Goal: Find contact information: Find contact information

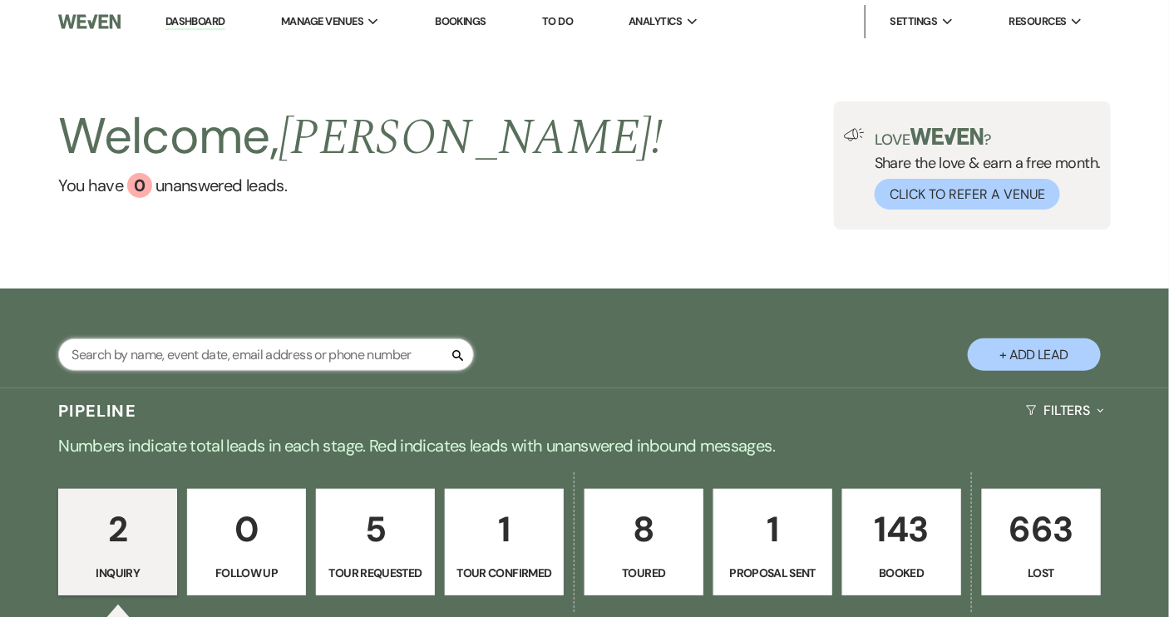
click at [294, 368] on input "text" at bounding box center [266, 354] width 416 height 32
type input "savannah"
select select "8"
select select "1"
select select "8"
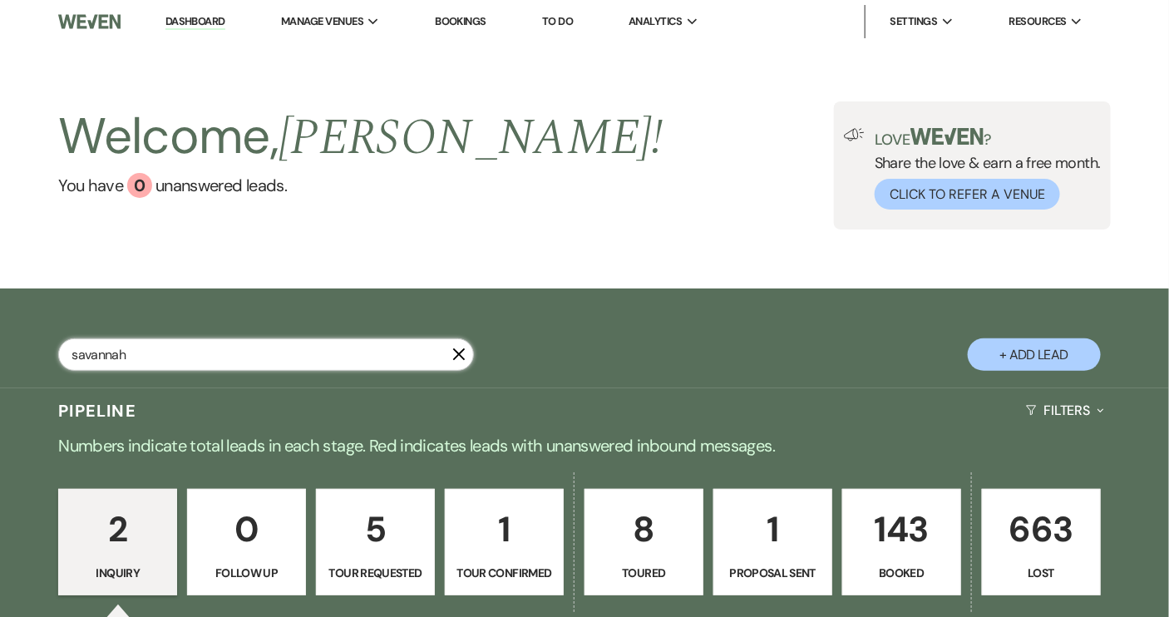
select select "5"
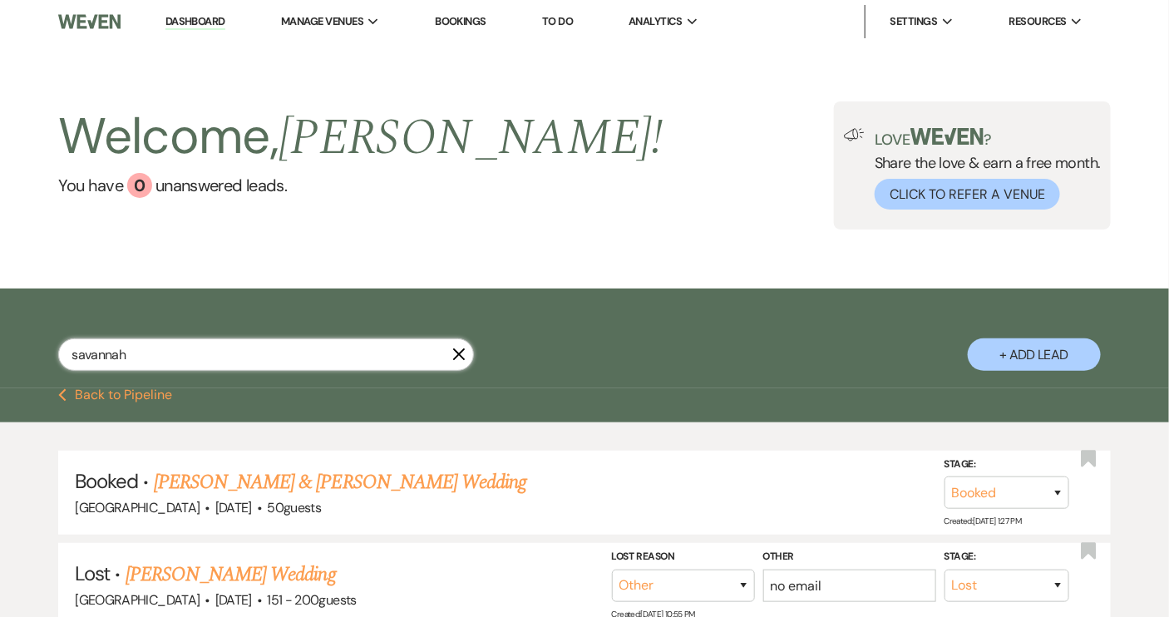
select select "8"
select select "1"
select select "8"
select select "5"
type input "savannah"
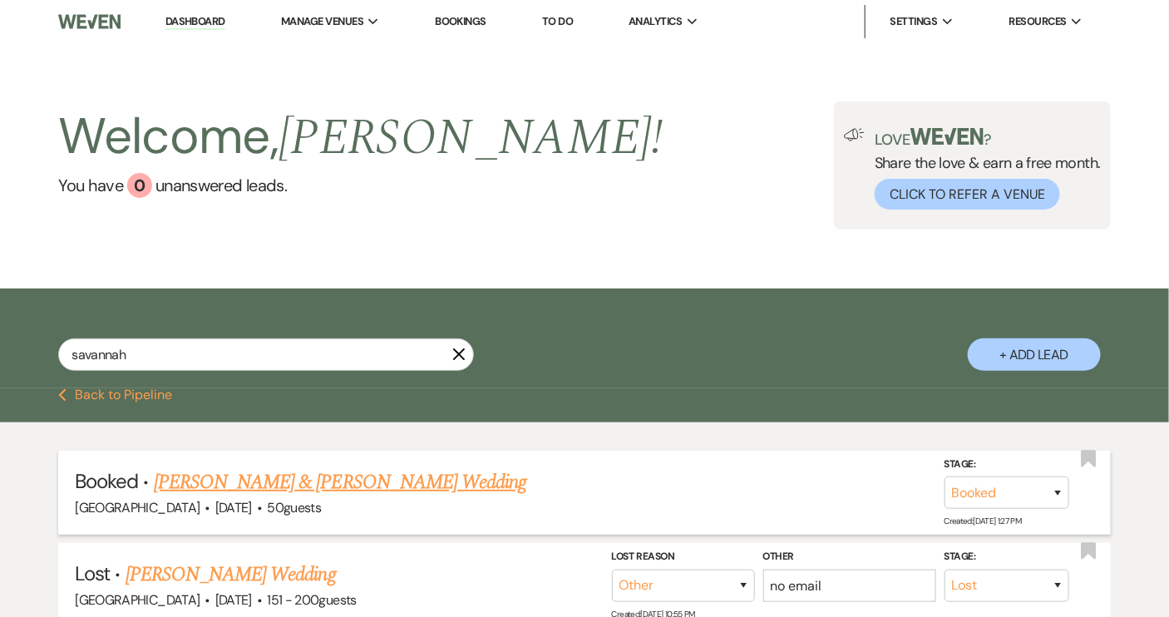
click at [348, 479] on link "[PERSON_NAME] & [PERSON_NAME] Wedding" at bounding box center [340, 482] width 373 height 30
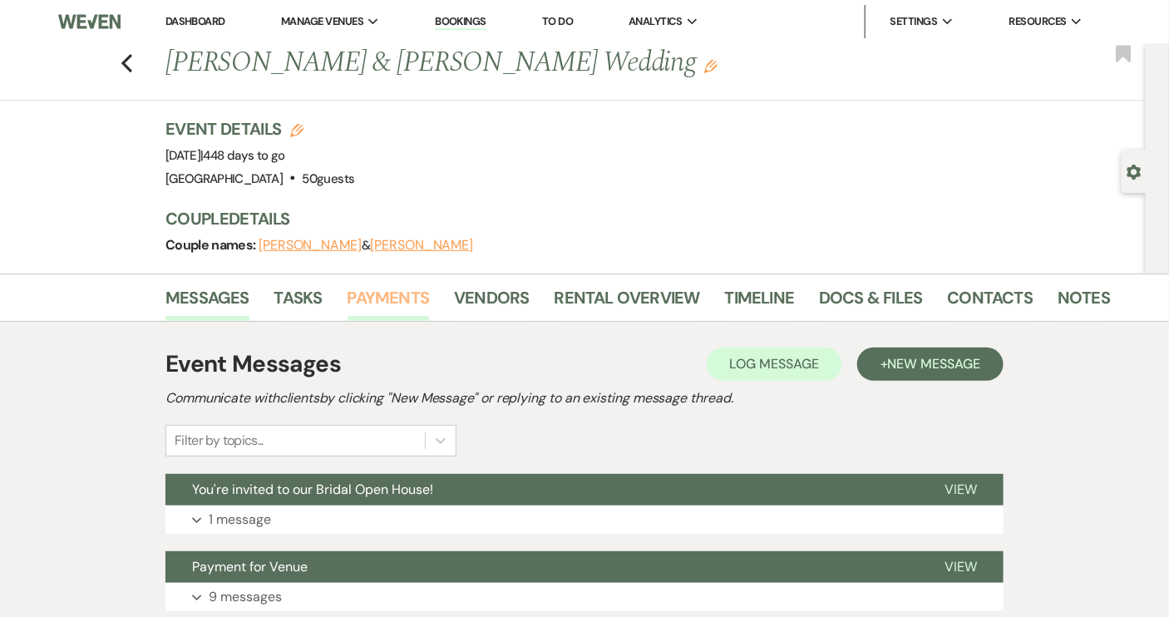
click at [365, 297] on link "Payments" at bounding box center [389, 302] width 82 height 37
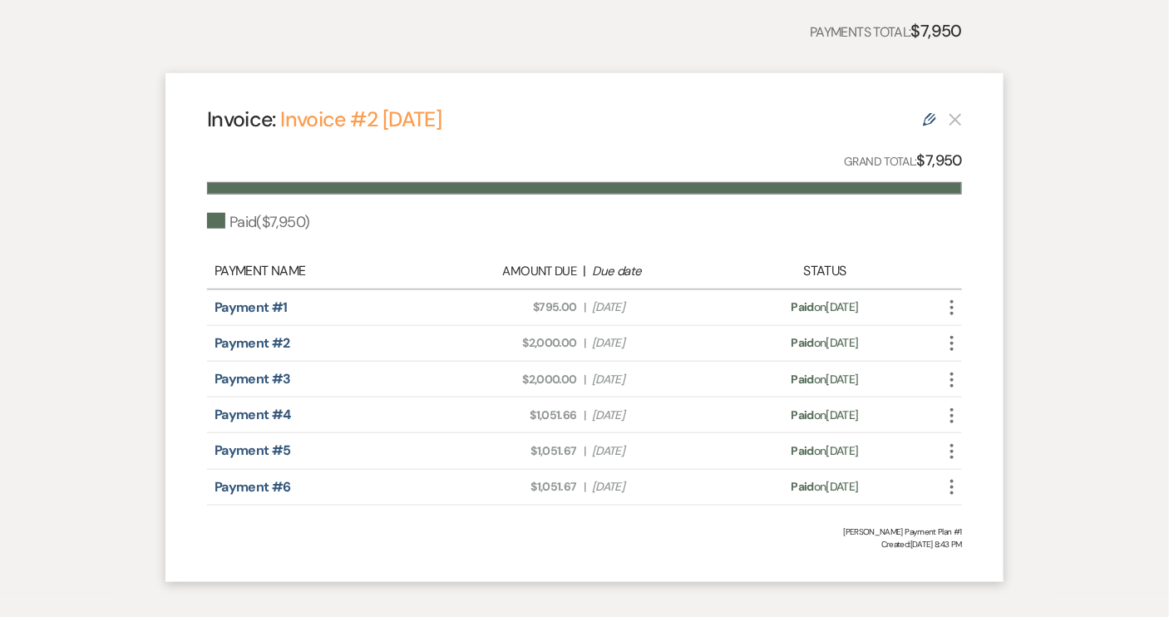
scroll to position [453, 0]
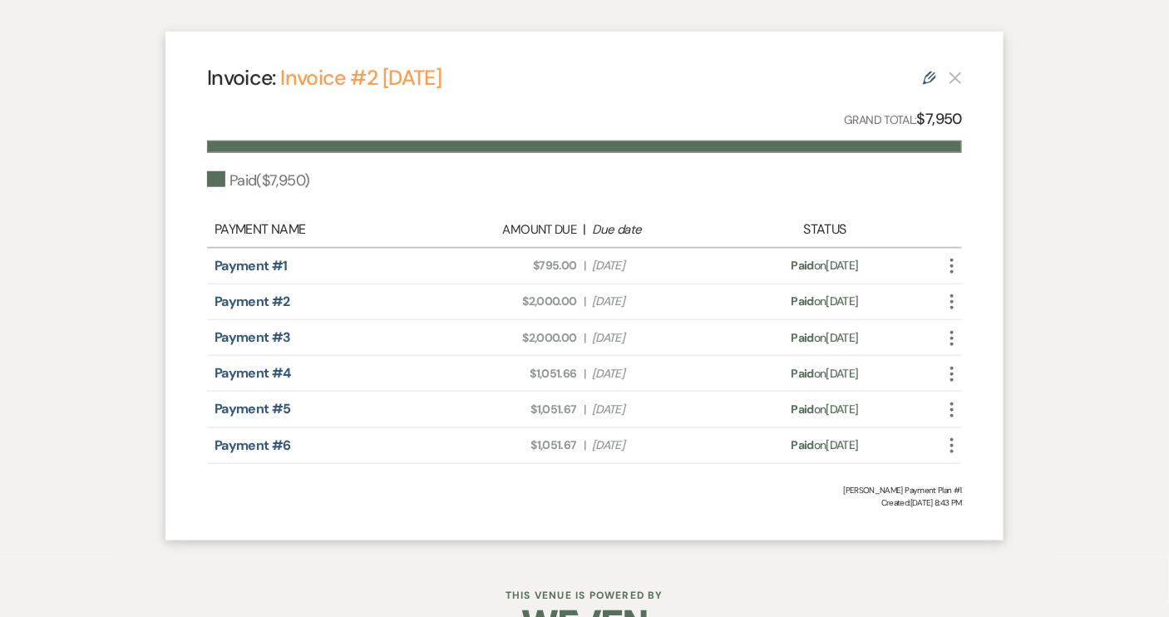
select select "8"
select select "1"
select select "8"
select select "5"
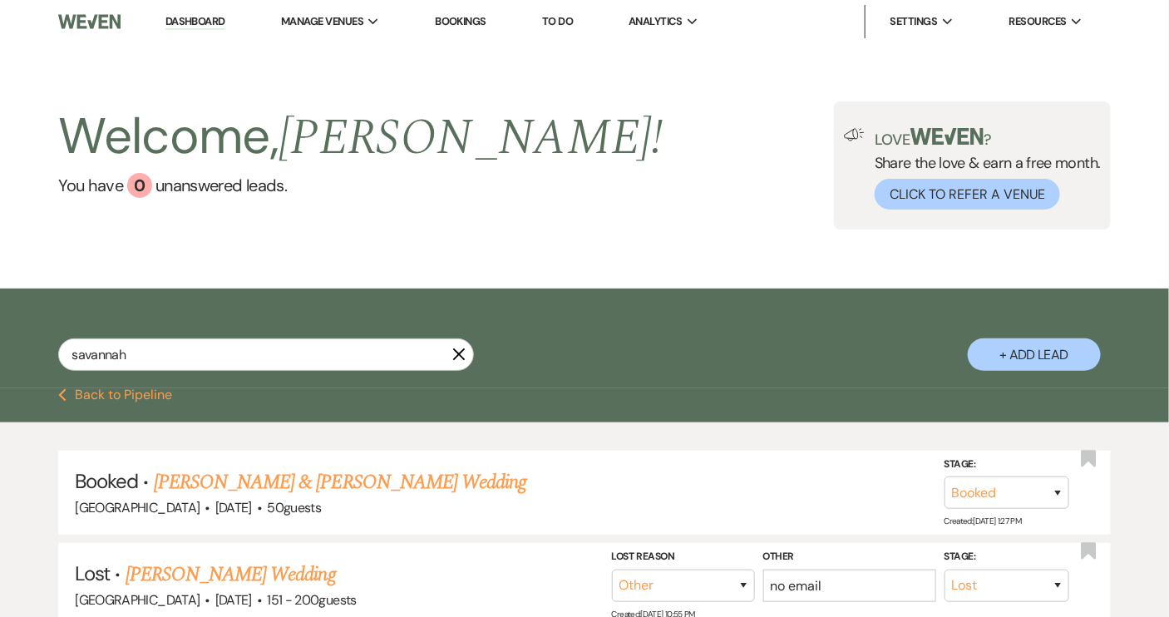
click at [460, 357] on icon "X" at bounding box center [458, 354] width 13 height 13
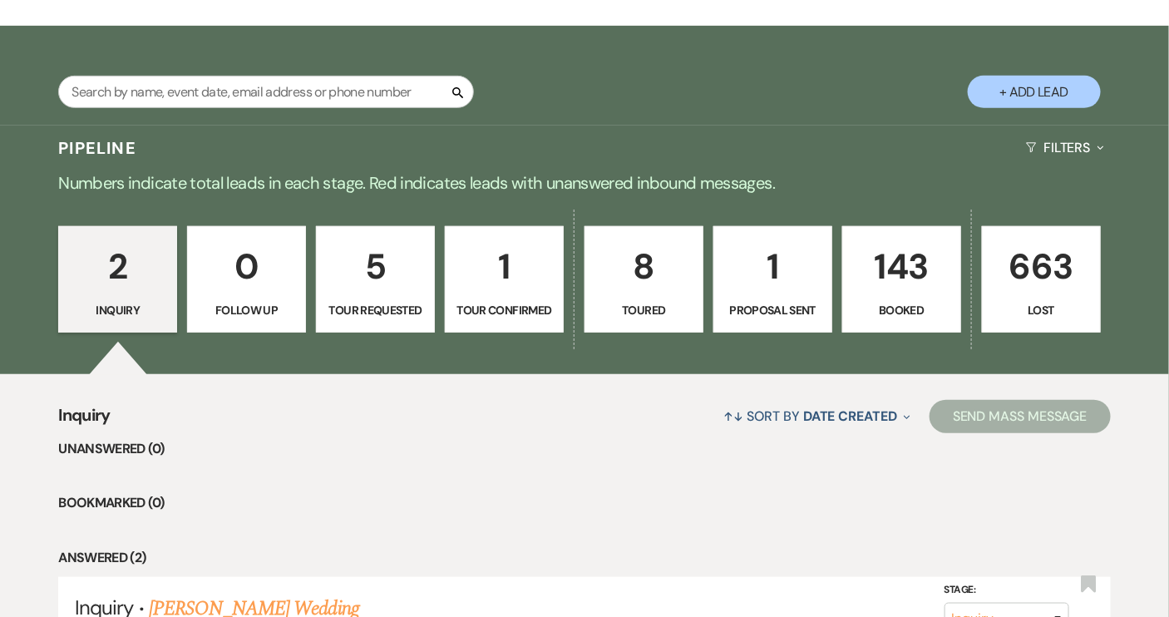
scroll to position [226, 0]
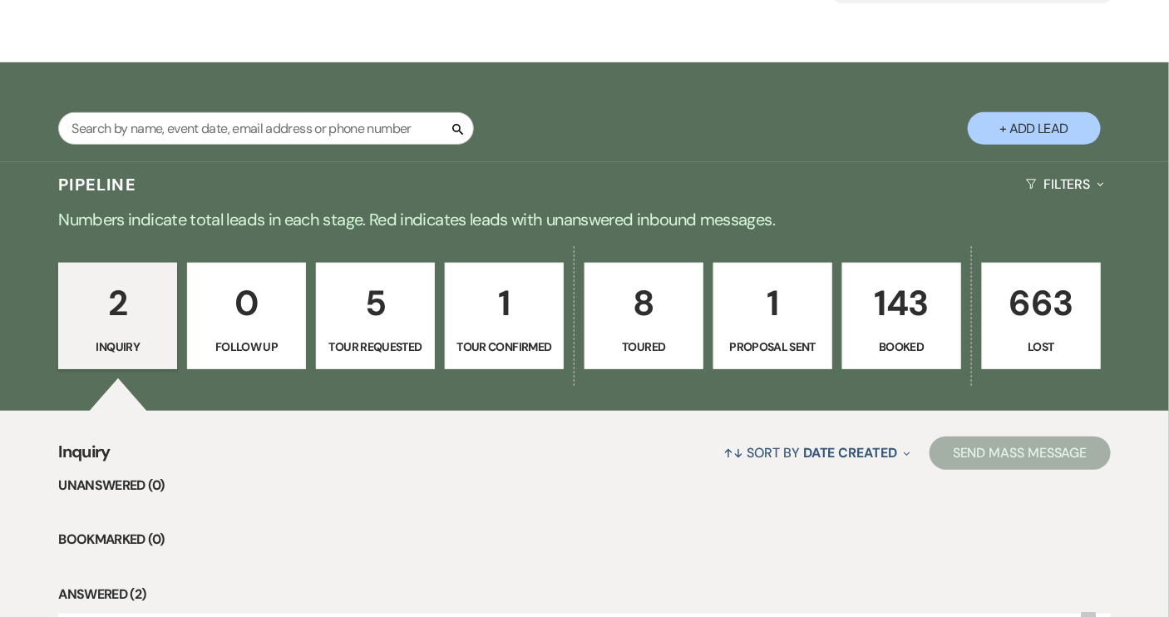
click at [902, 350] on p "Booked" at bounding box center [901, 347] width 97 height 18
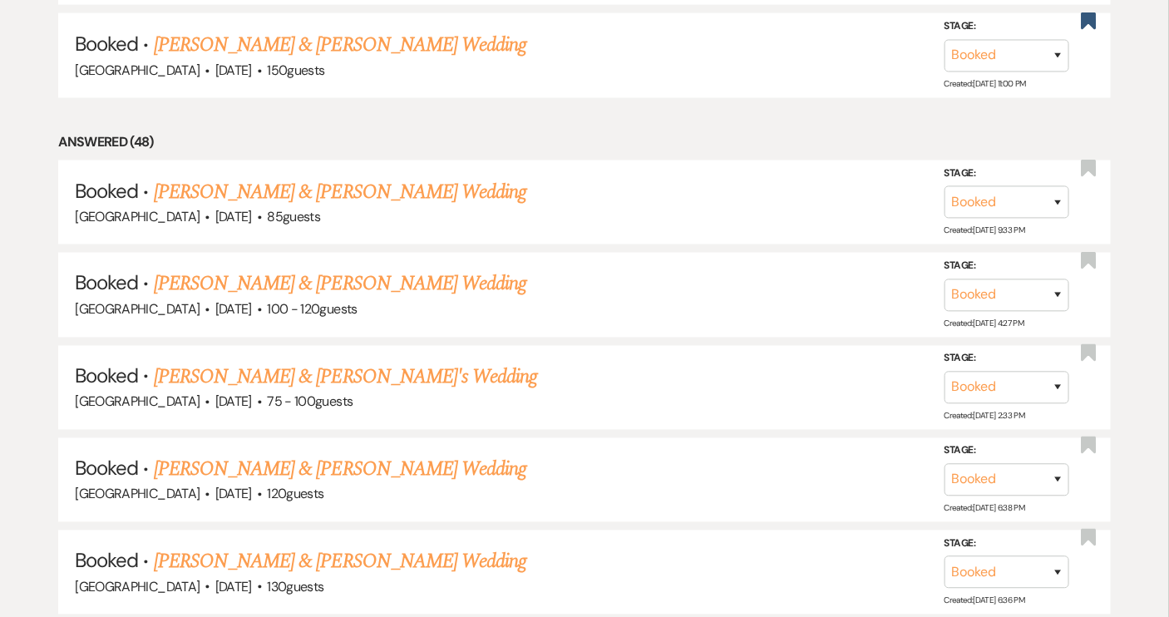
scroll to position [982, 0]
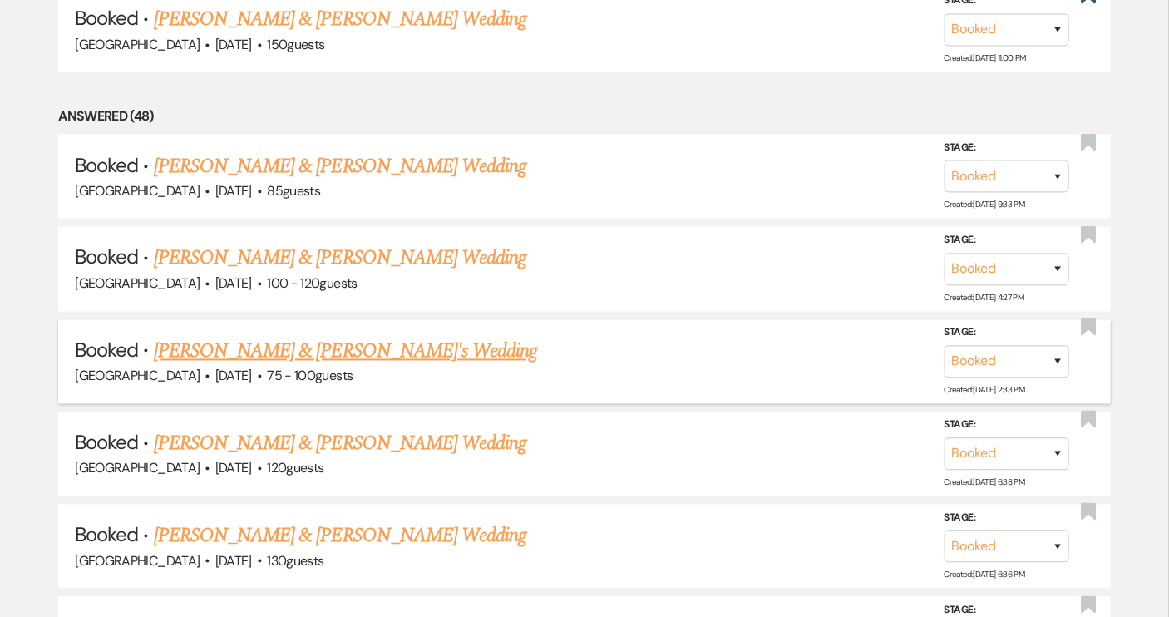
click at [278, 346] on link "[PERSON_NAME] & [PERSON_NAME]'s Wedding" at bounding box center [346, 352] width 384 height 30
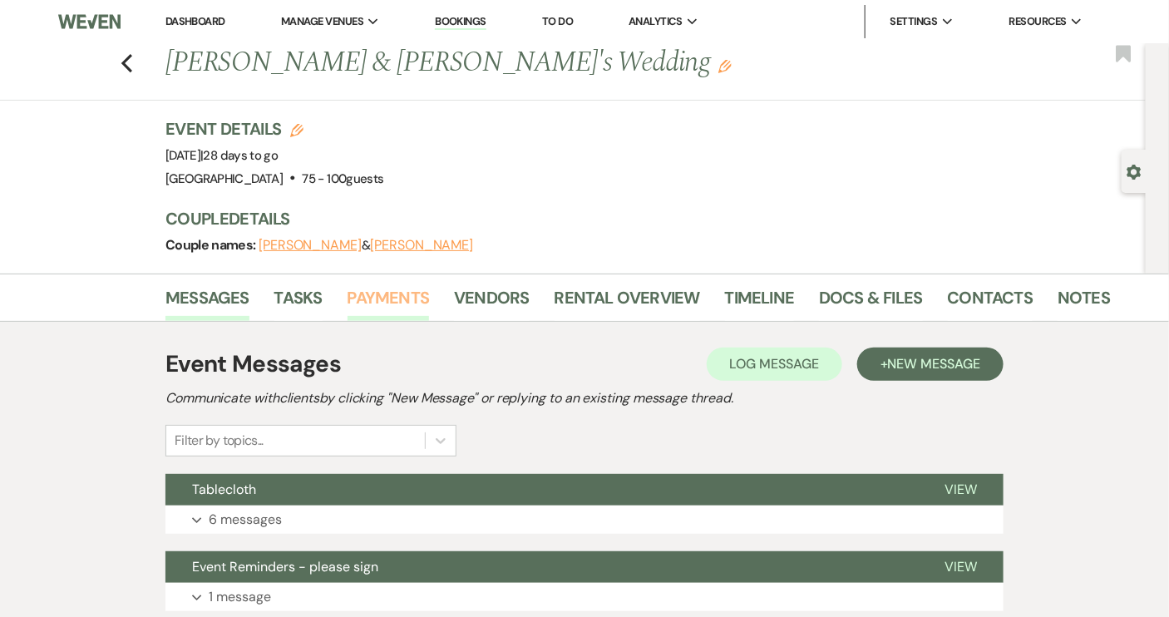
click at [393, 289] on link "Payments" at bounding box center [389, 302] width 82 height 37
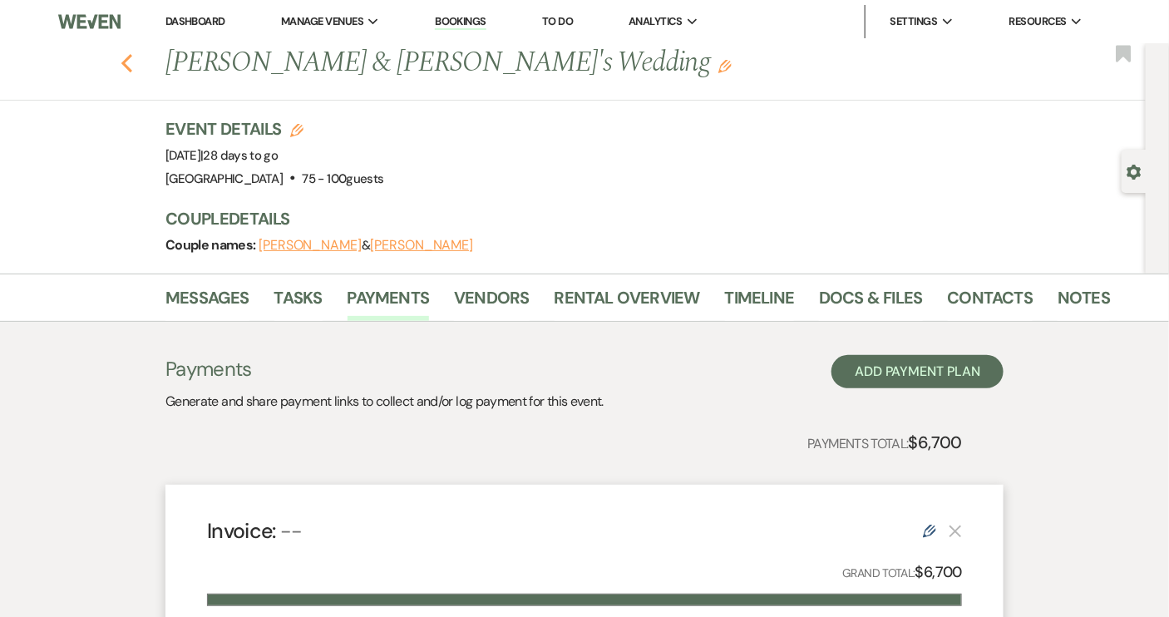
click at [133, 62] on icon "Previous" at bounding box center [127, 63] width 12 height 20
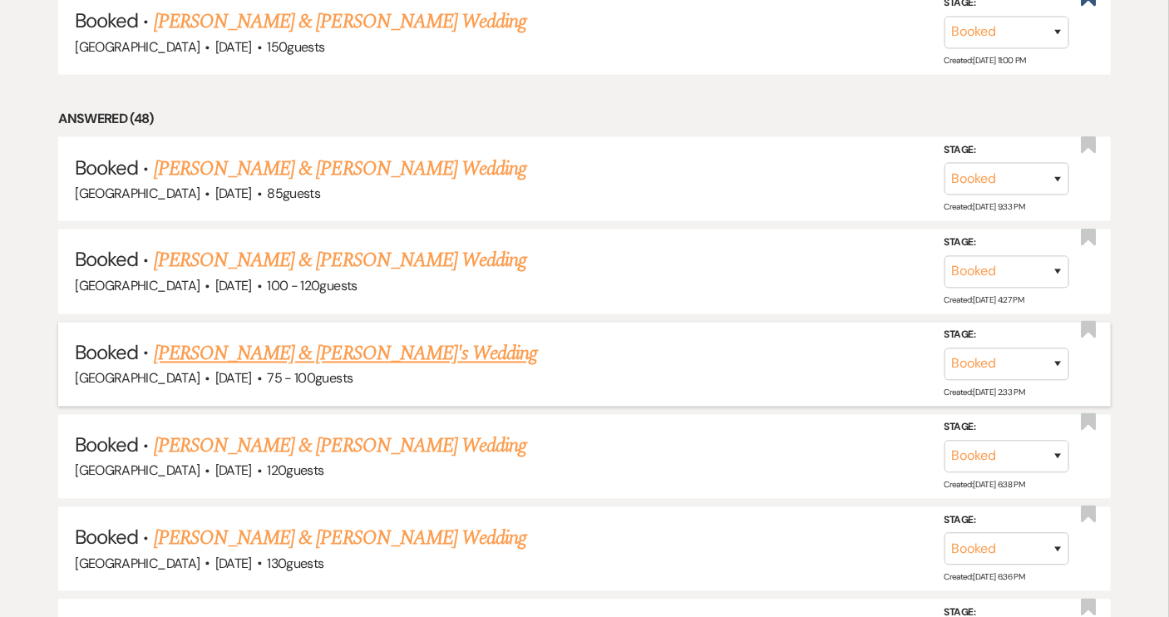
scroll to position [982, 0]
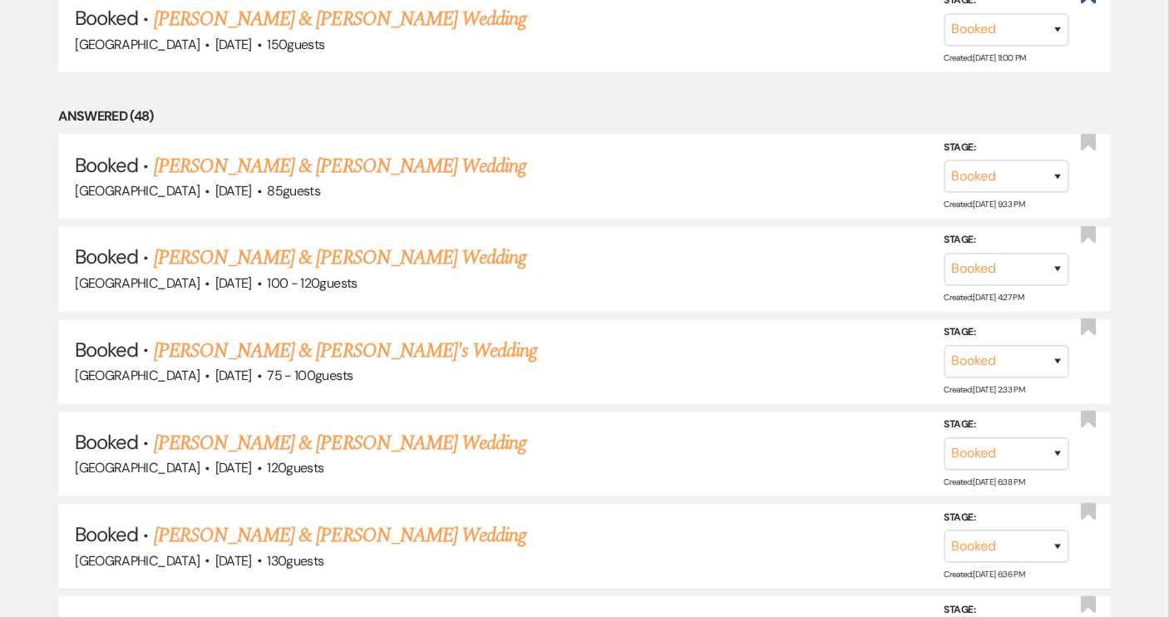
click at [348, 430] on link "[PERSON_NAME] & [PERSON_NAME] Wedding" at bounding box center [340, 444] width 373 height 30
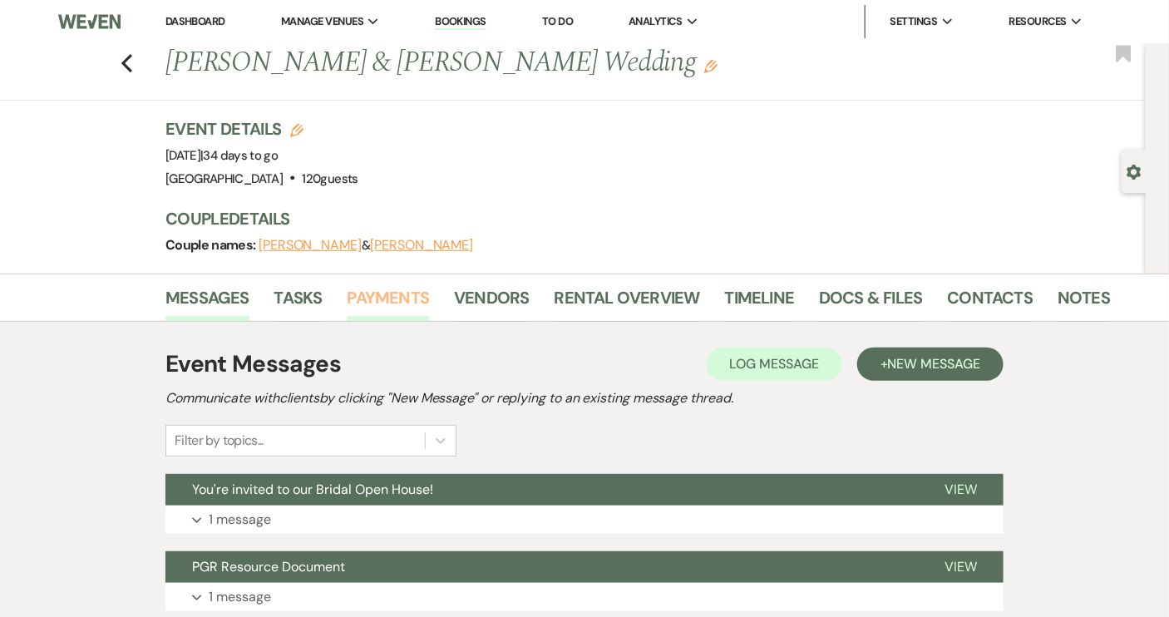
click at [351, 300] on link "Payments" at bounding box center [389, 302] width 82 height 37
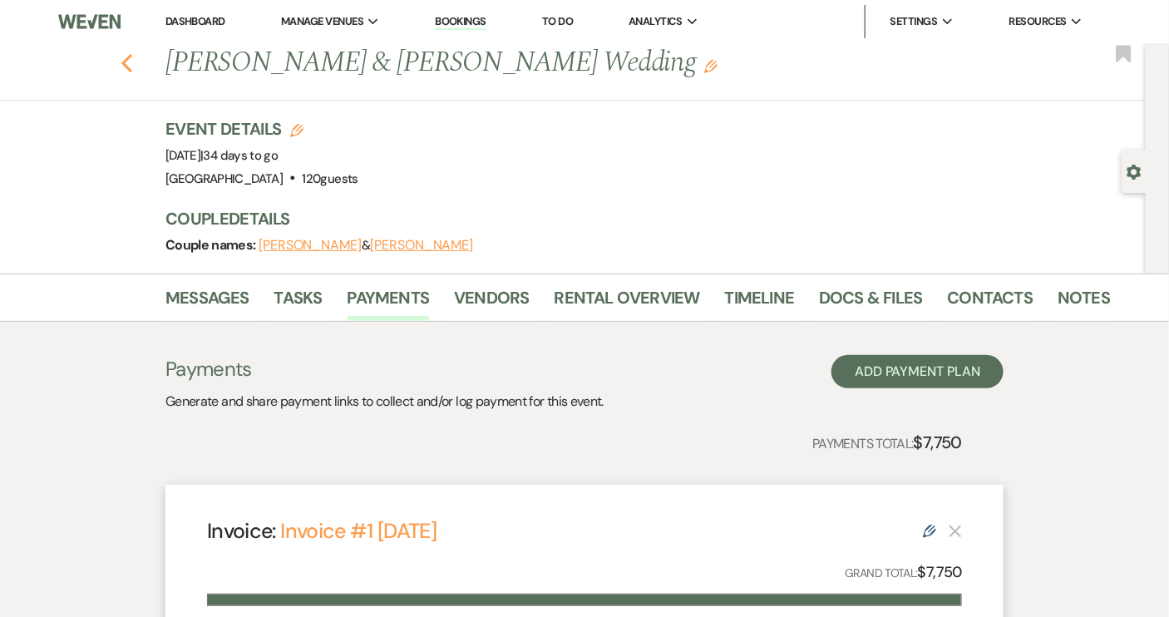
click at [133, 63] on icon "Previous" at bounding box center [127, 63] width 12 height 20
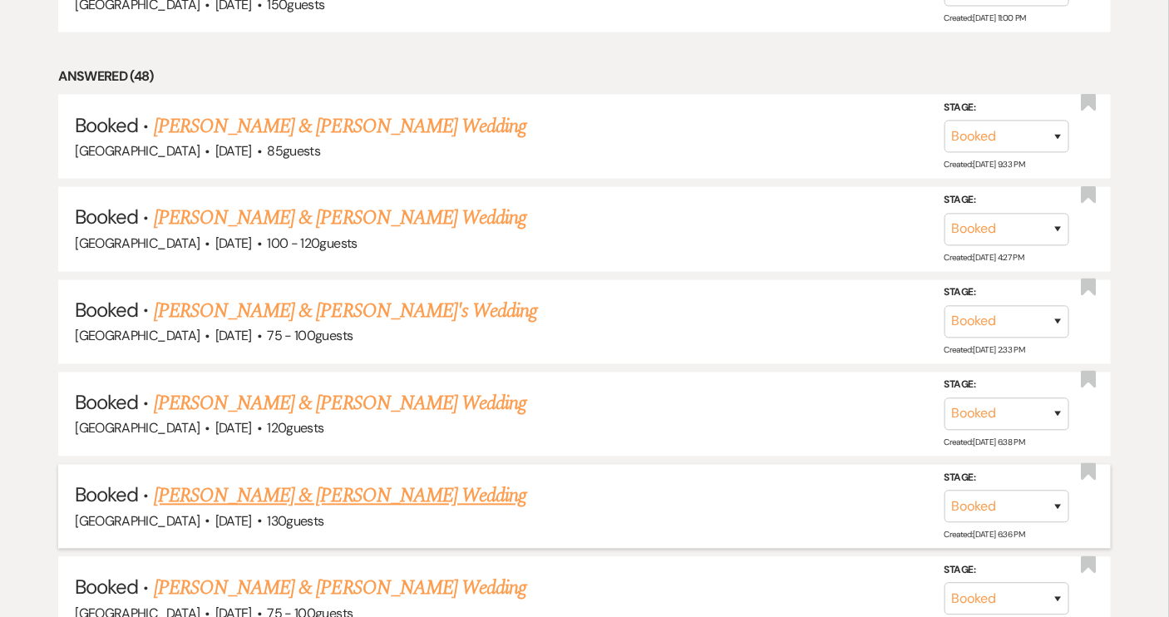
scroll to position [1058, 0]
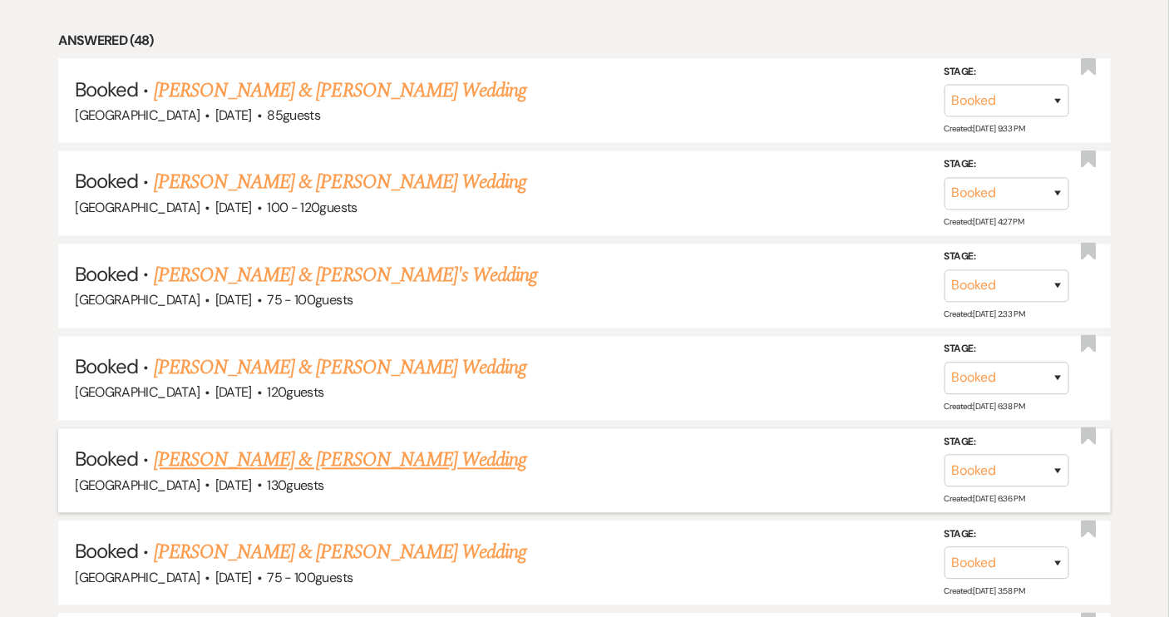
click at [416, 459] on link "[PERSON_NAME] & [PERSON_NAME] Wedding" at bounding box center [340, 461] width 373 height 30
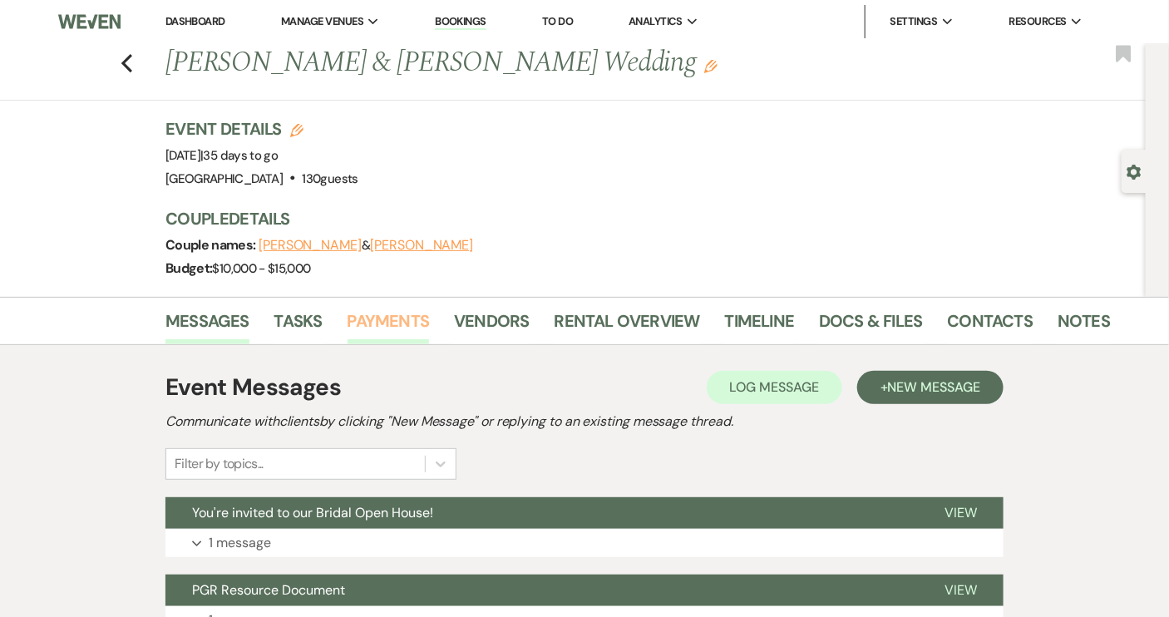
click at [383, 310] on link "Payments" at bounding box center [389, 326] width 82 height 37
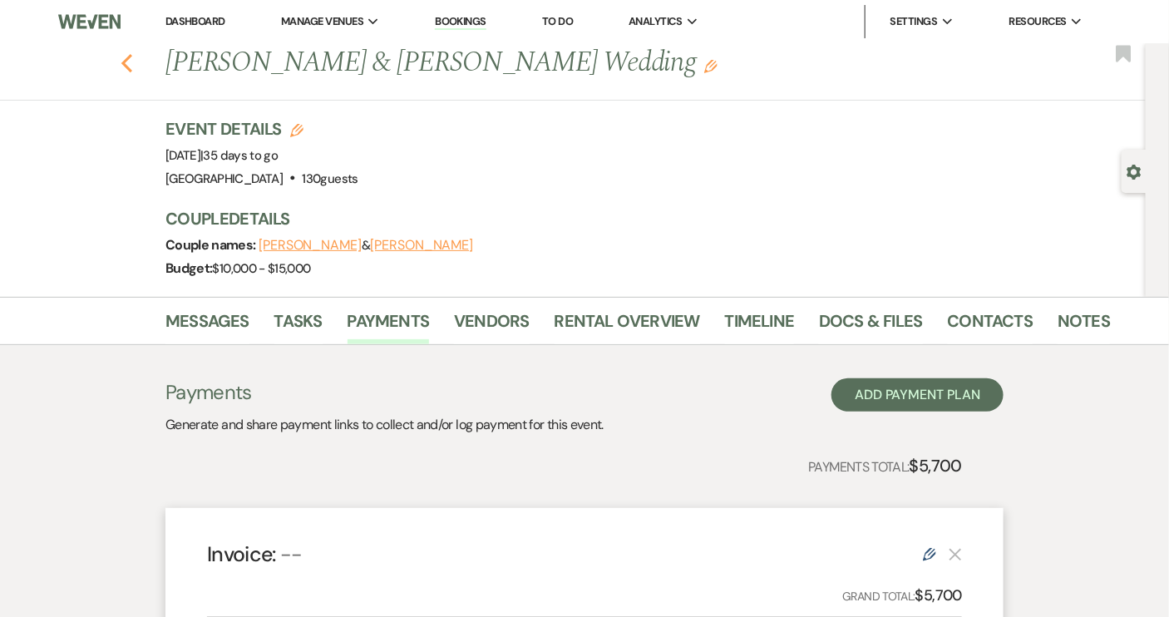
click at [131, 63] on use "button" at bounding box center [126, 63] width 11 height 18
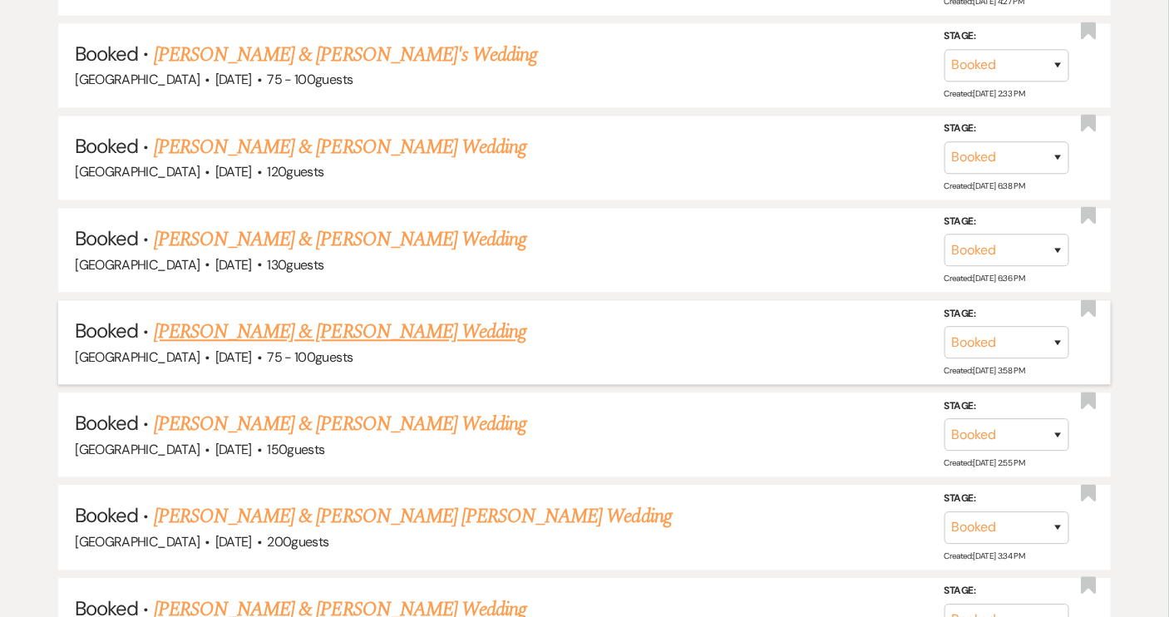
scroll to position [1285, 0]
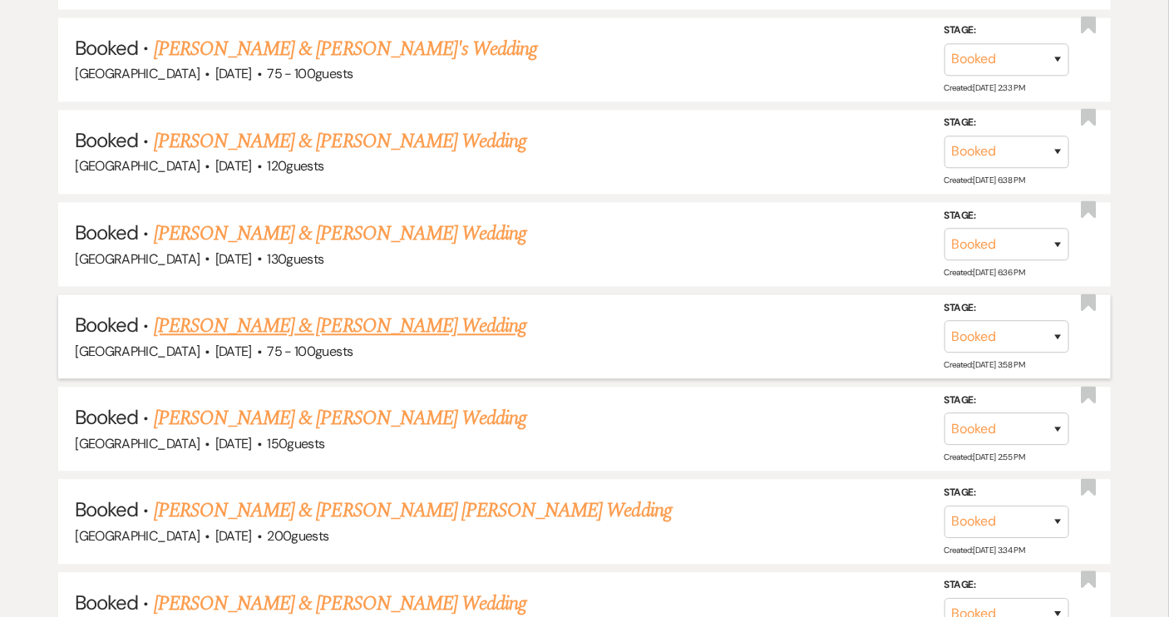
click at [403, 319] on link "[PERSON_NAME] & [PERSON_NAME] Wedding" at bounding box center [340, 326] width 373 height 30
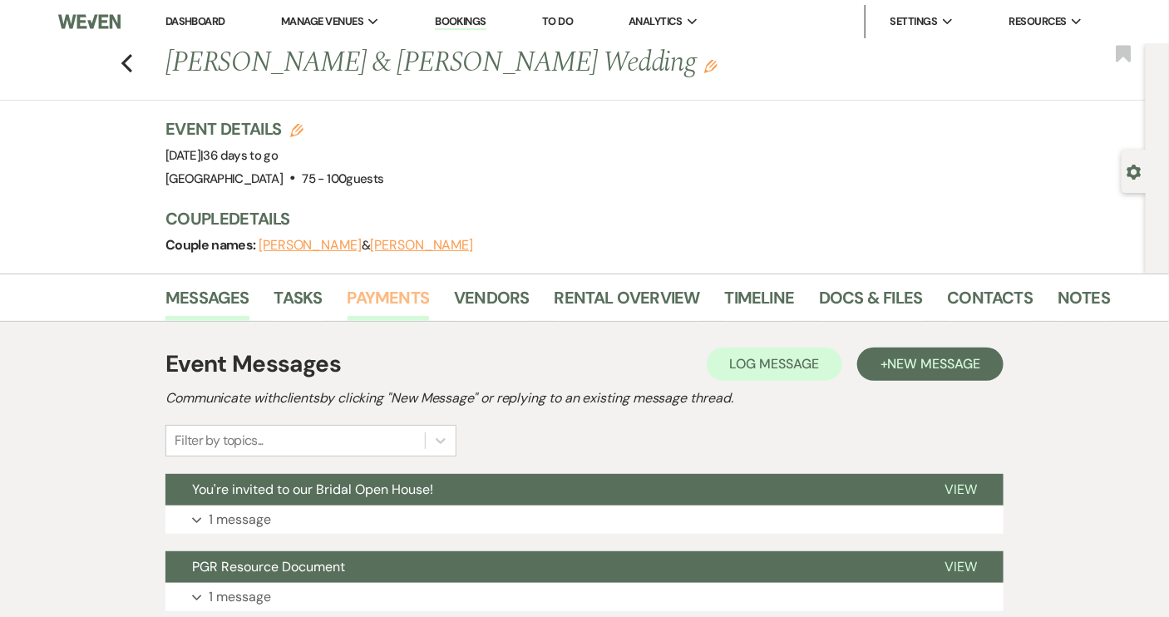
click at [389, 299] on link "Payments" at bounding box center [389, 302] width 82 height 37
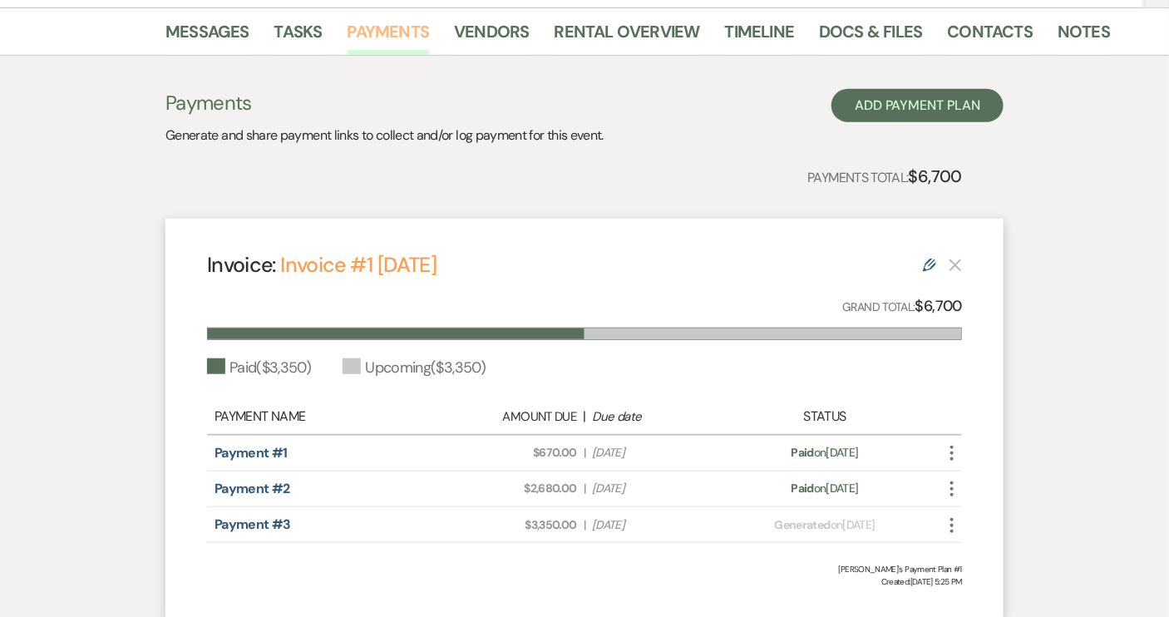
scroll to position [302, 0]
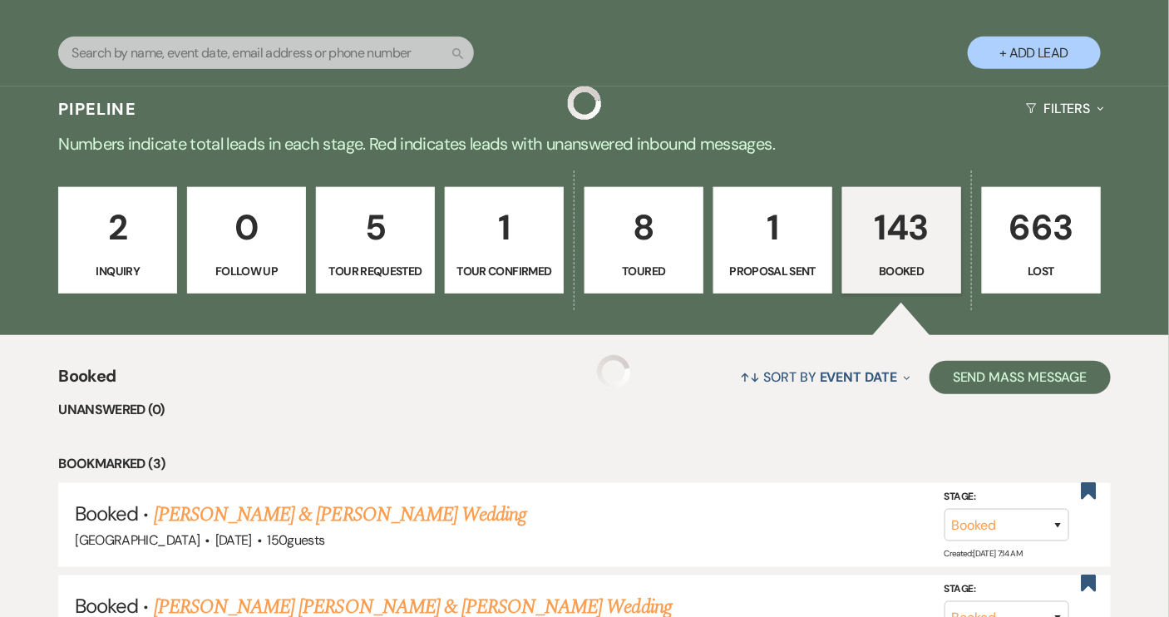
scroll to position [1285, 0]
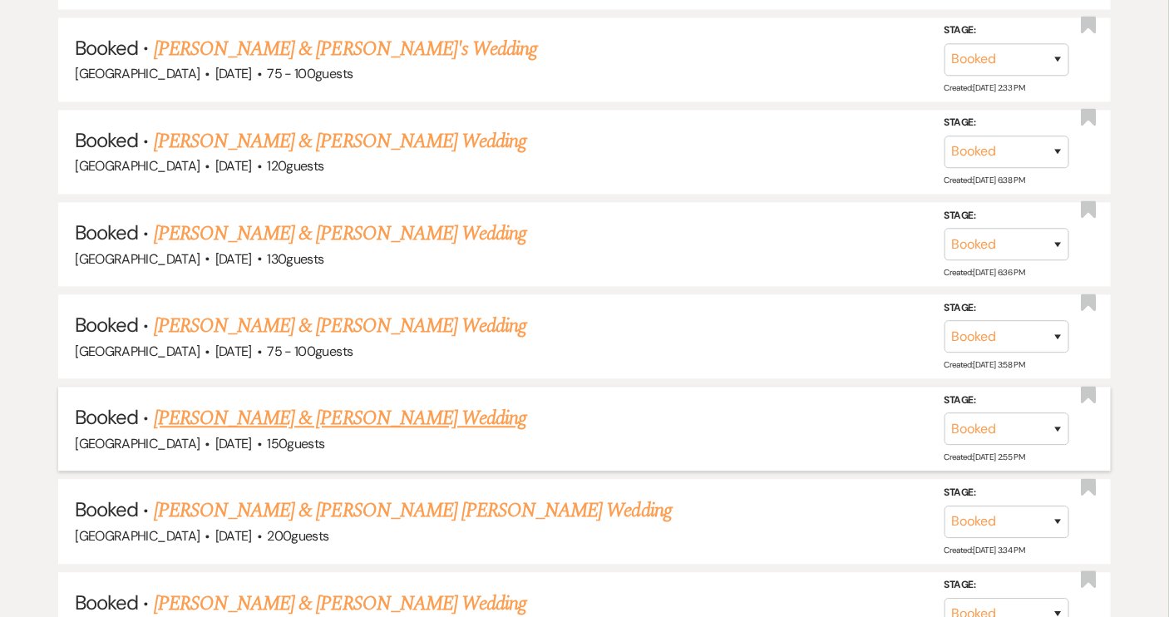
click at [329, 404] on link "[PERSON_NAME] & [PERSON_NAME] Wedding" at bounding box center [340, 418] width 373 height 30
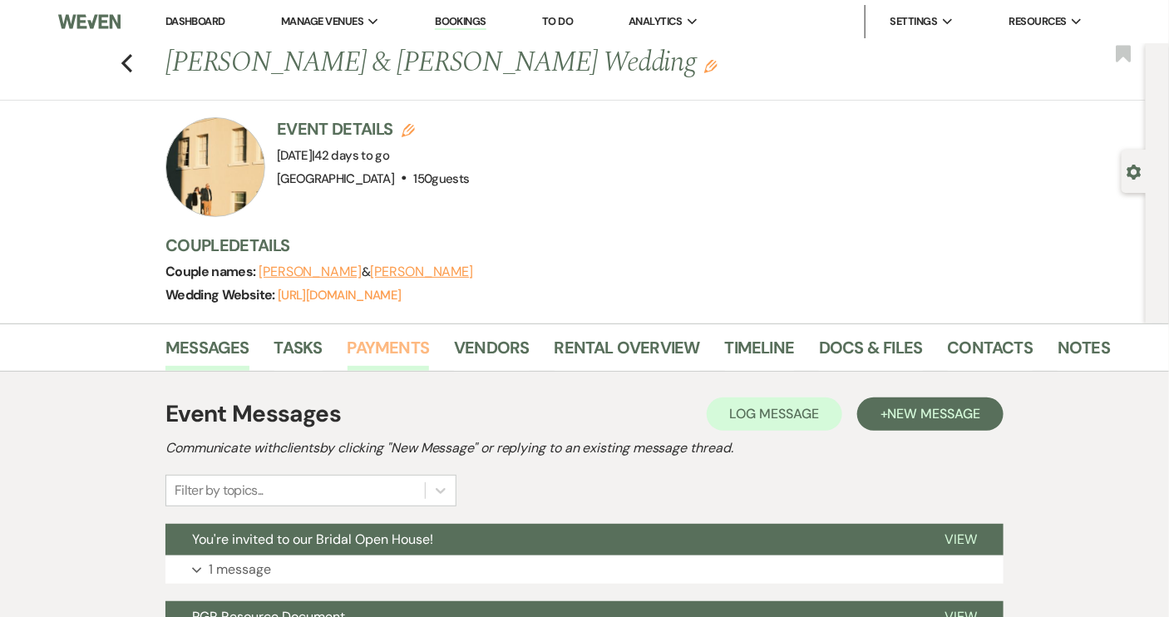
click at [385, 342] on link "Payments" at bounding box center [389, 352] width 82 height 37
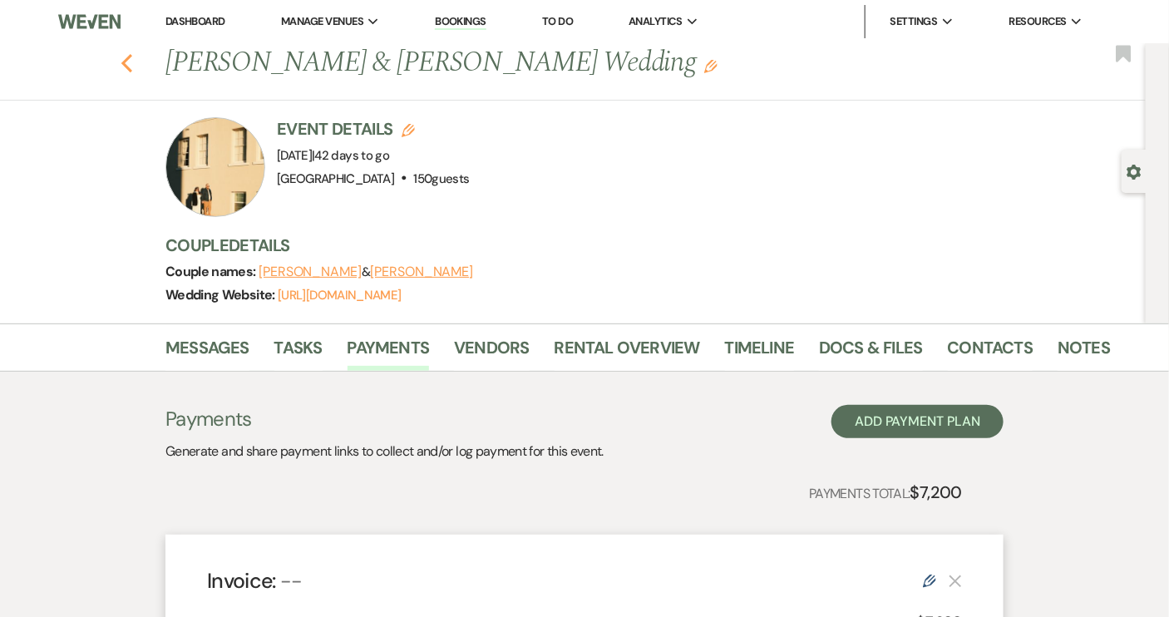
click at [131, 57] on icon "Previous" at bounding box center [127, 63] width 12 height 20
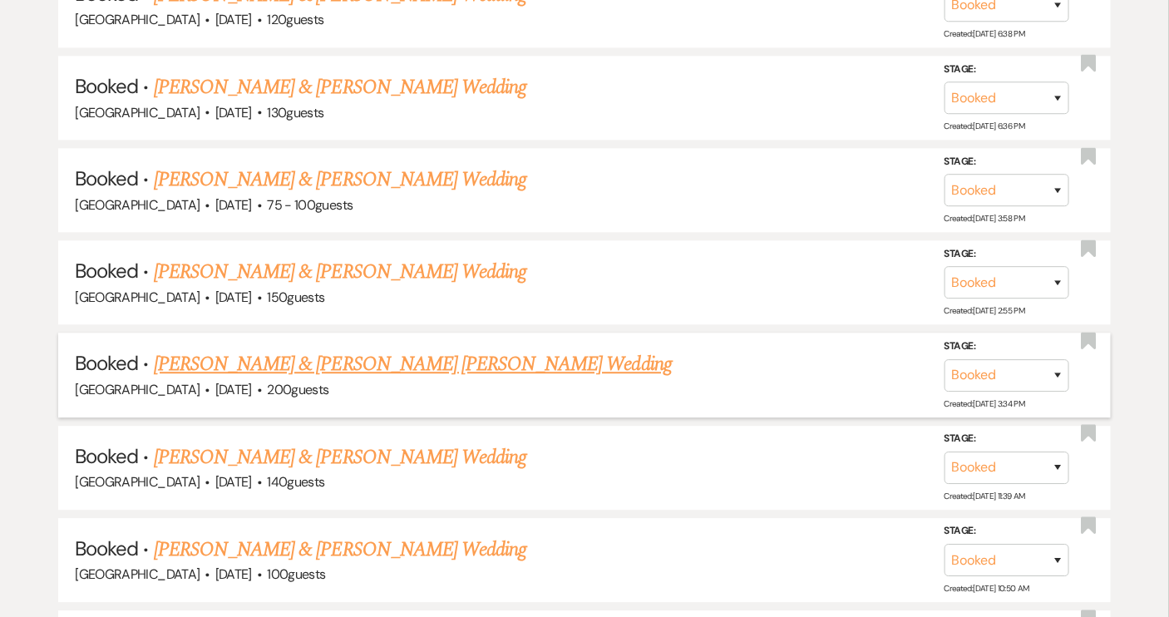
scroll to position [1436, 0]
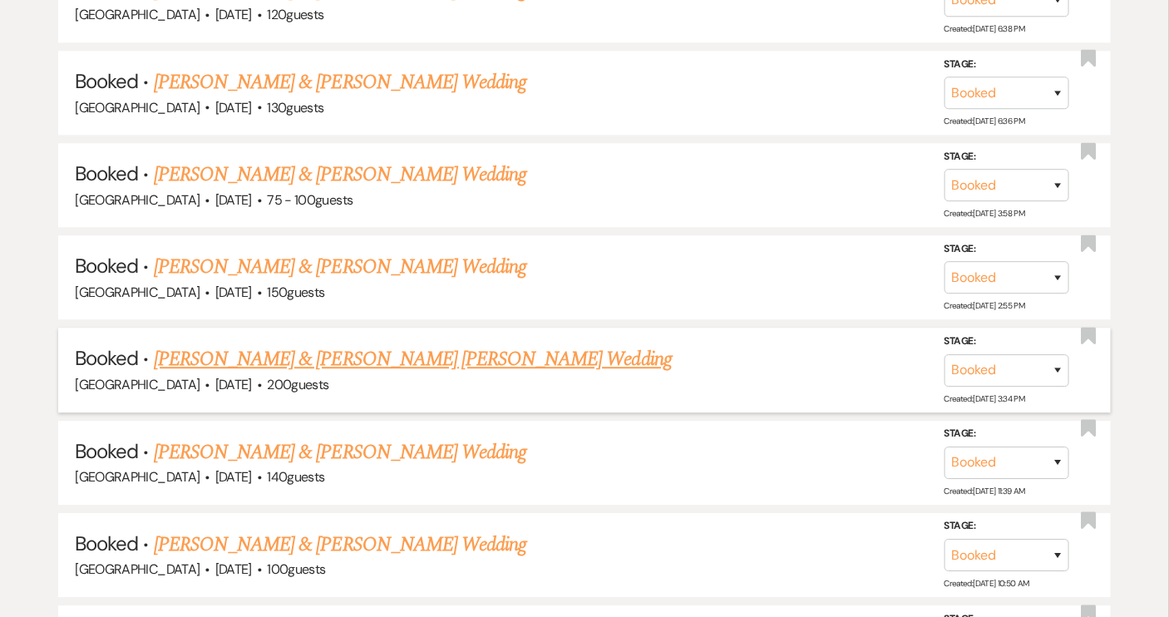
click at [375, 348] on link "[PERSON_NAME] & [PERSON_NAME] [PERSON_NAME] Wedding" at bounding box center [413, 359] width 518 height 30
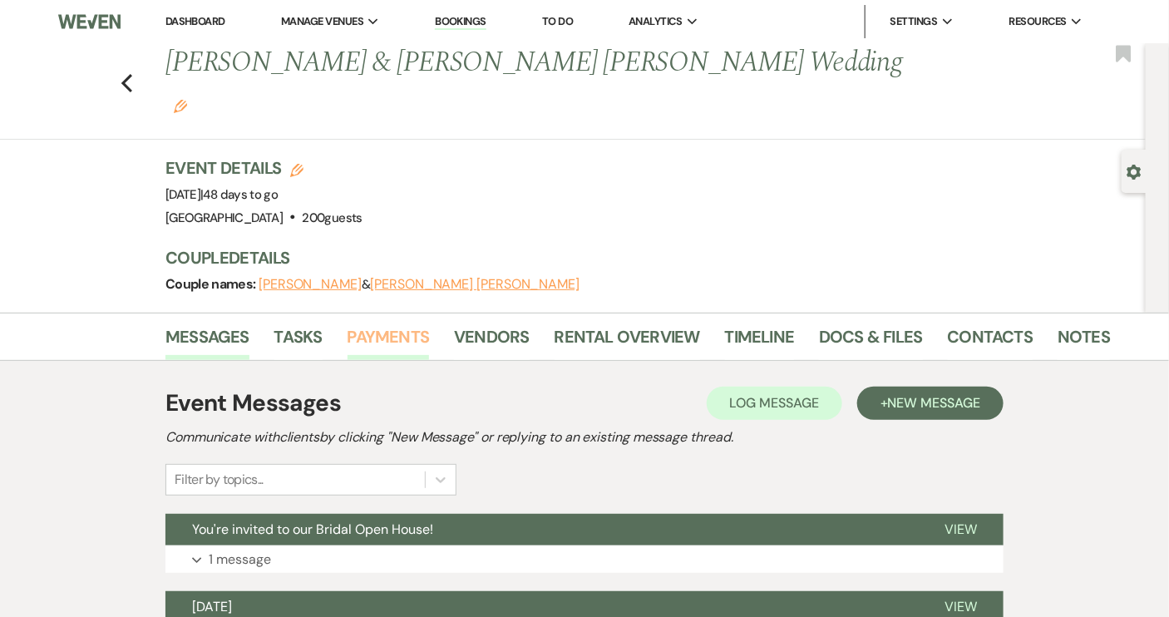
click at [379, 323] on link "Payments" at bounding box center [389, 341] width 82 height 37
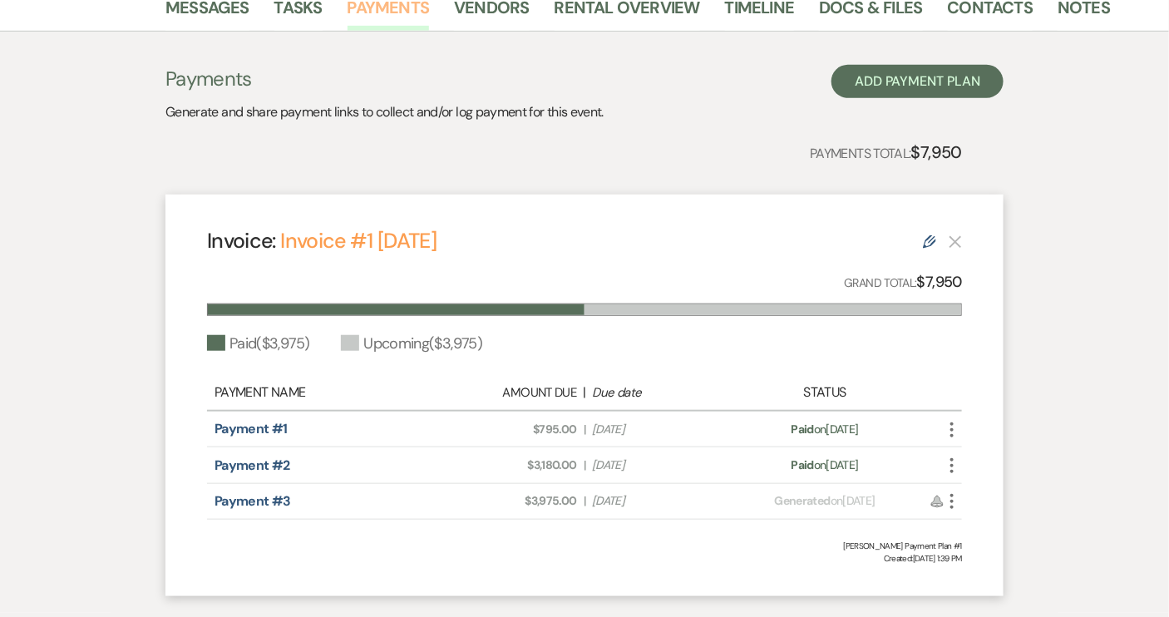
scroll to position [378, 0]
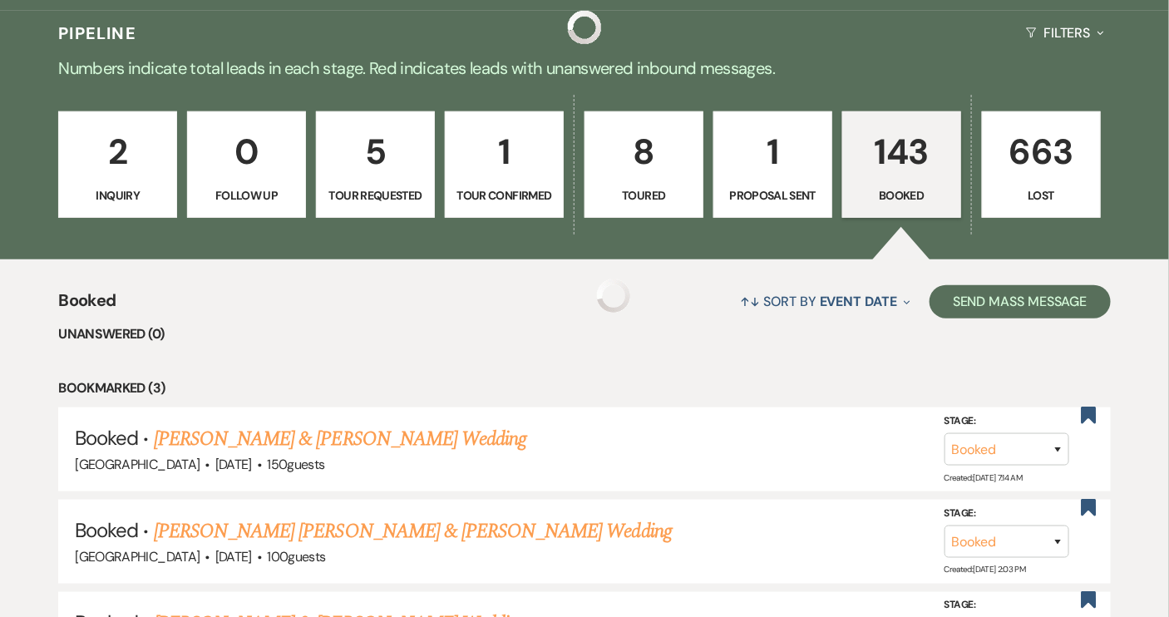
scroll to position [1436, 0]
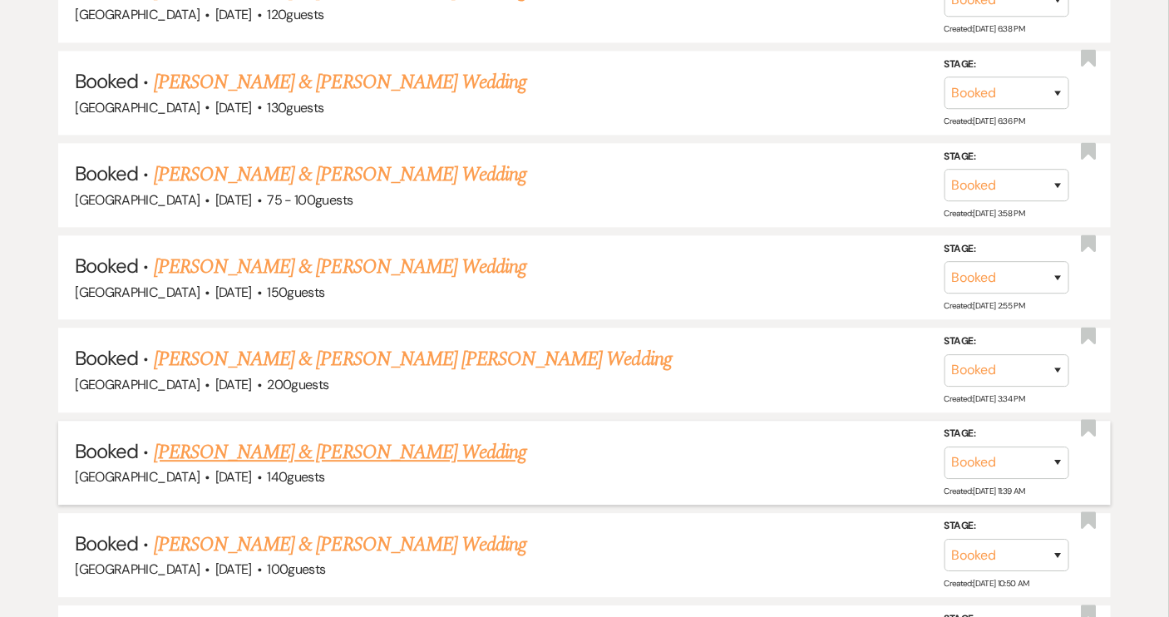
click at [294, 443] on link "[PERSON_NAME] & [PERSON_NAME] Wedding" at bounding box center [340, 452] width 373 height 30
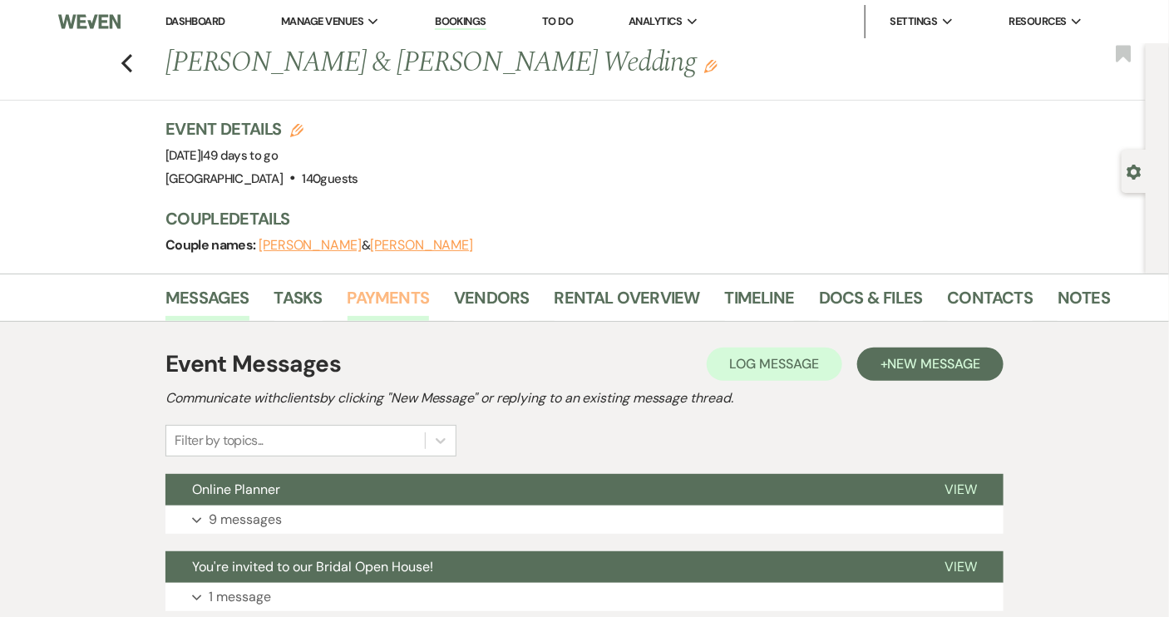
click at [381, 294] on link "Payments" at bounding box center [389, 302] width 82 height 37
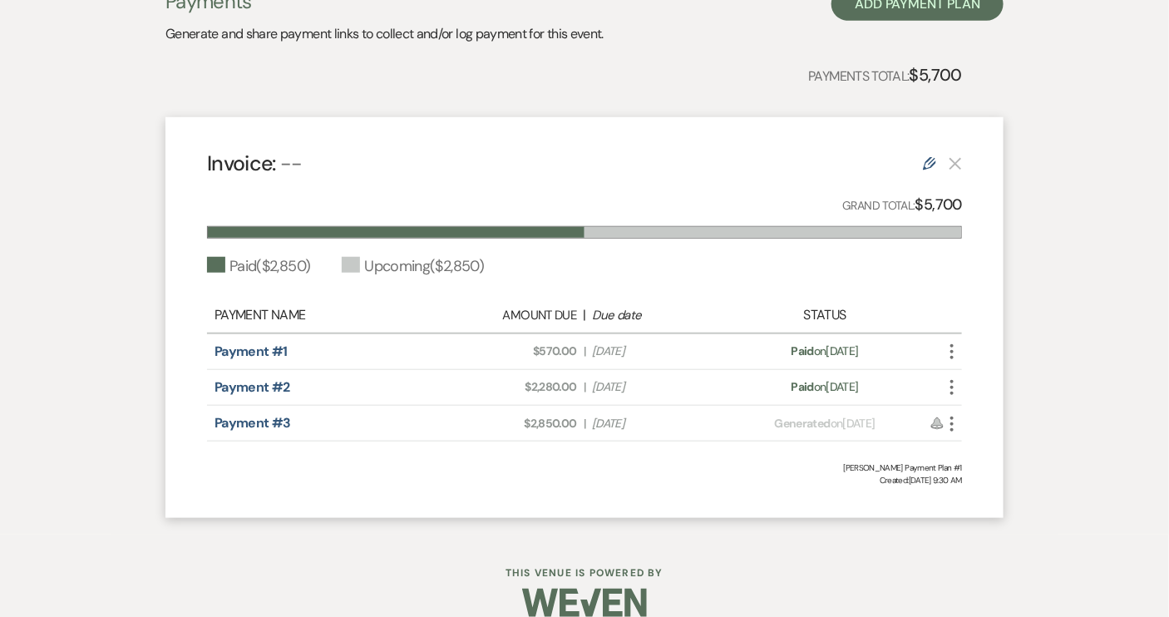
scroll to position [378, 0]
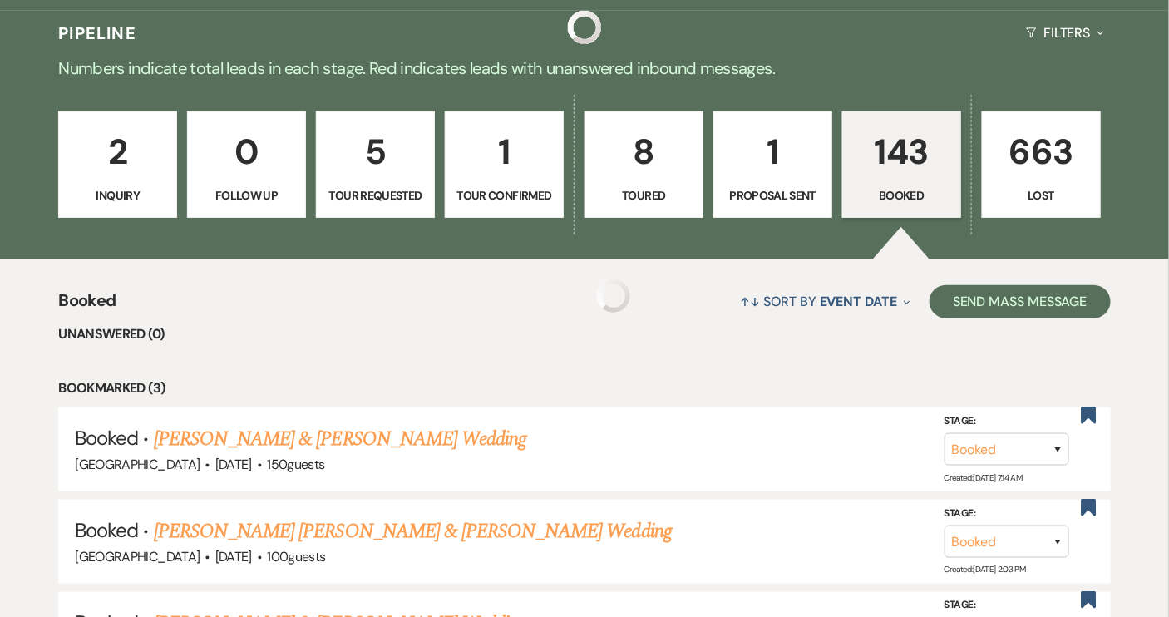
scroll to position [1436, 0]
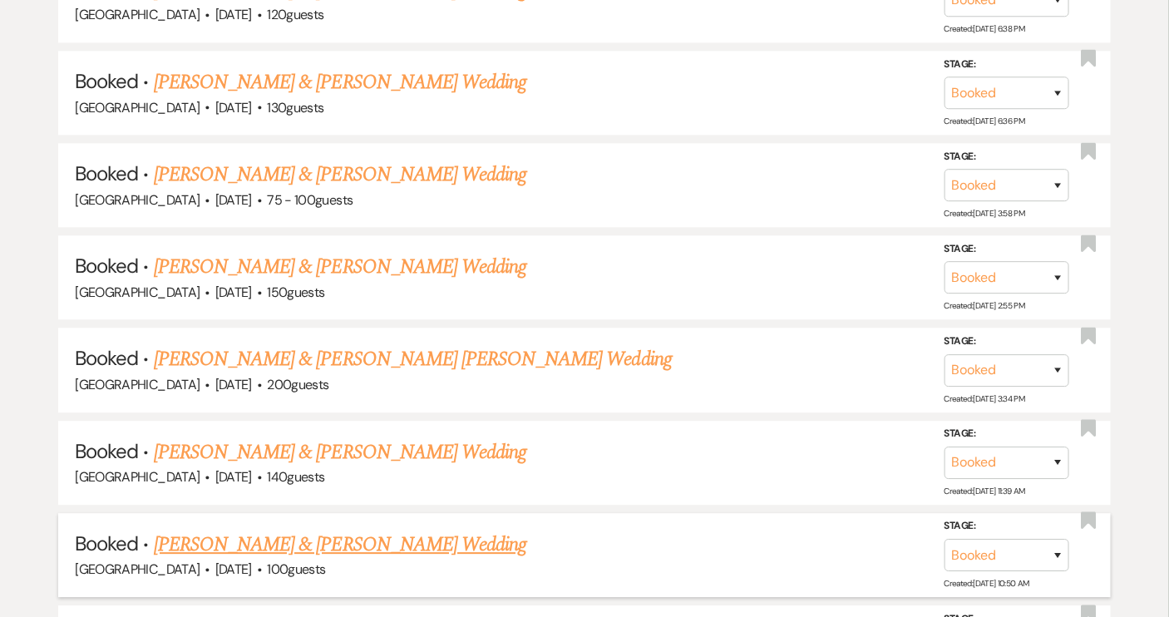
click at [361, 530] on link "[PERSON_NAME] & [PERSON_NAME] Wedding" at bounding box center [340, 545] width 373 height 30
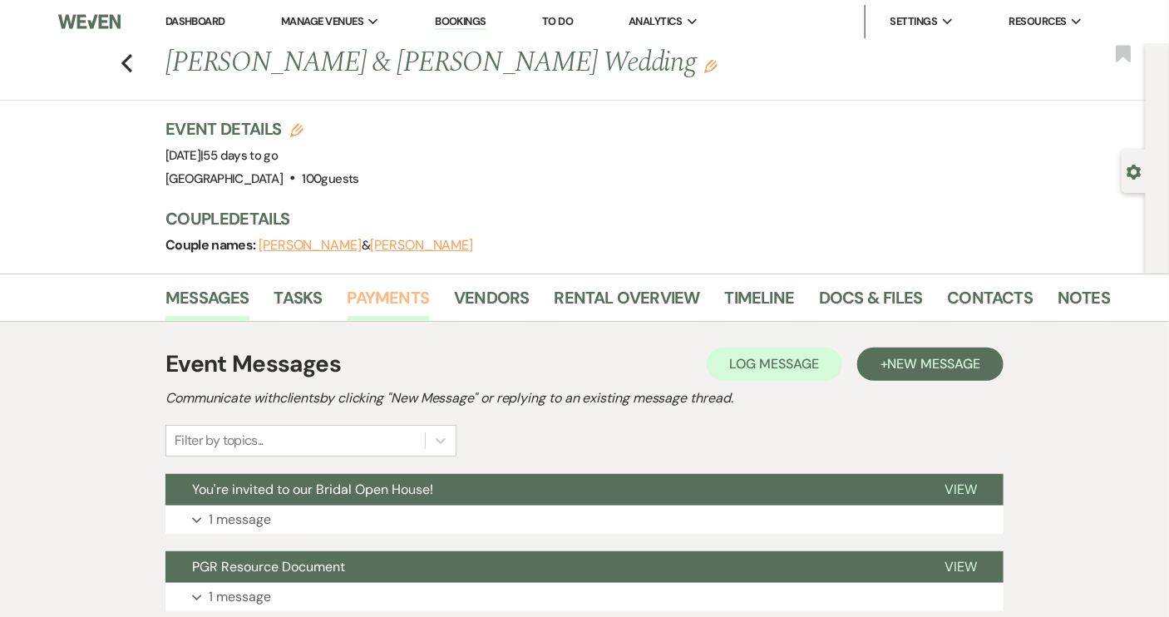
click at [358, 297] on link "Payments" at bounding box center [389, 302] width 82 height 37
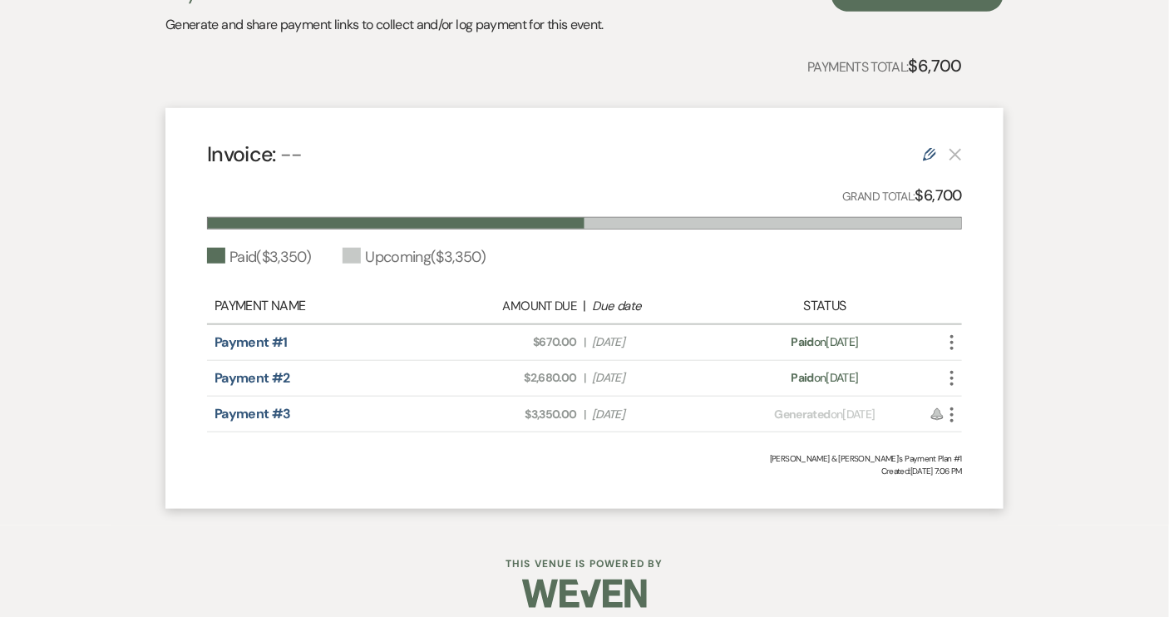
scroll to position [378, 0]
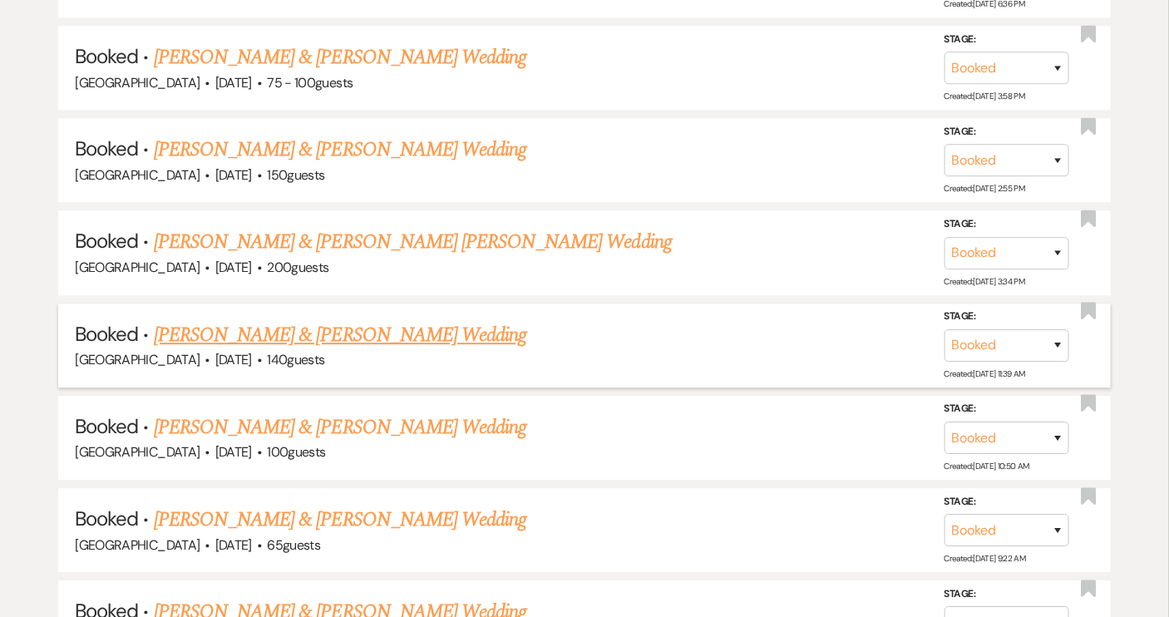
scroll to position [1588, 0]
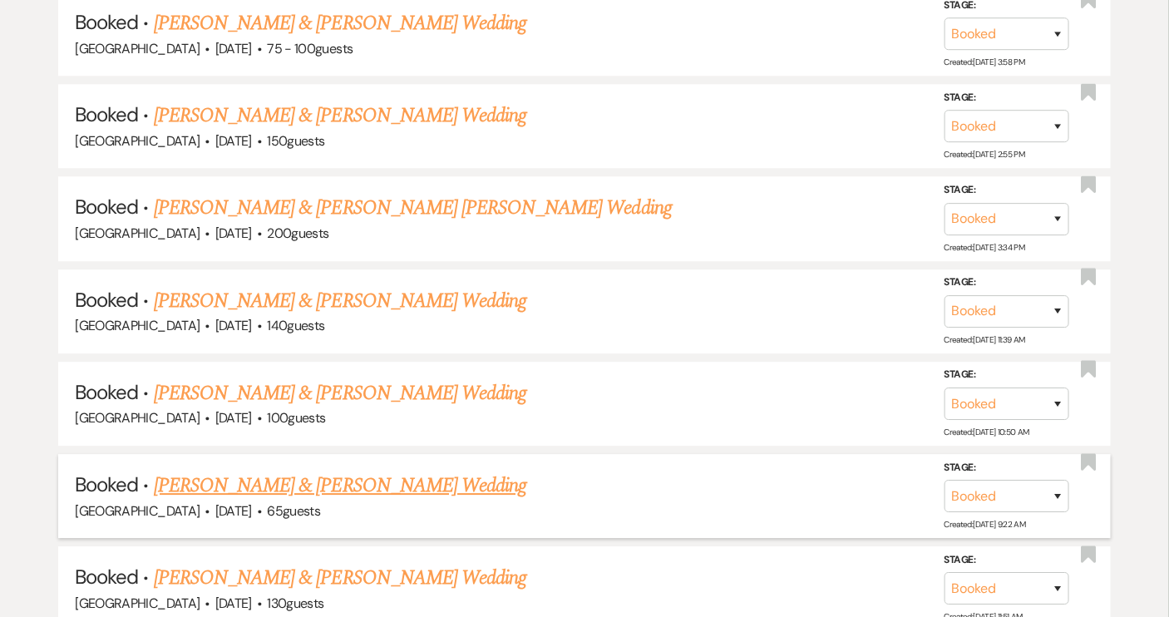
click at [354, 471] on link "[PERSON_NAME] & [PERSON_NAME] Wedding" at bounding box center [340, 486] width 373 height 30
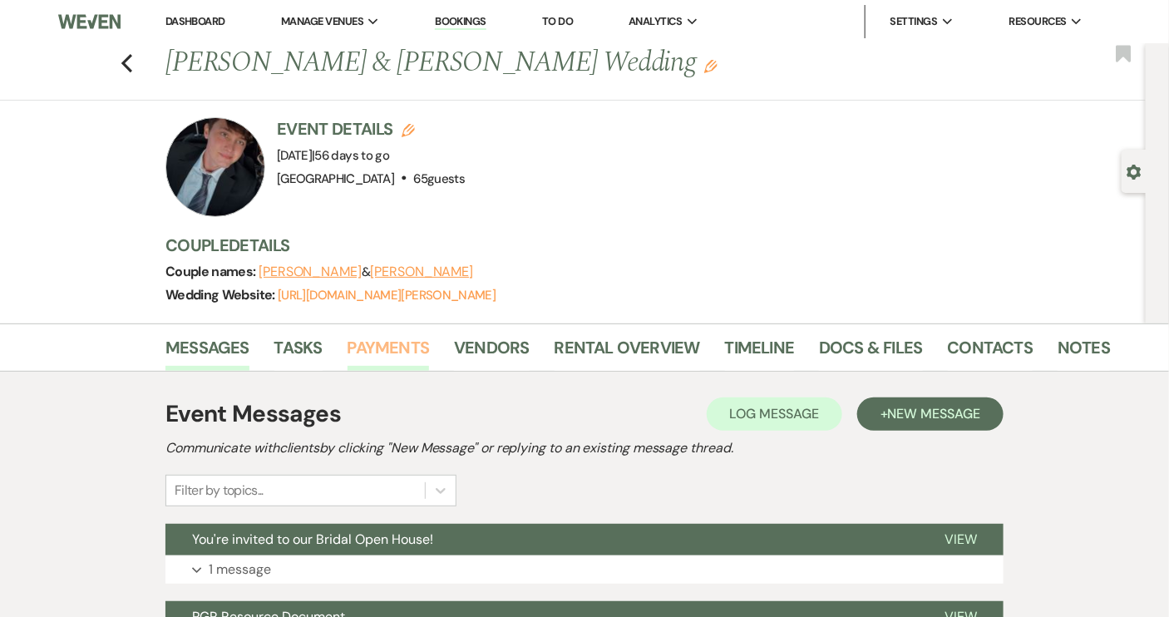
click at [377, 344] on link "Payments" at bounding box center [389, 352] width 82 height 37
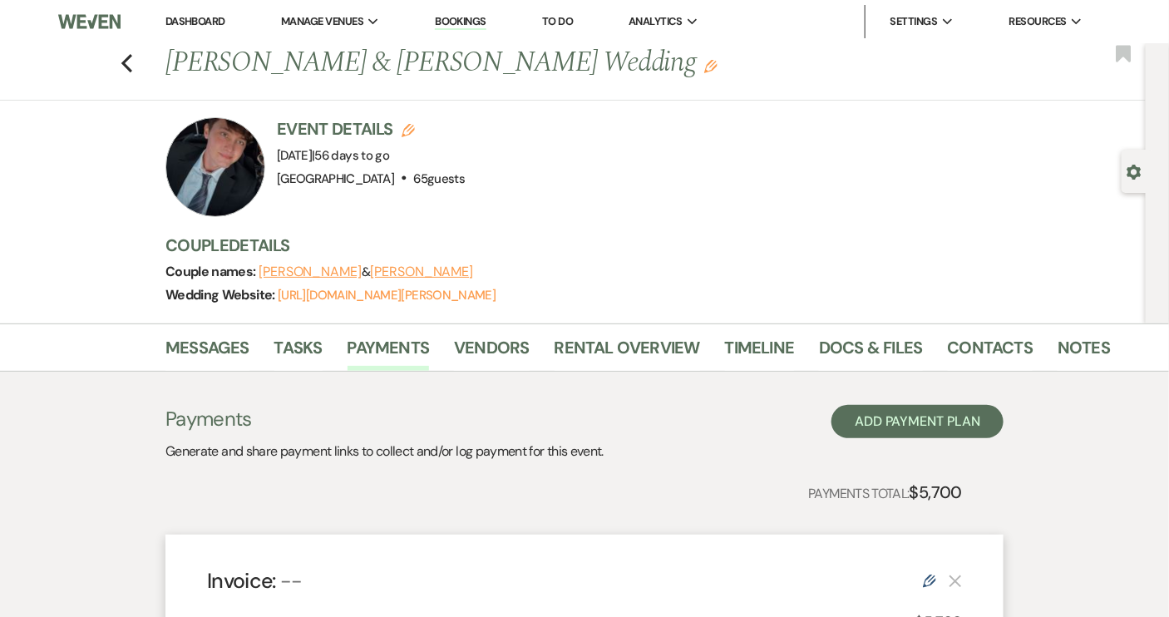
click at [125, 62] on div "Previous [PERSON_NAME] & [PERSON_NAME] Wedding Edit Bookmark" at bounding box center [569, 71] width 1154 height 57
click at [127, 65] on icon "Previous" at bounding box center [127, 63] width 12 height 20
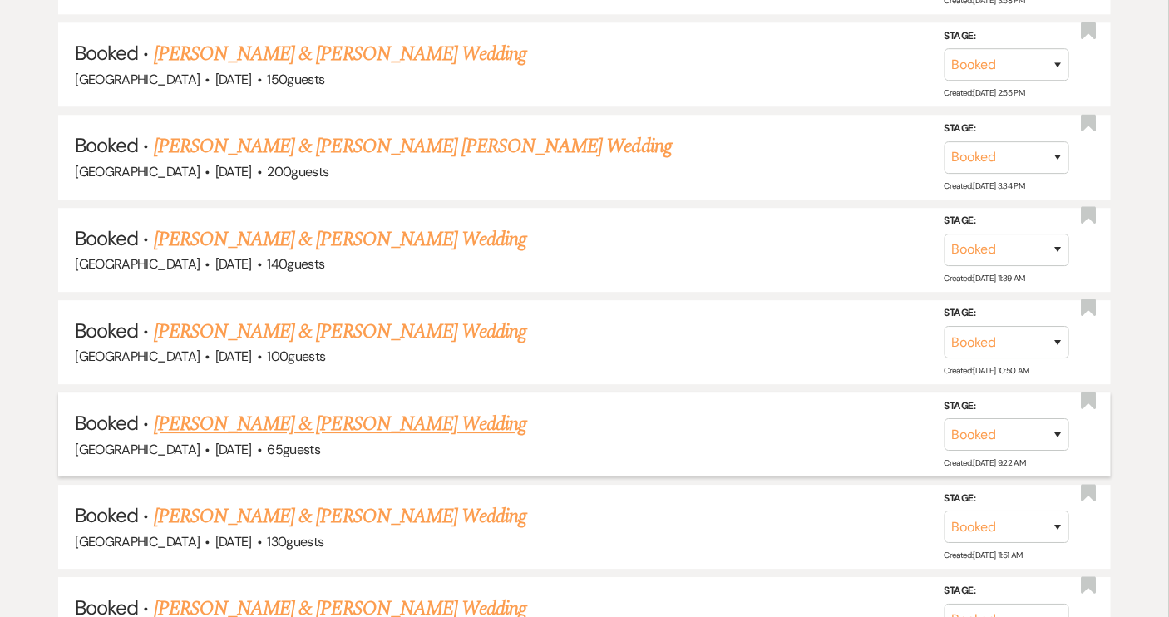
scroll to position [1738, 0]
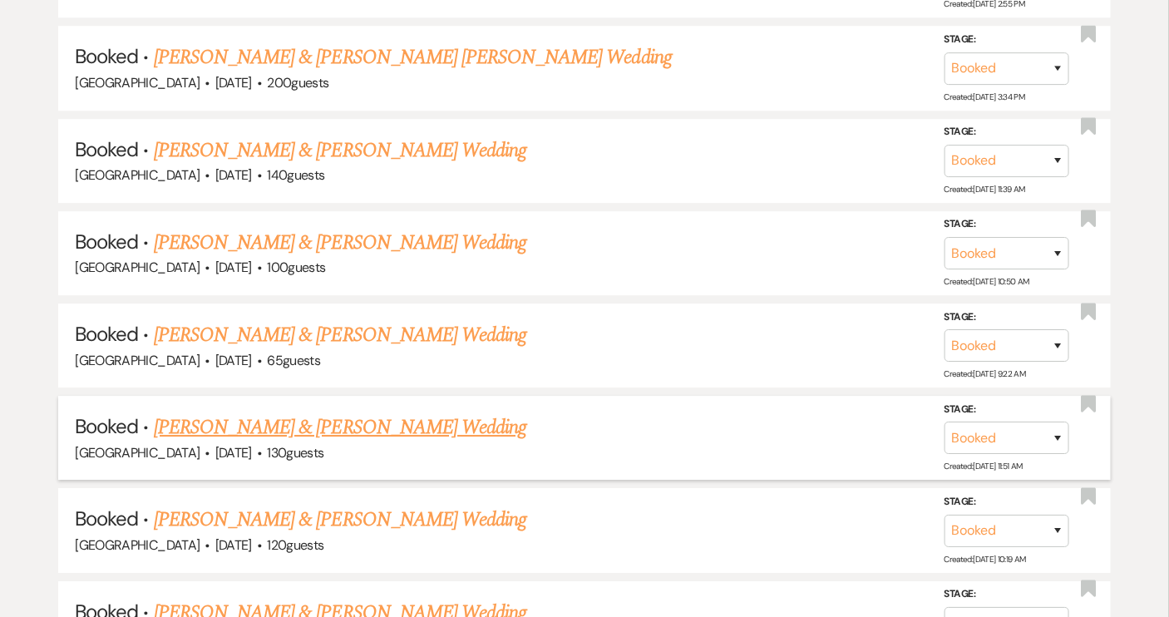
click at [380, 413] on link "[PERSON_NAME] & [PERSON_NAME] Wedding" at bounding box center [340, 427] width 373 height 30
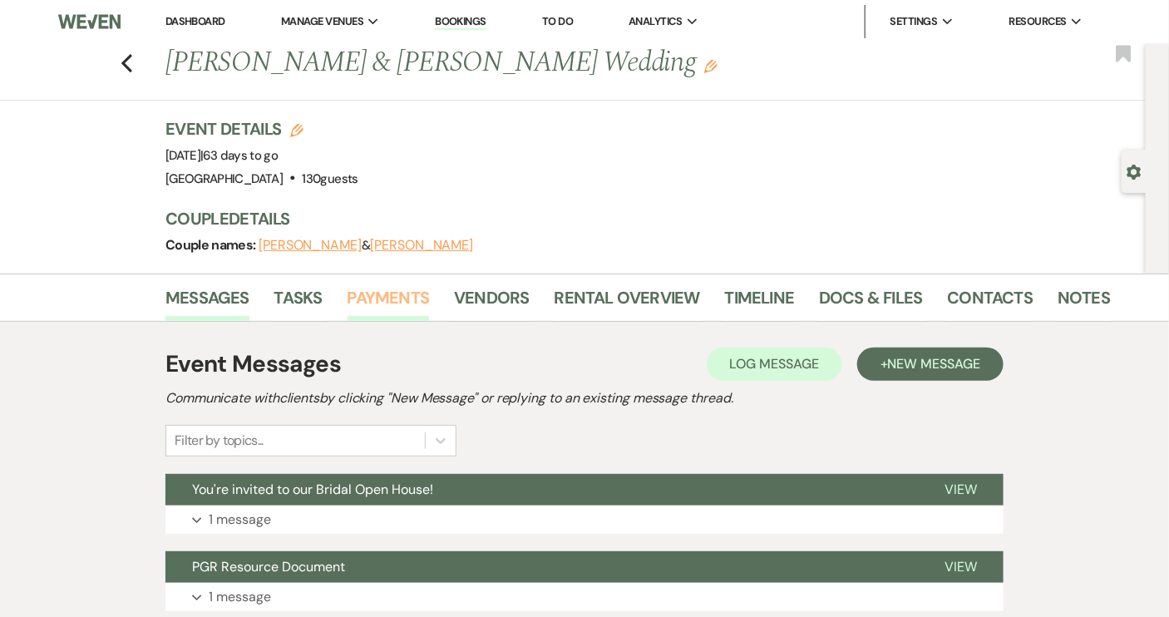
click at [360, 298] on link "Payments" at bounding box center [389, 302] width 82 height 37
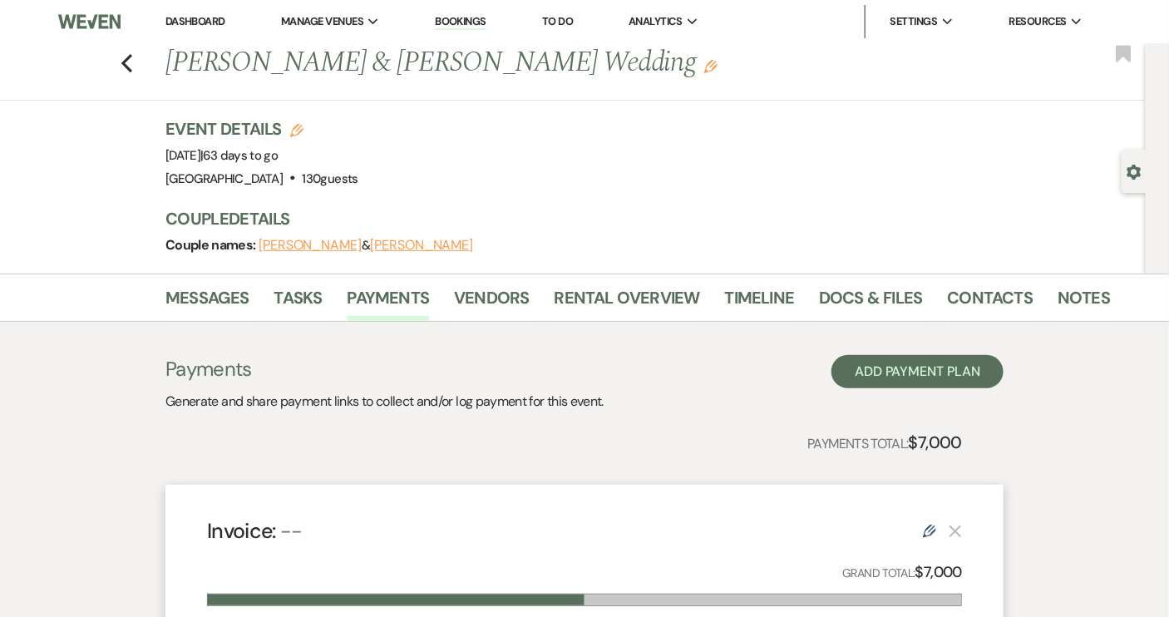
click at [133, 73] on div "Previous [PERSON_NAME] & [PERSON_NAME] Wedding Edit Bookmark" at bounding box center [569, 71] width 1154 height 57
click at [133, 63] on icon "Previous" at bounding box center [127, 63] width 12 height 20
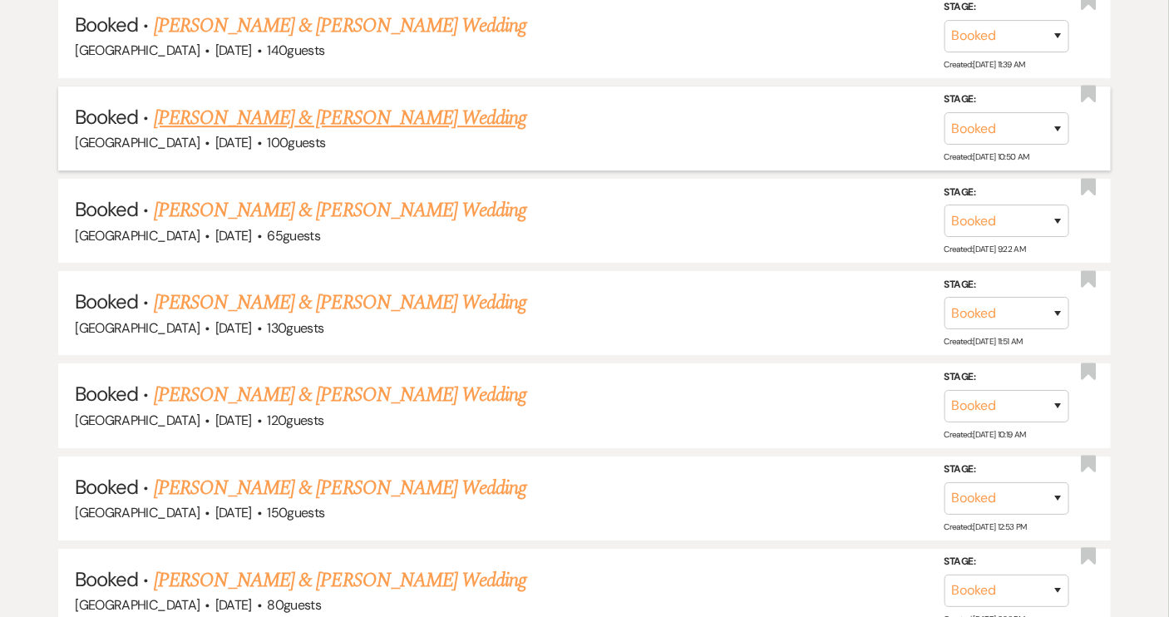
scroll to position [1889, 0]
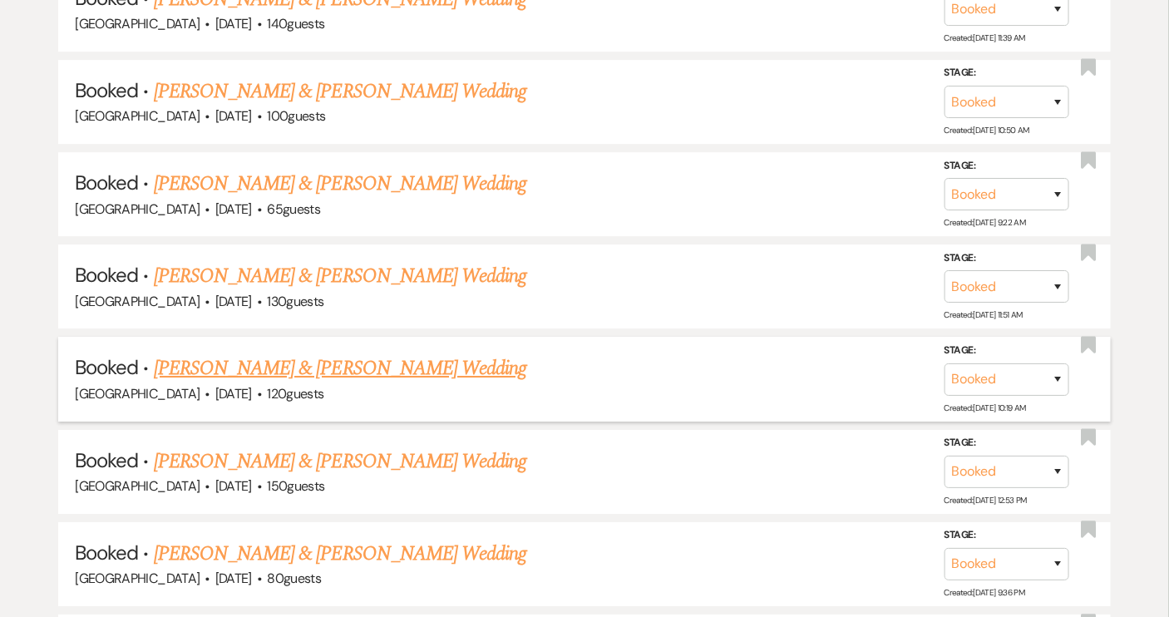
click at [372, 353] on link "[PERSON_NAME] & [PERSON_NAME] Wedding" at bounding box center [340, 368] width 373 height 30
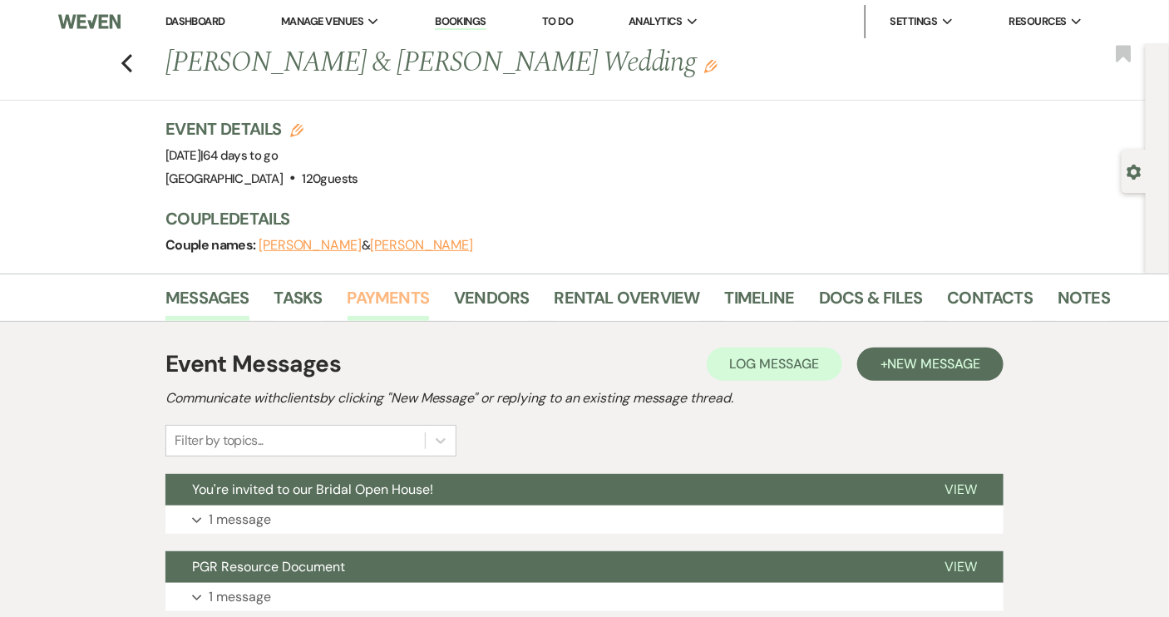
click at [379, 301] on link "Payments" at bounding box center [389, 302] width 82 height 37
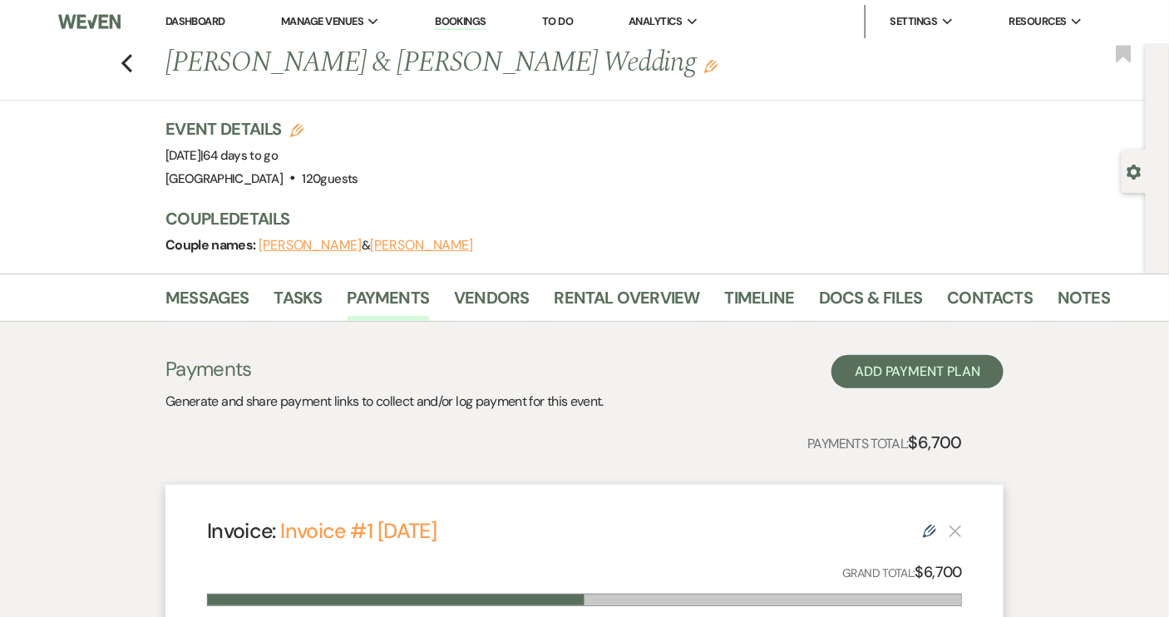
click at [135, 73] on div "Previous [PERSON_NAME] & [PERSON_NAME] Wedding Edit Bookmark" at bounding box center [569, 71] width 1154 height 57
click at [133, 64] on icon "Previous" at bounding box center [127, 63] width 12 height 20
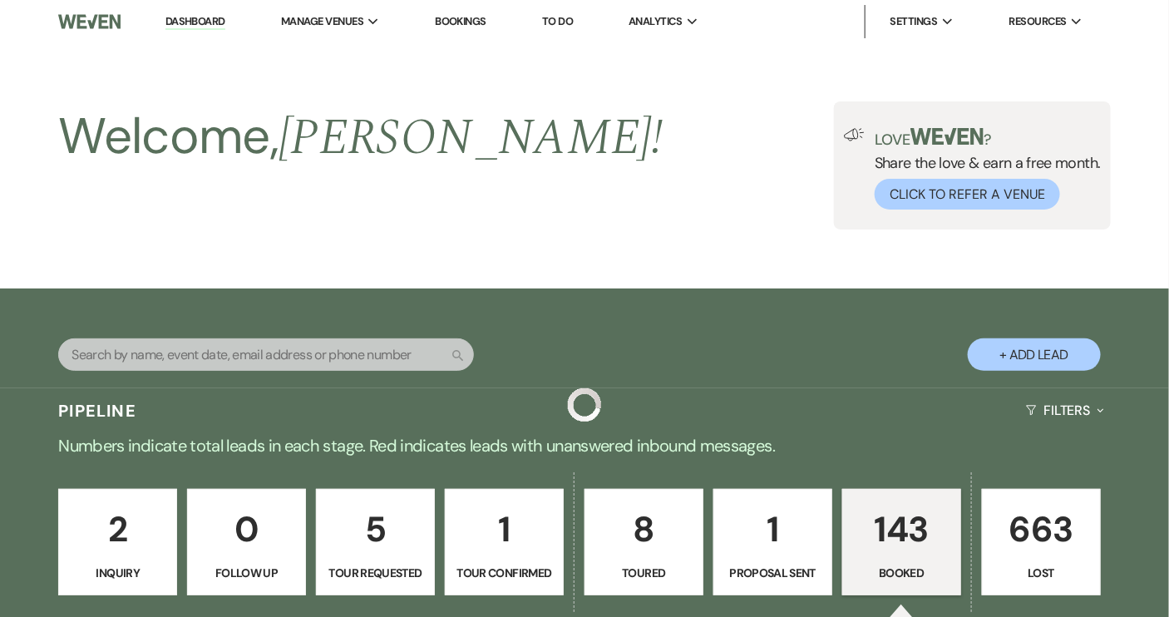
scroll to position [1889, 0]
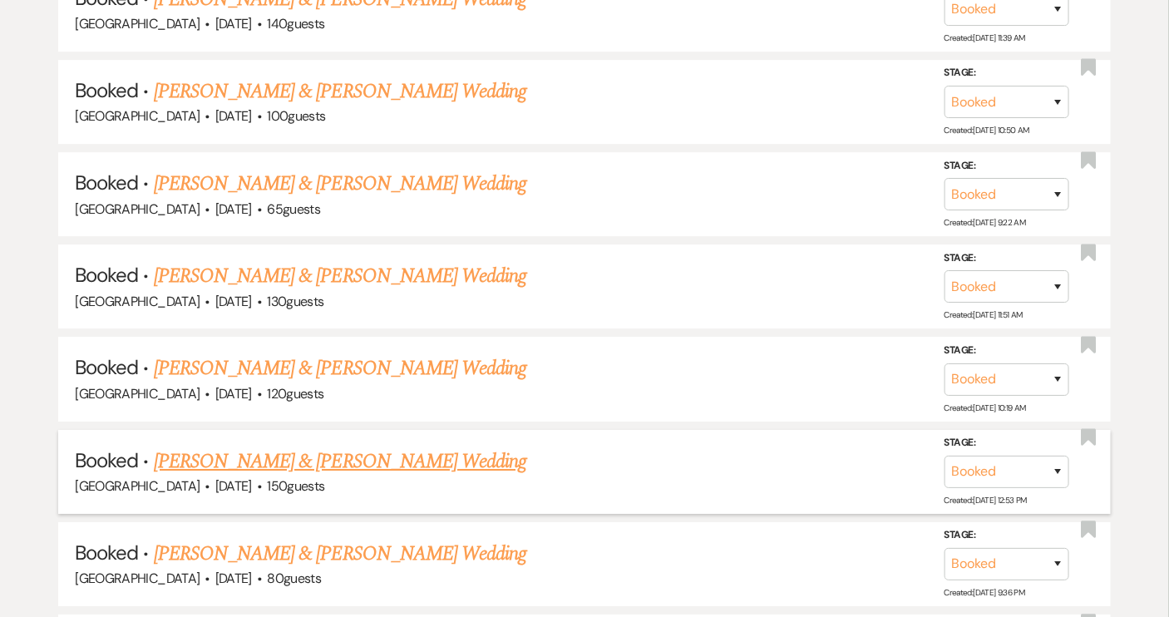
click at [392, 447] on link "[PERSON_NAME] & [PERSON_NAME] Wedding" at bounding box center [340, 462] width 373 height 30
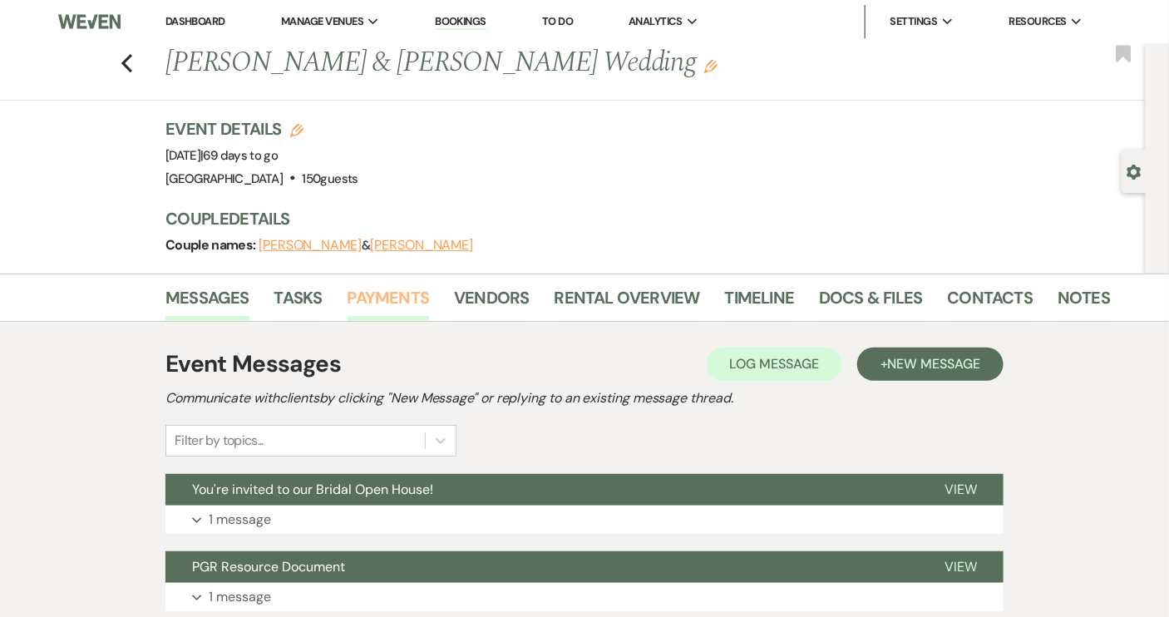
click at [393, 289] on link "Payments" at bounding box center [389, 302] width 82 height 37
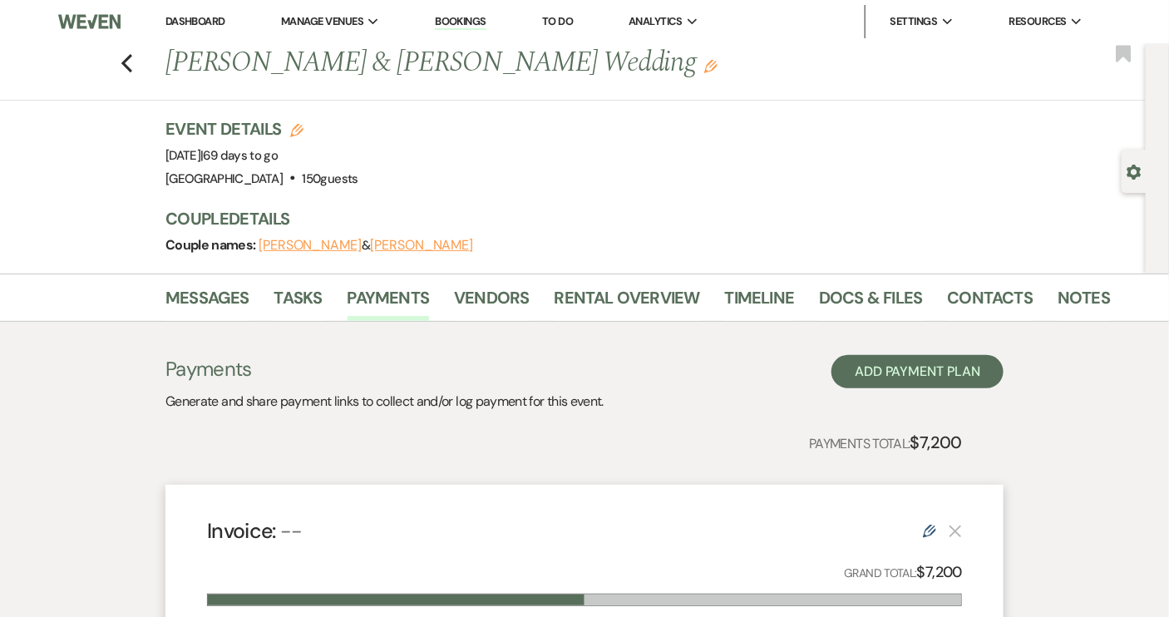
click at [139, 62] on div "Previous [PERSON_NAME] & [PERSON_NAME] Wedding Edit Bookmark" at bounding box center [569, 71] width 1154 height 57
click at [133, 62] on icon "Previous" at bounding box center [127, 63] width 12 height 20
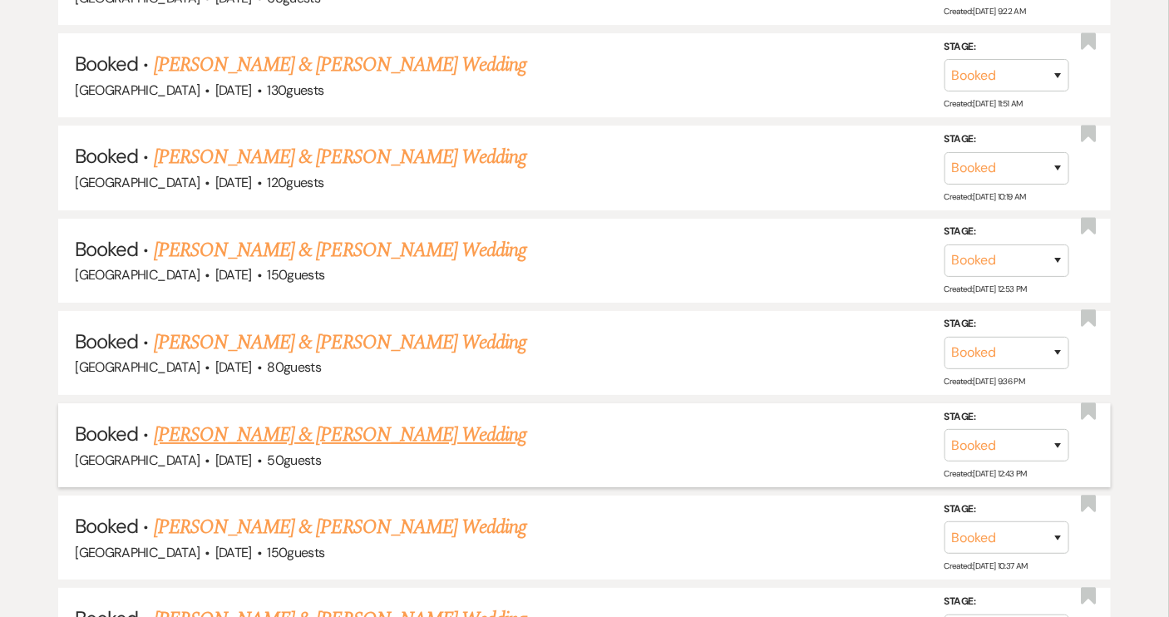
scroll to position [2116, 0]
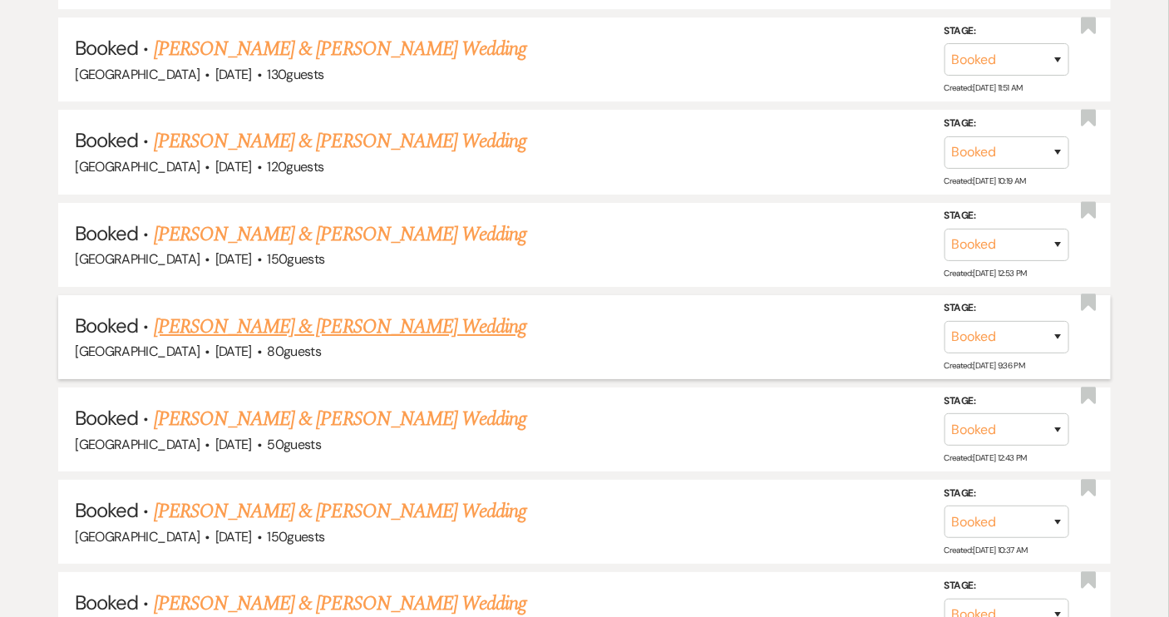
click at [359, 312] on link "[PERSON_NAME] & [PERSON_NAME] Wedding" at bounding box center [340, 327] width 373 height 30
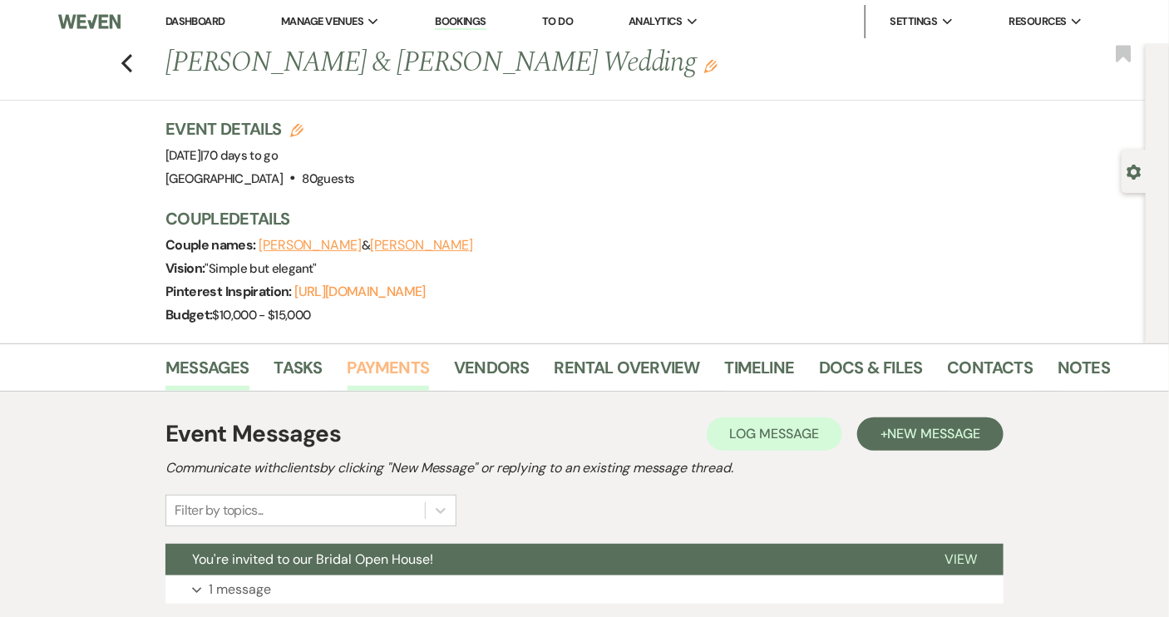
click at [365, 369] on link "Payments" at bounding box center [389, 372] width 82 height 37
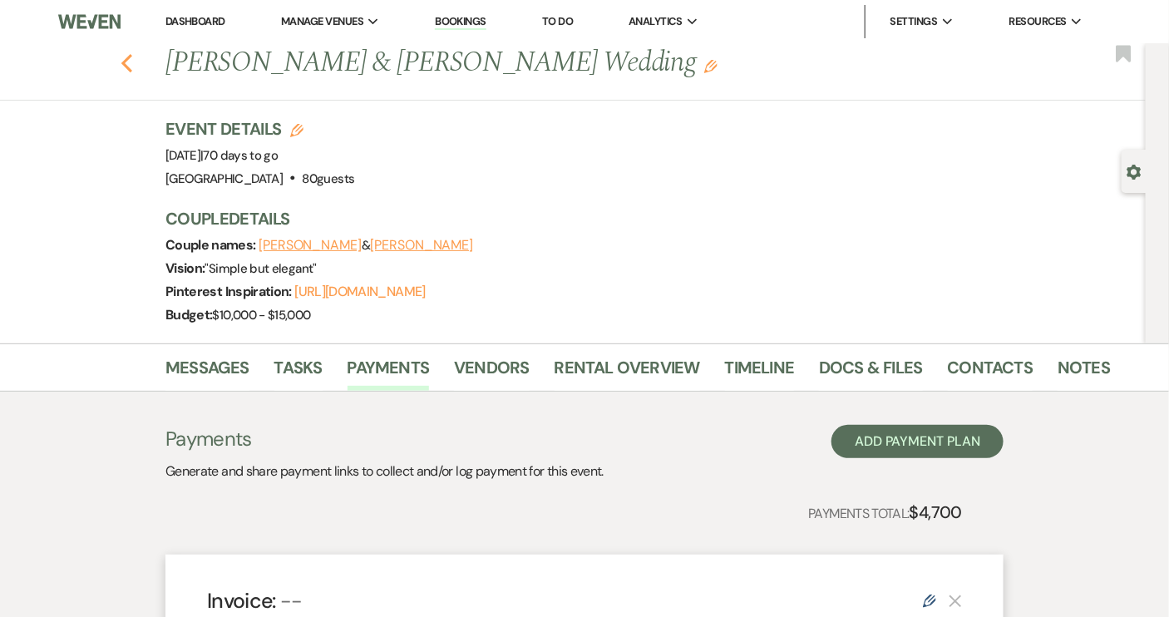
click at [131, 62] on icon "Previous" at bounding box center [127, 63] width 12 height 20
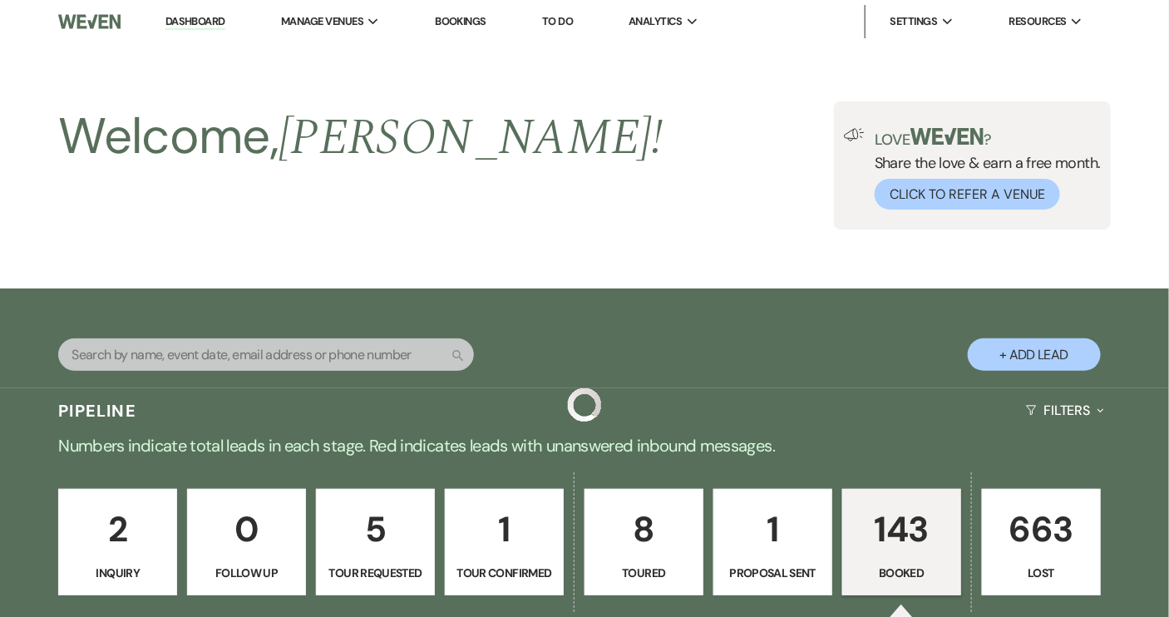
scroll to position [2116, 0]
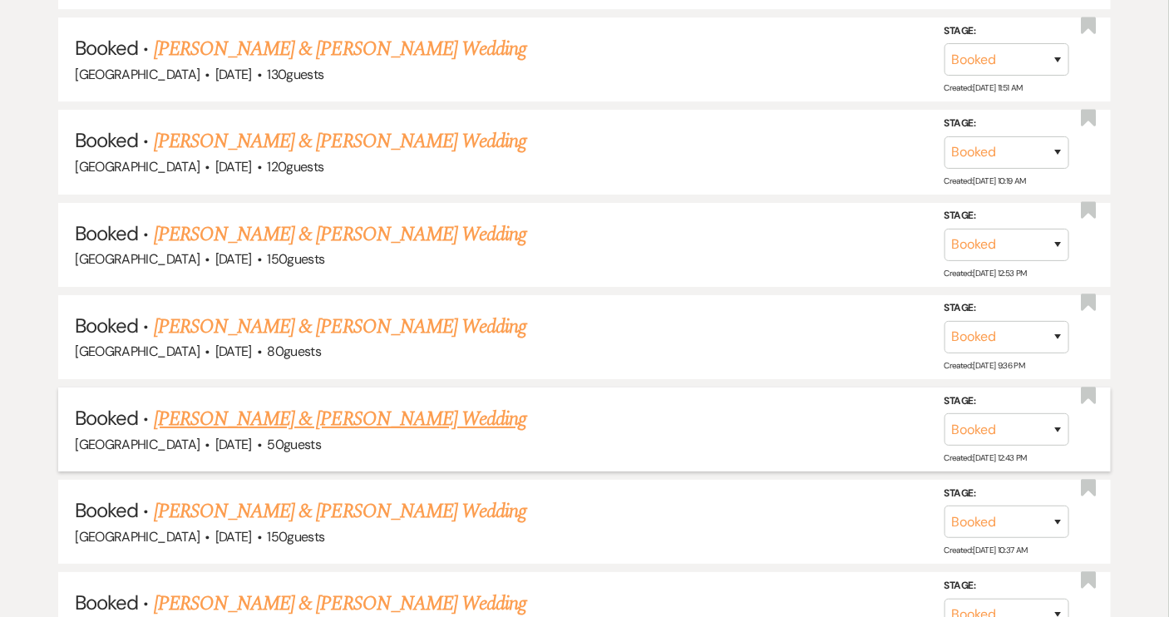
click at [353, 405] on link "[PERSON_NAME] & [PERSON_NAME] Wedding" at bounding box center [340, 419] width 373 height 30
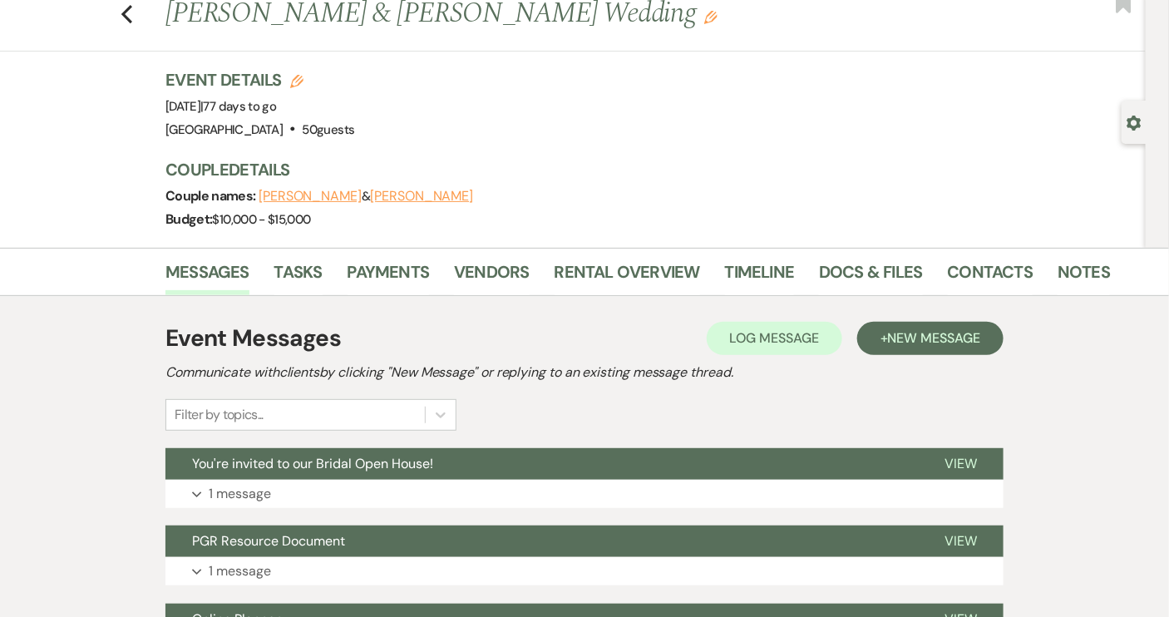
scroll to position [75, 0]
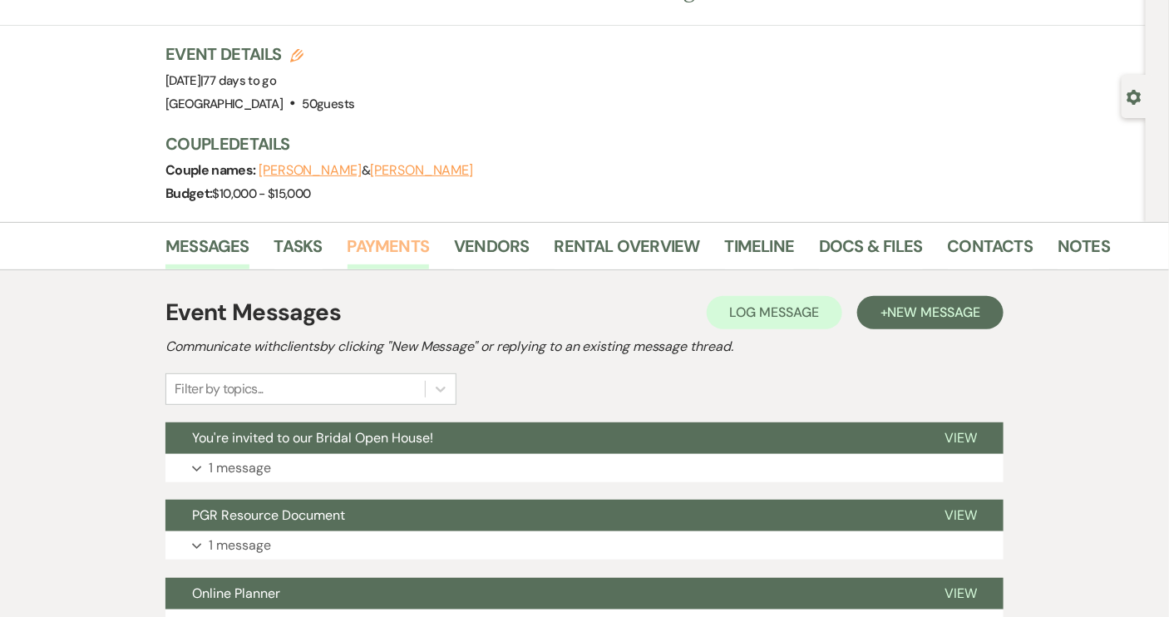
click at [400, 237] on link "Payments" at bounding box center [389, 251] width 82 height 37
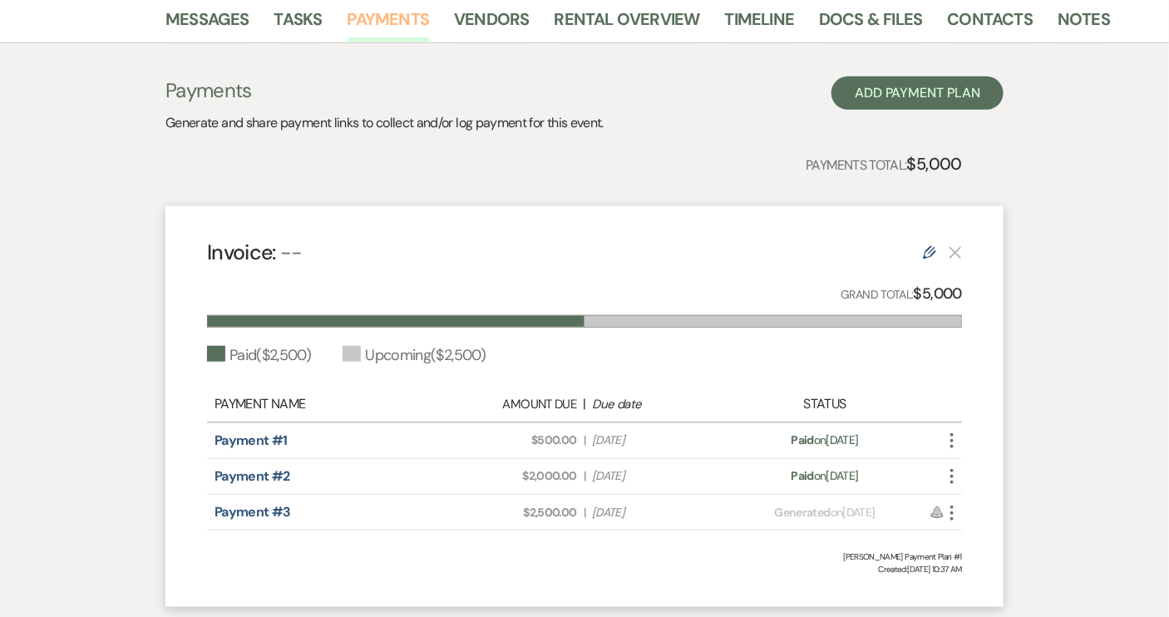
scroll to position [378, 0]
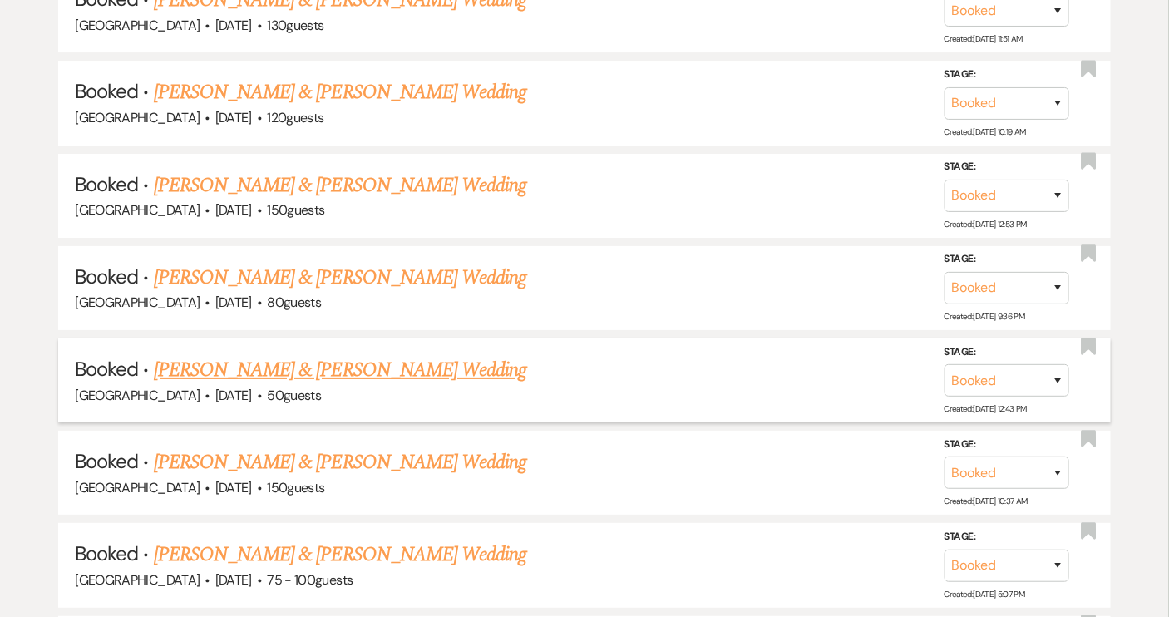
scroll to position [2192, 0]
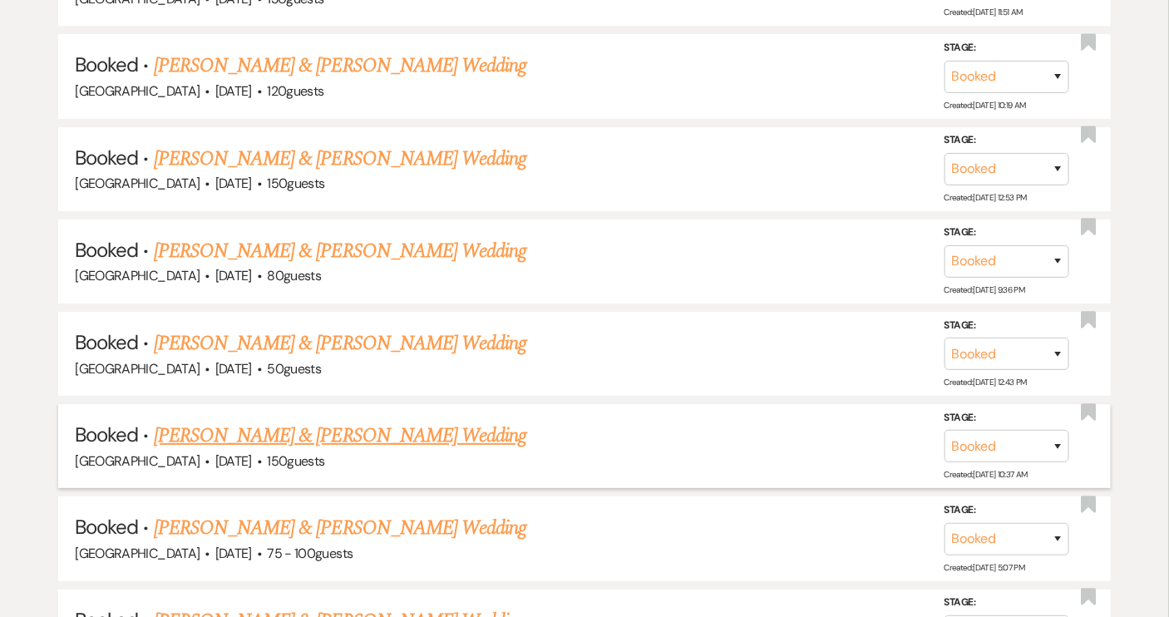
click at [363, 421] on link "[PERSON_NAME] & [PERSON_NAME] Wedding" at bounding box center [340, 436] width 373 height 30
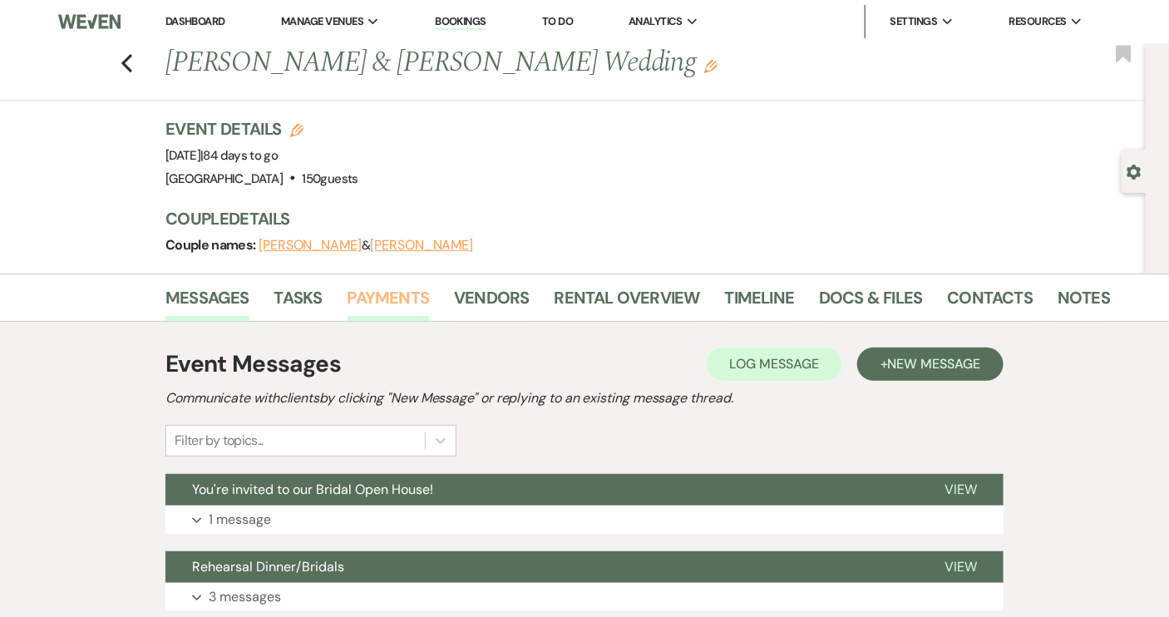
click at [369, 305] on link "Payments" at bounding box center [389, 302] width 82 height 37
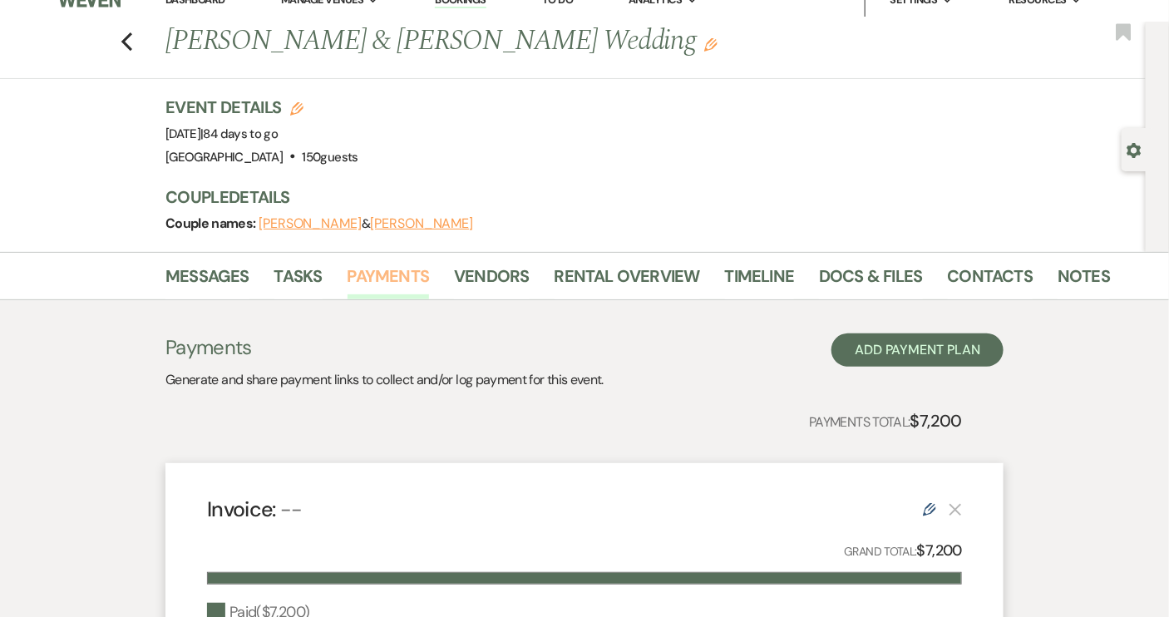
scroll to position [12, 0]
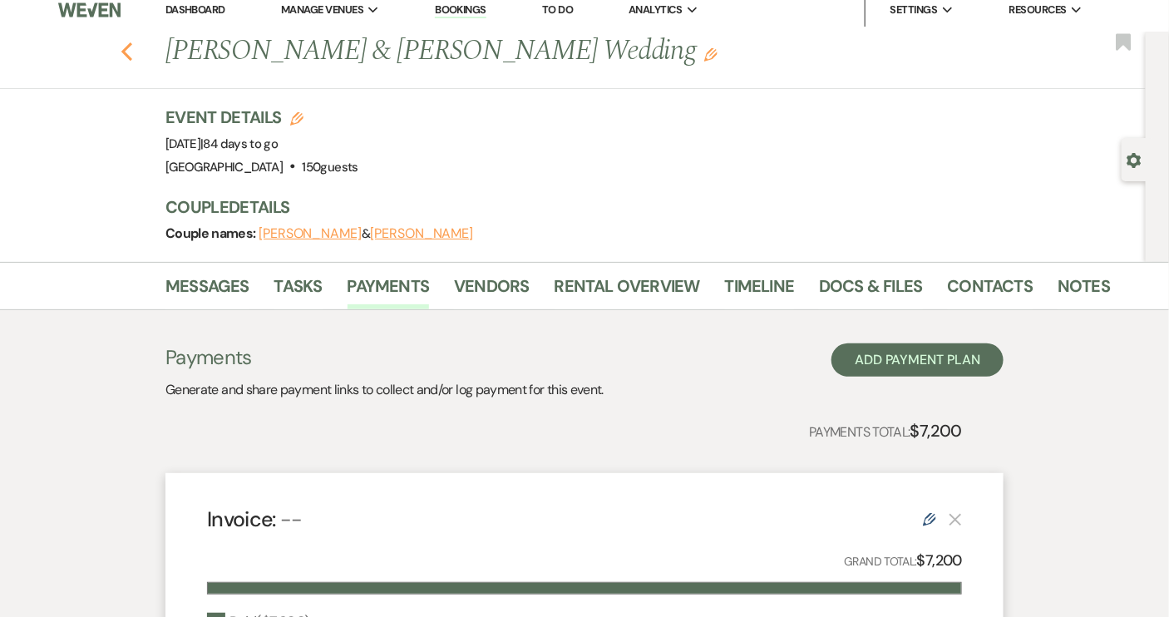
click at [126, 47] on icon "Previous" at bounding box center [127, 52] width 12 height 20
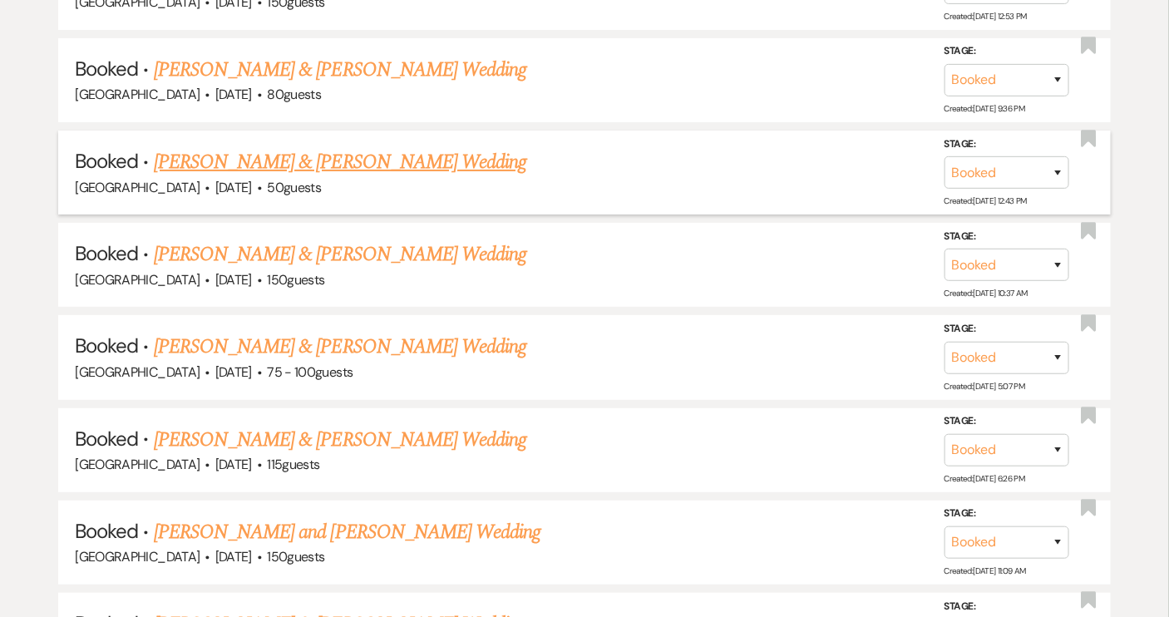
scroll to position [2419, 0]
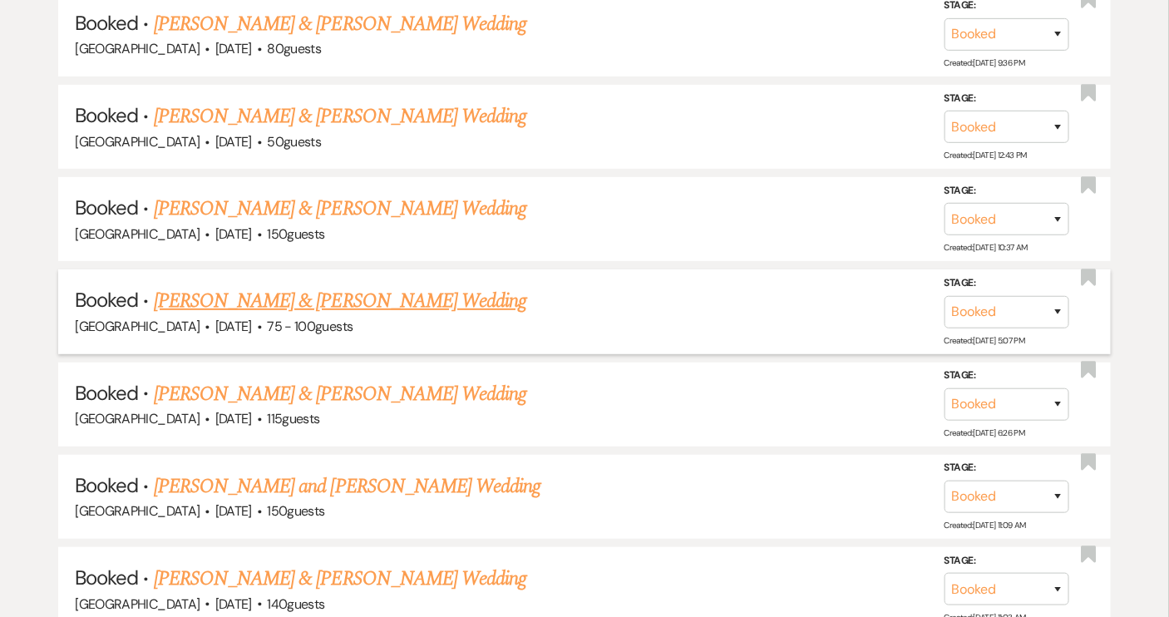
click at [434, 286] on link "[PERSON_NAME] & [PERSON_NAME] Wedding" at bounding box center [340, 301] width 373 height 30
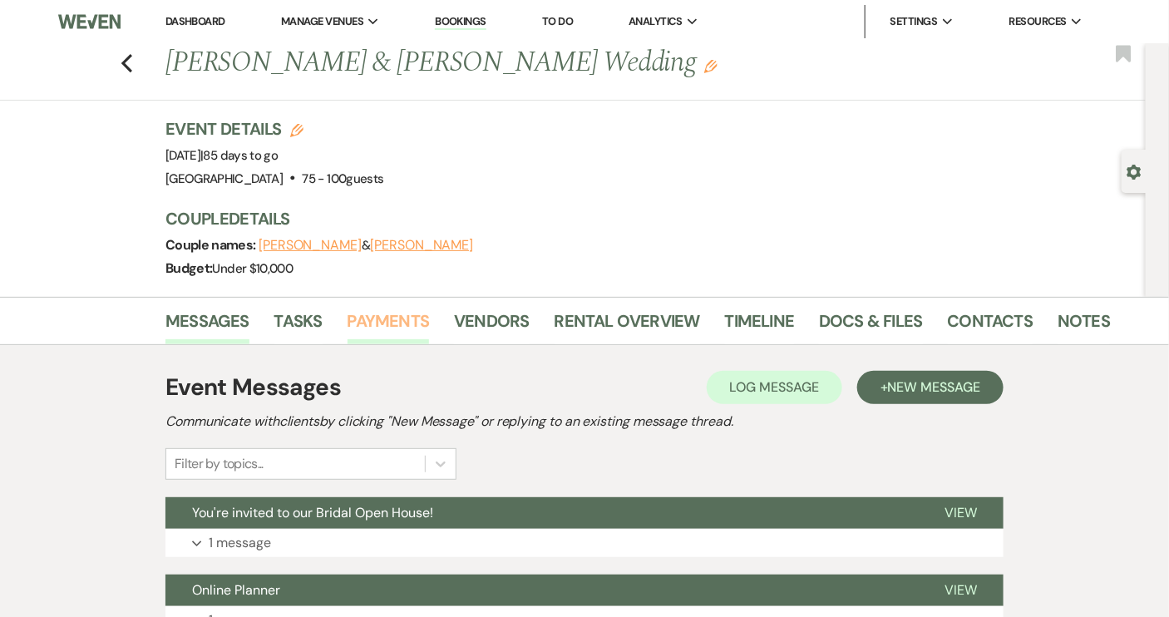
click at [392, 314] on link "Payments" at bounding box center [389, 326] width 82 height 37
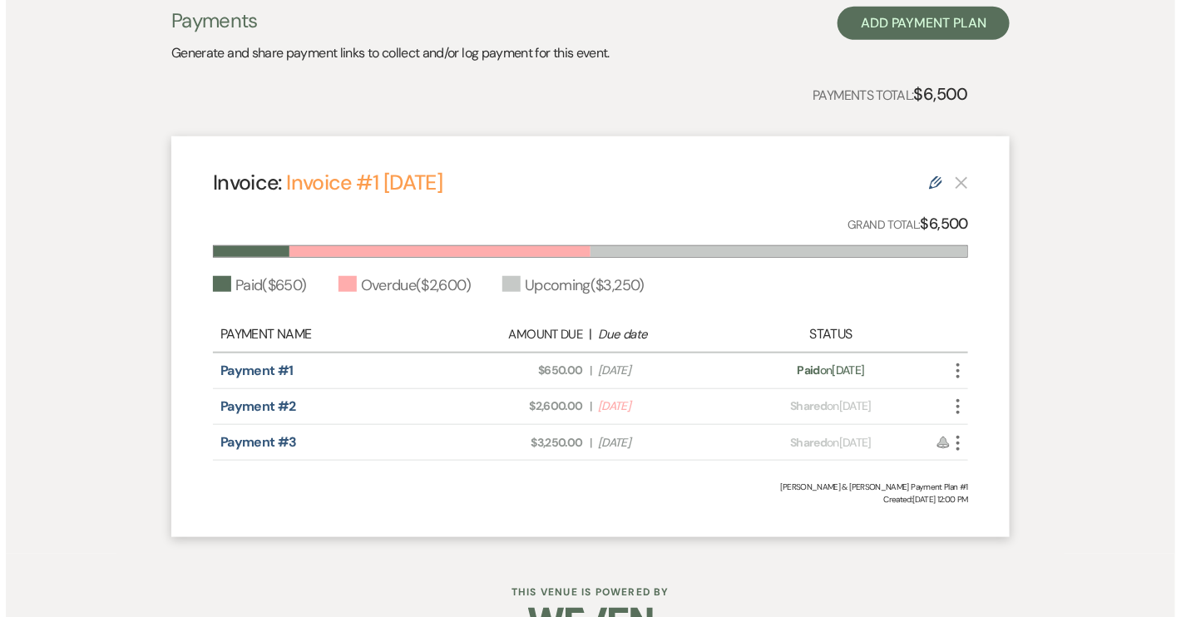
scroll to position [378, 0]
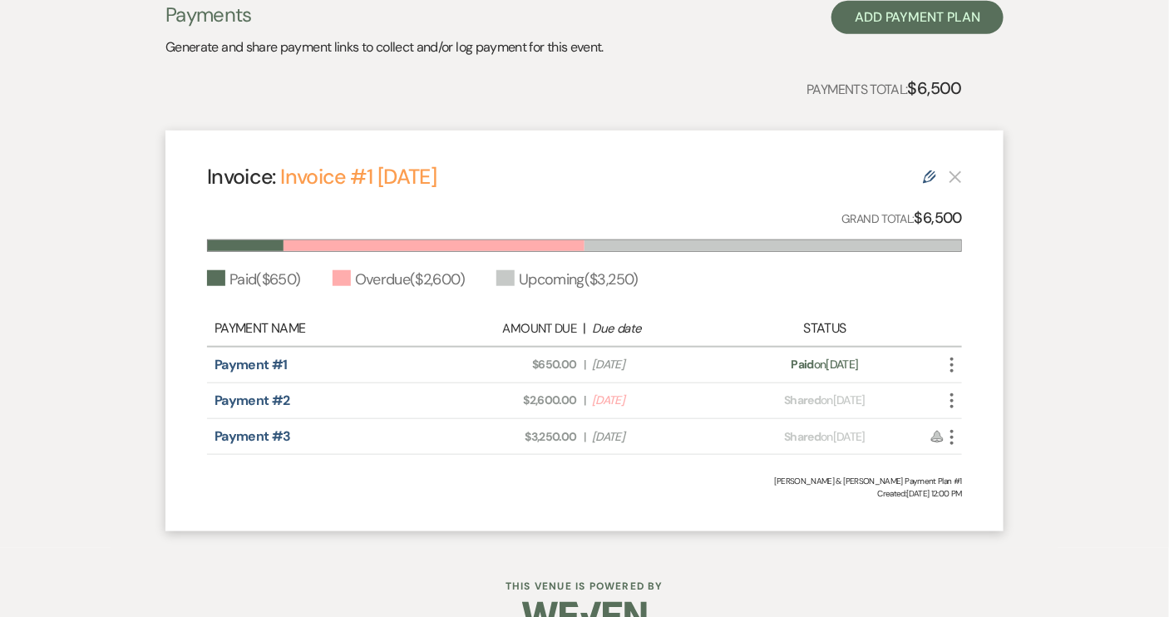
click at [949, 395] on icon "More" at bounding box center [952, 401] width 20 height 20
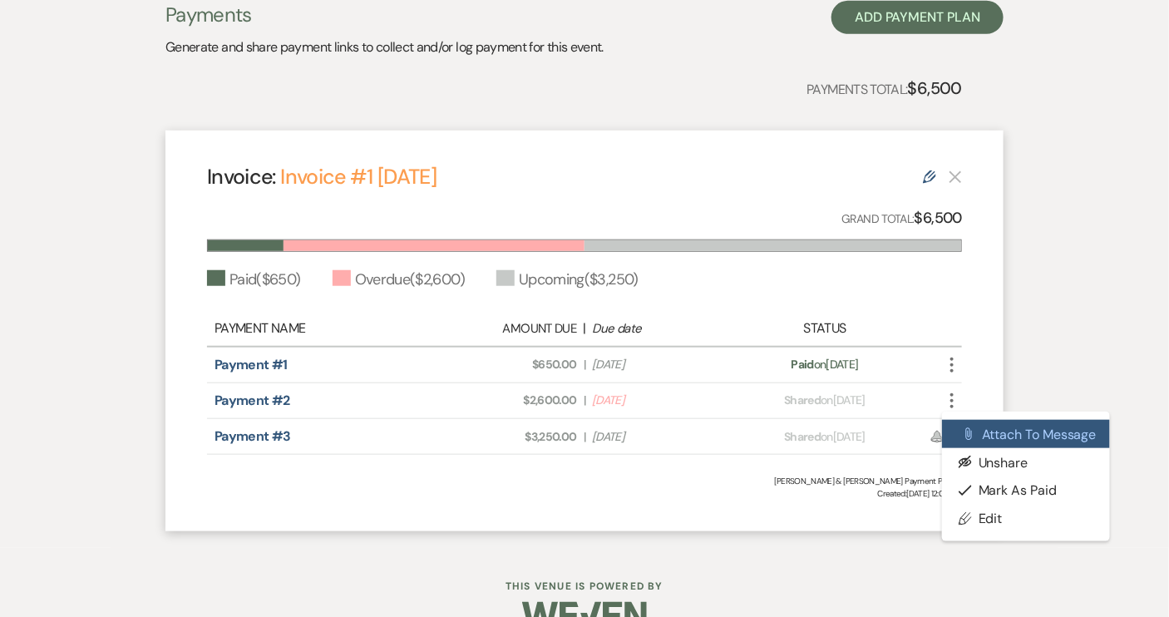
click at [982, 434] on button "Attach File Attach to Message" at bounding box center [1026, 434] width 168 height 28
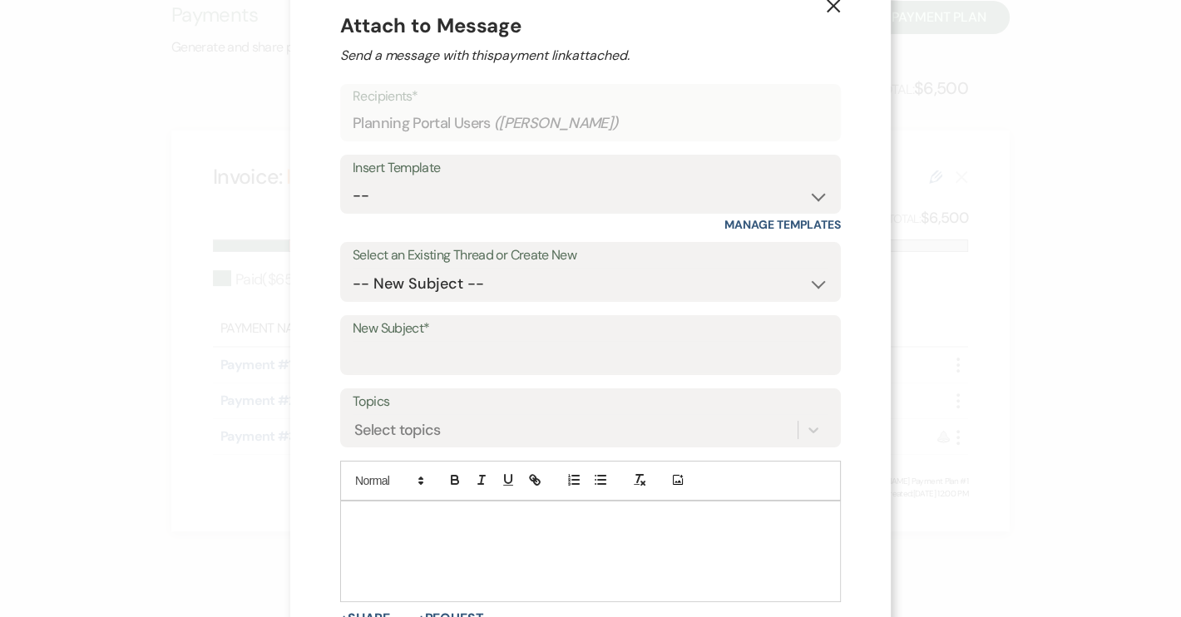
scroll to position [75, 0]
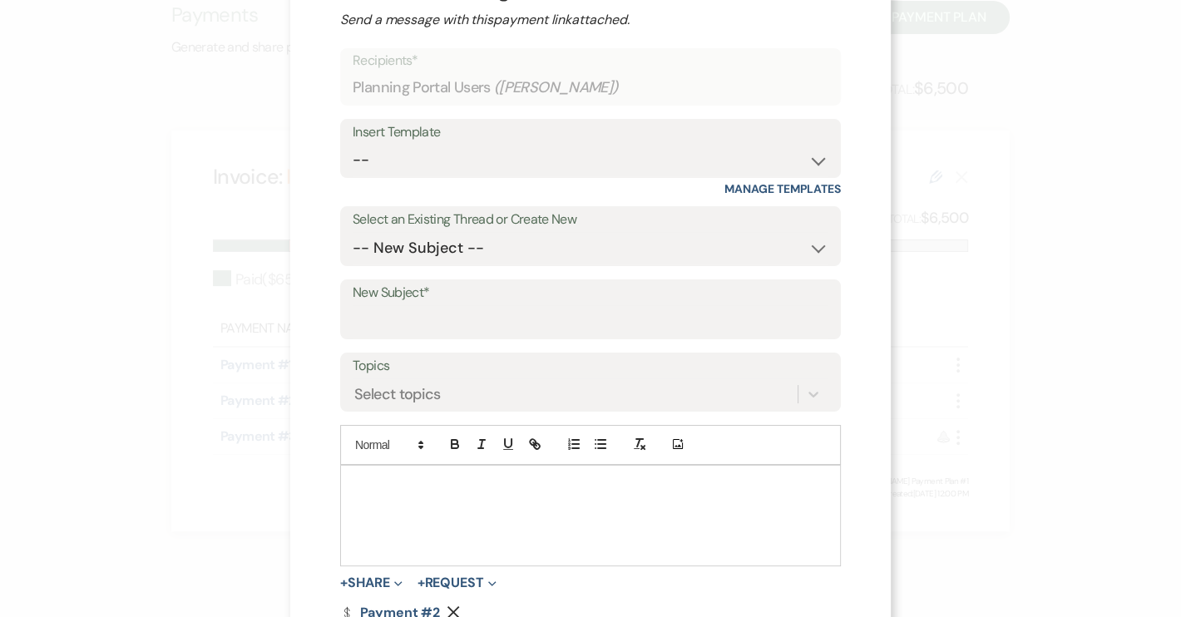
click at [376, 484] on p at bounding box center [590, 485] width 474 height 18
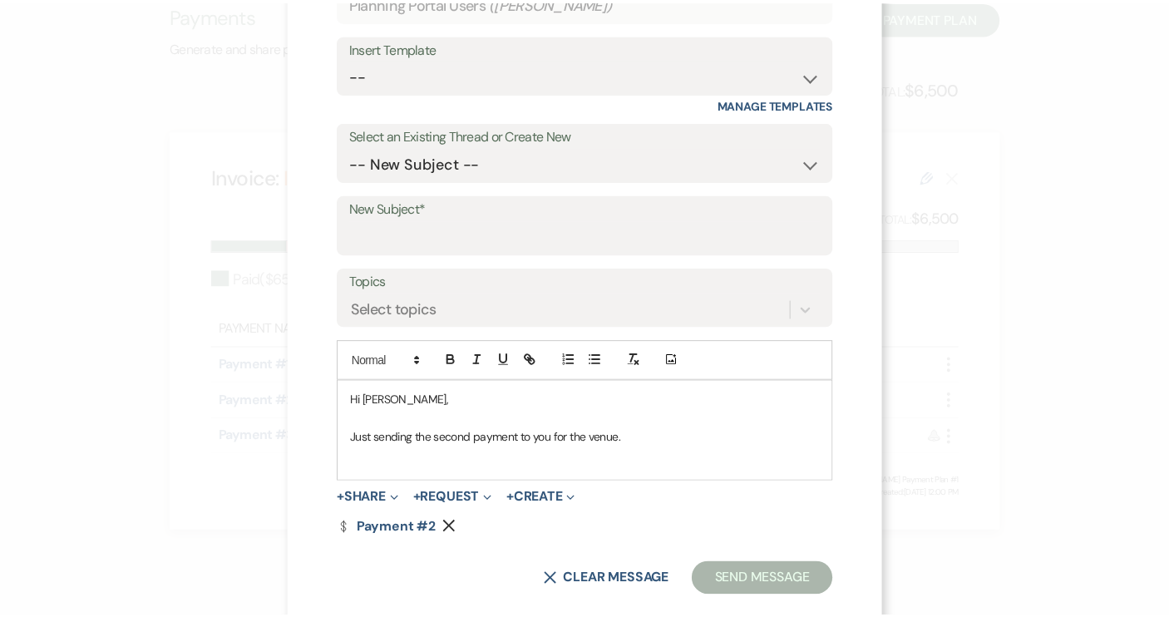
scroll to position [188, 0]
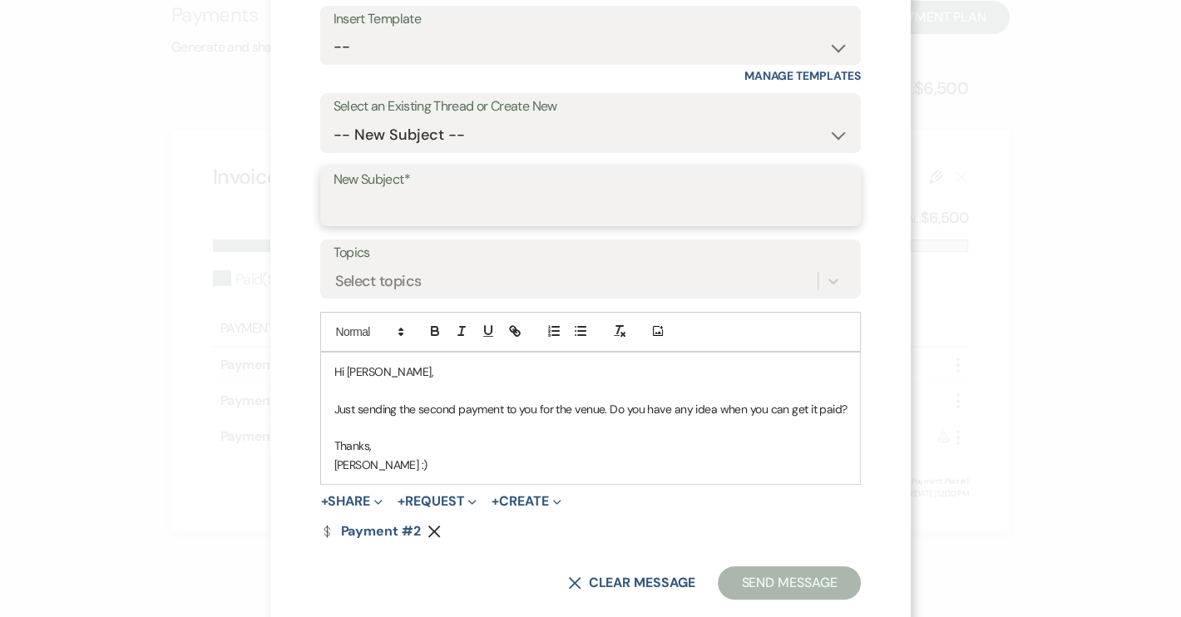
click at [379, 200] on input "New Subject*" at bounding box center [590, 208] width 515 height 32
type input "2nd payment due"
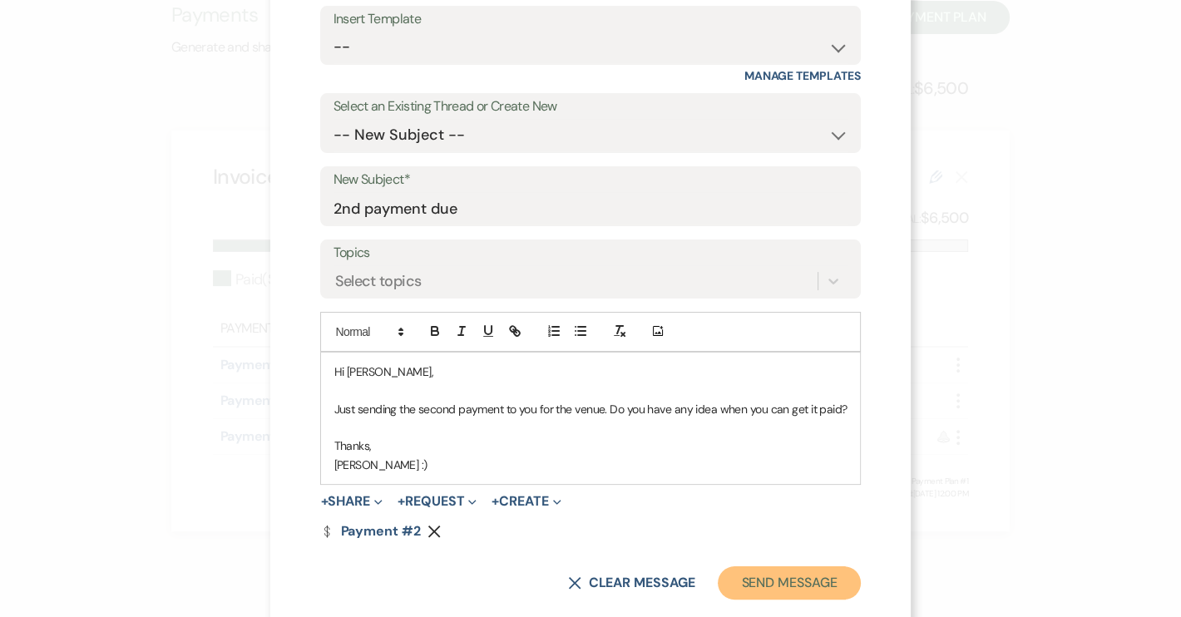
click at [786, 579] on button "Send Message" at bounding box center [789, 582] width 142 height 33
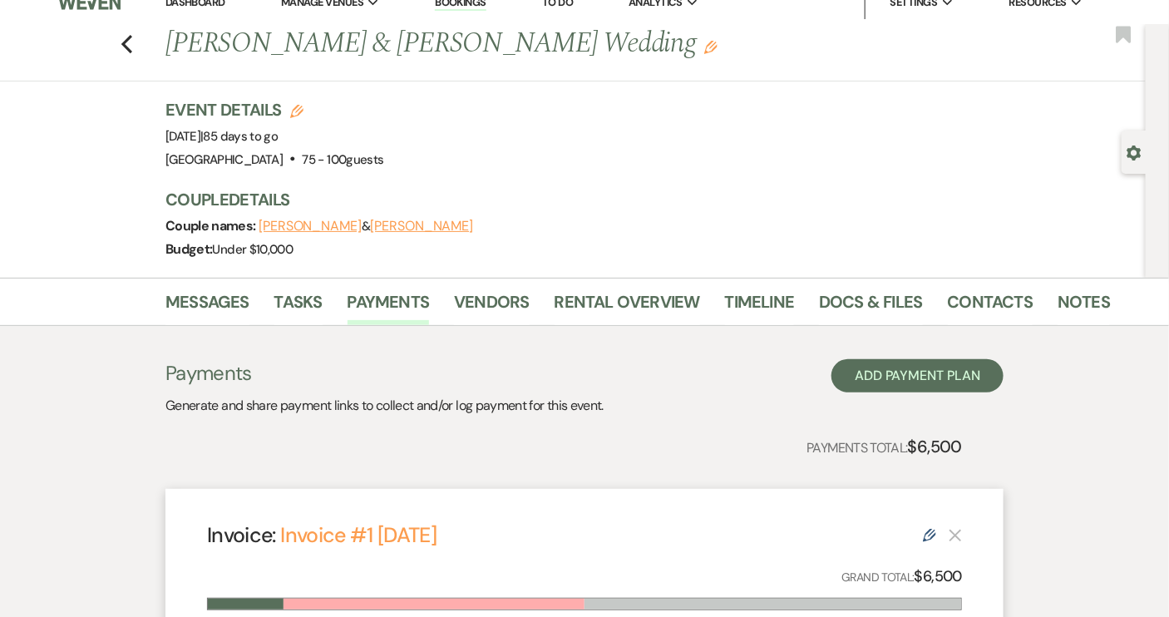
scroll to position [0, 0]
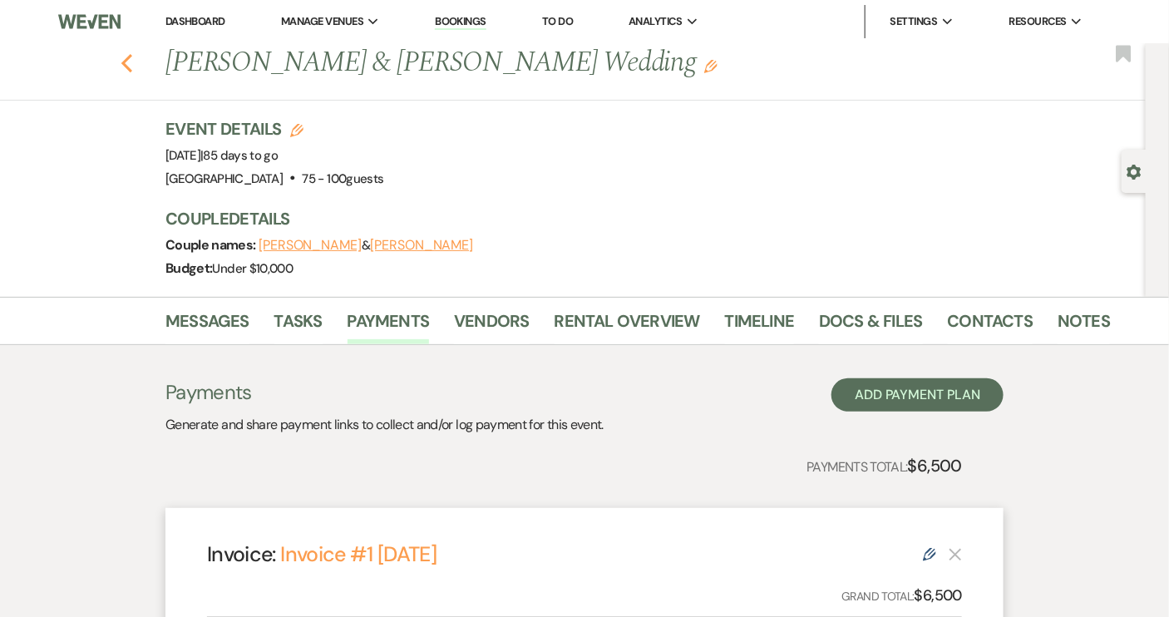
click at [132, 59] on use "button" at bounding box center [126, 63] width 11 height 18
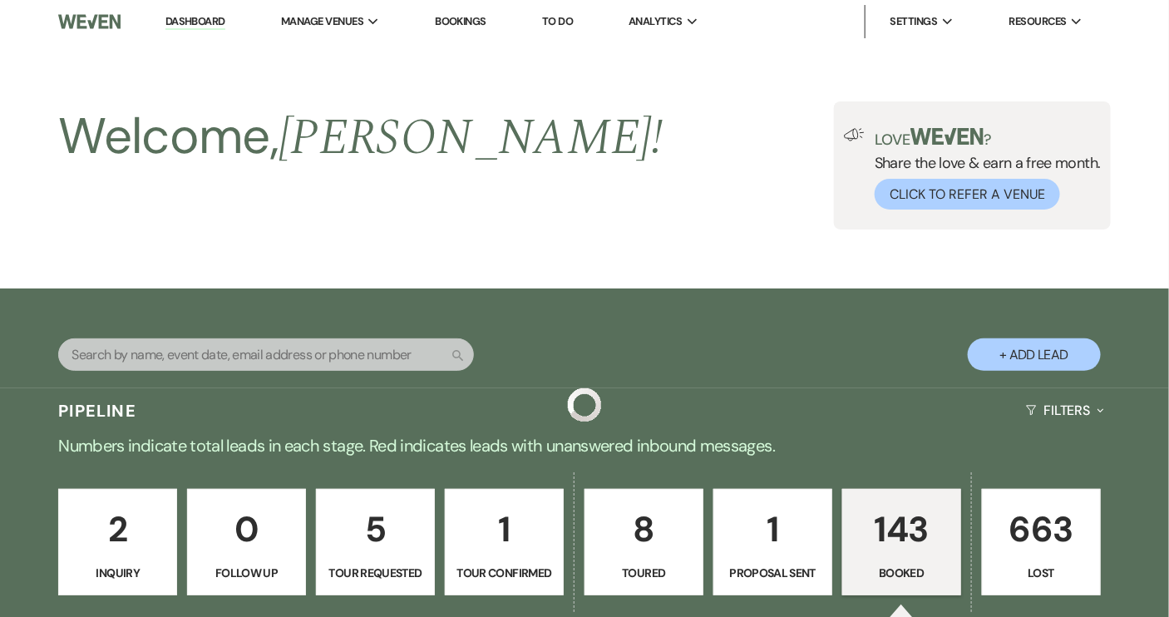
scroll to position [2419, 0]
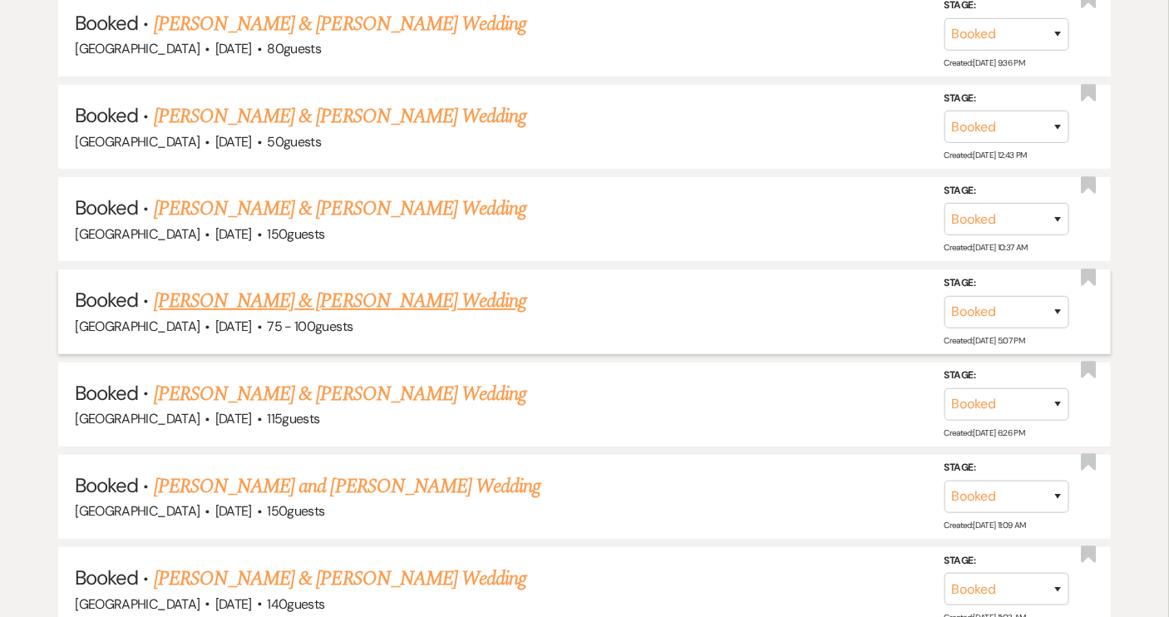
click at [230, 286] on link "[PERSON_NAME] & [PERSON_NAME] Wedding" at bounding box center [340, 301] width 373 height 30
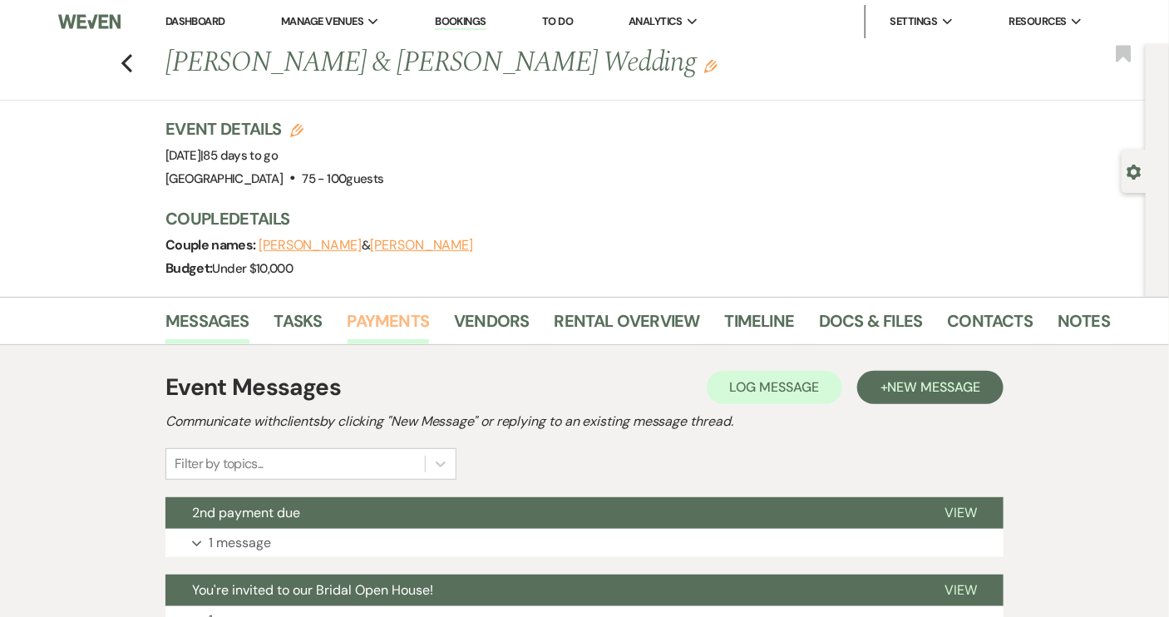
click at [372, 324] on link "Payments" at bounding box center [389, 326] width 82 height 37
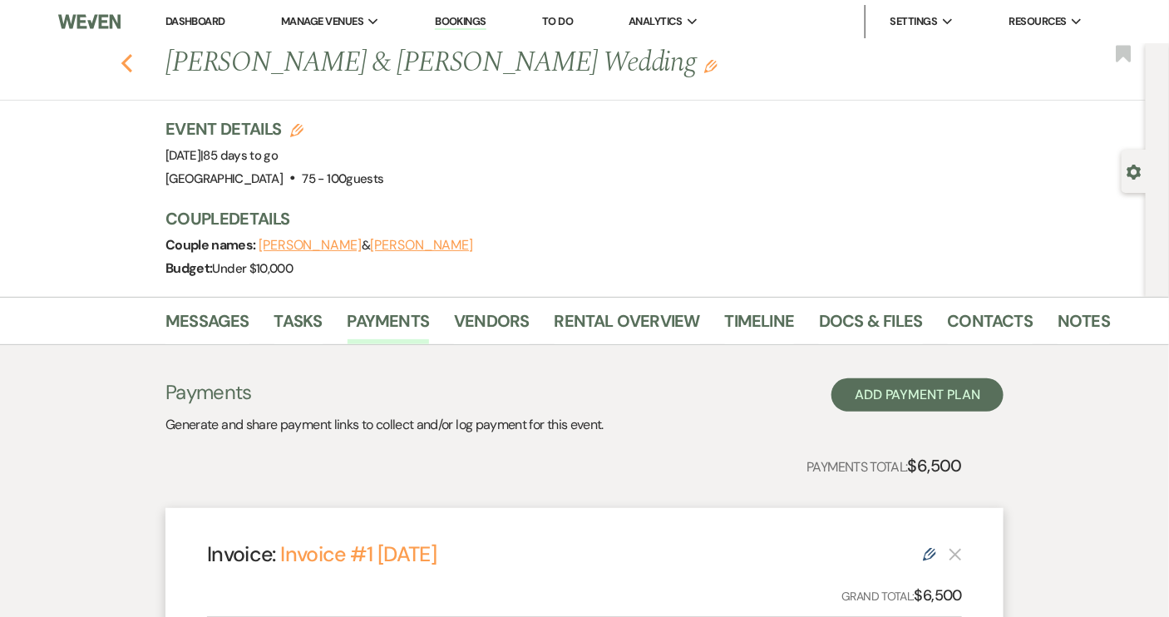
click at [133, 60] on icon "Previous" at bounding box center [127, 63] width 12 height 20
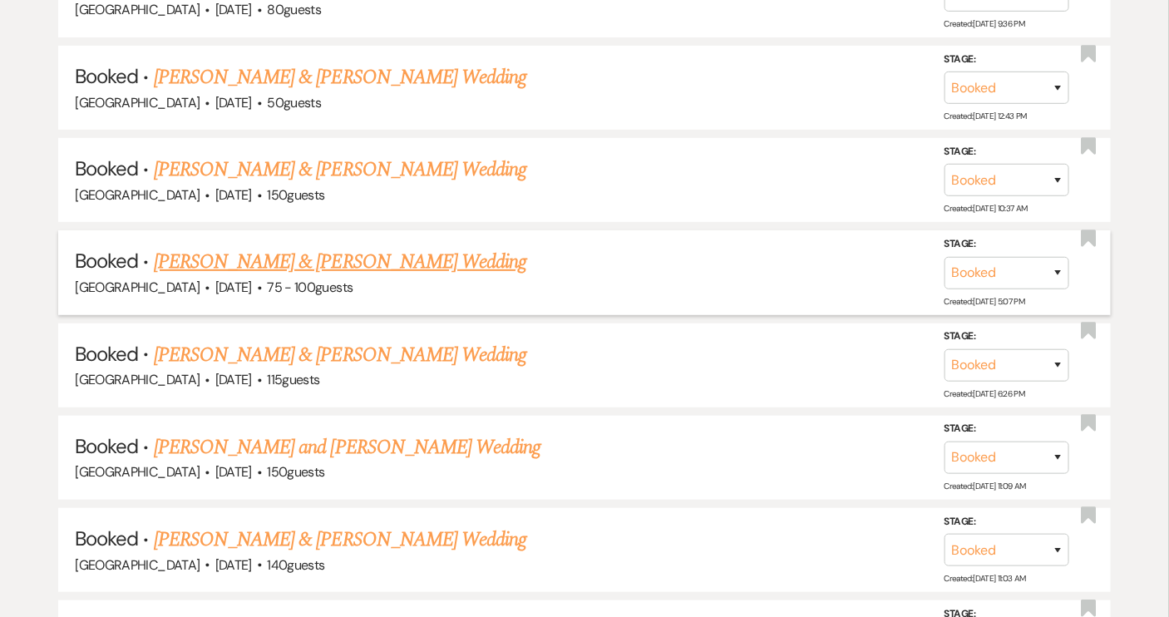
scroll to position [2495, 0]
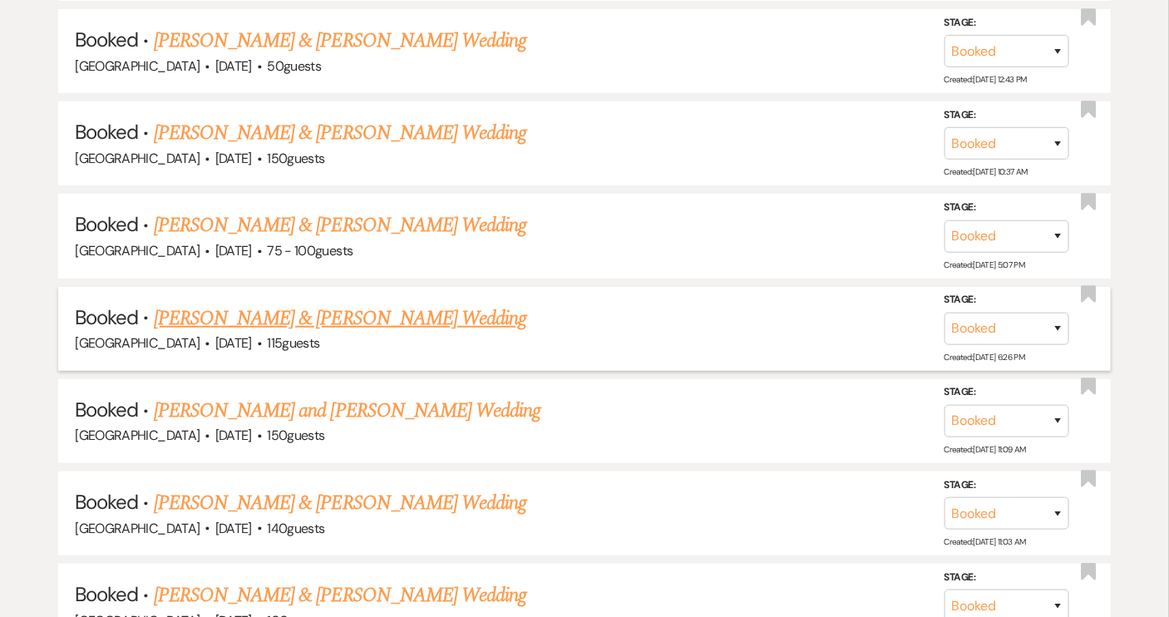
click at [323, 304] on link "[PERSON_NAME] & [PERSON_NAME] Wedding" at bounding box center [340, 319] width 373 height 30
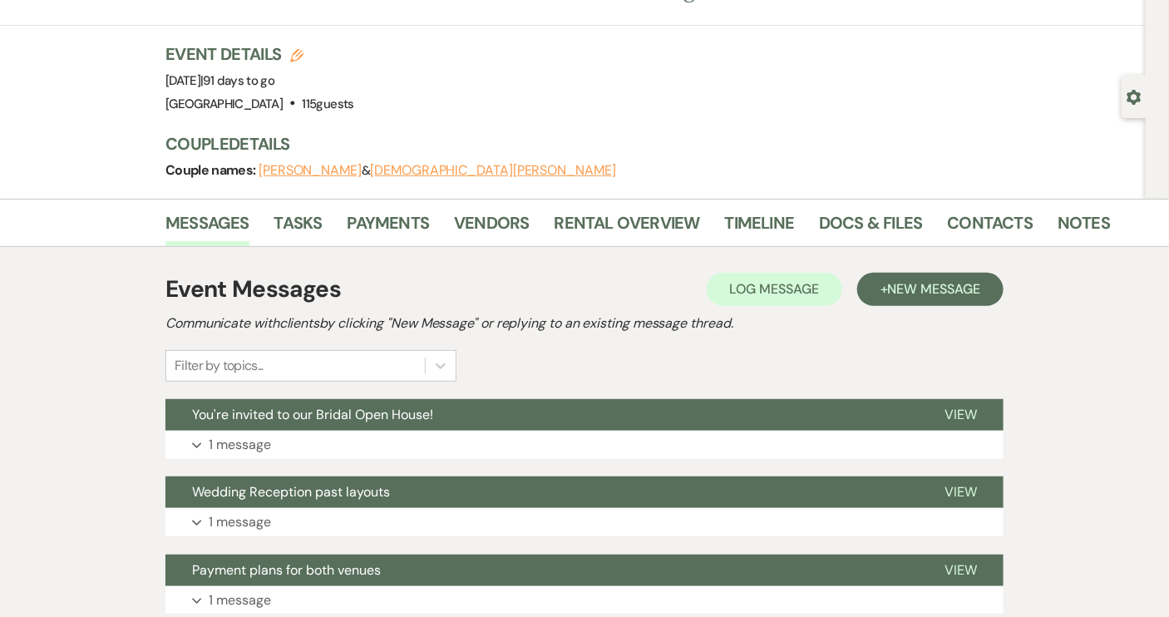
scroll to position [151, 0]
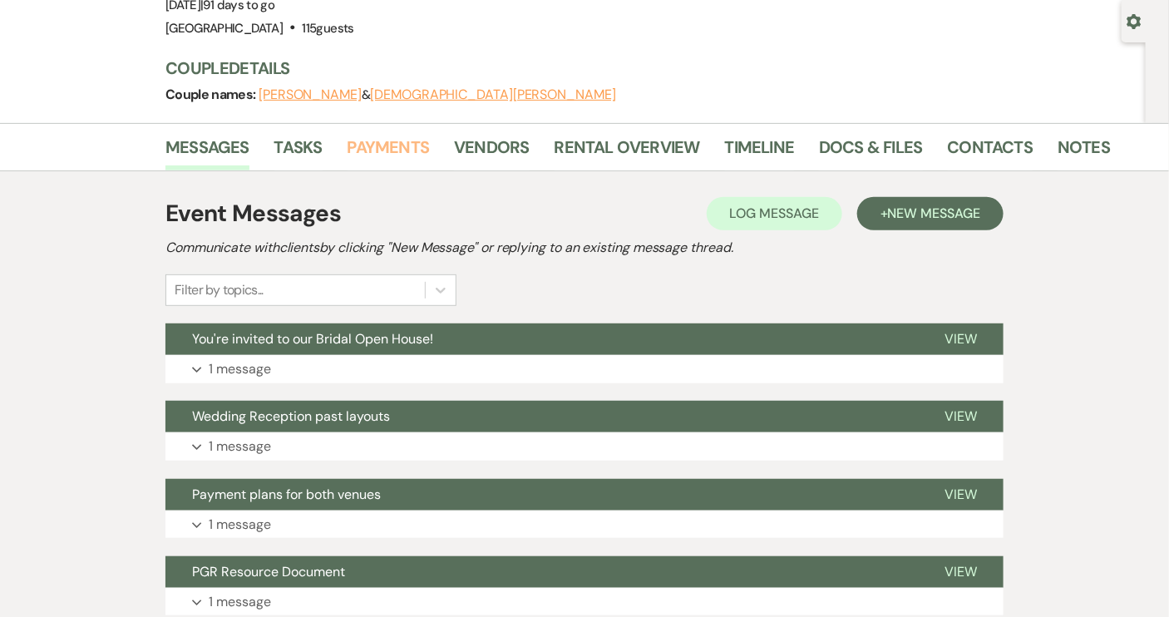
click at [377, 144] on link "Payments" at bounding box center [389, 152] width 82 height 37
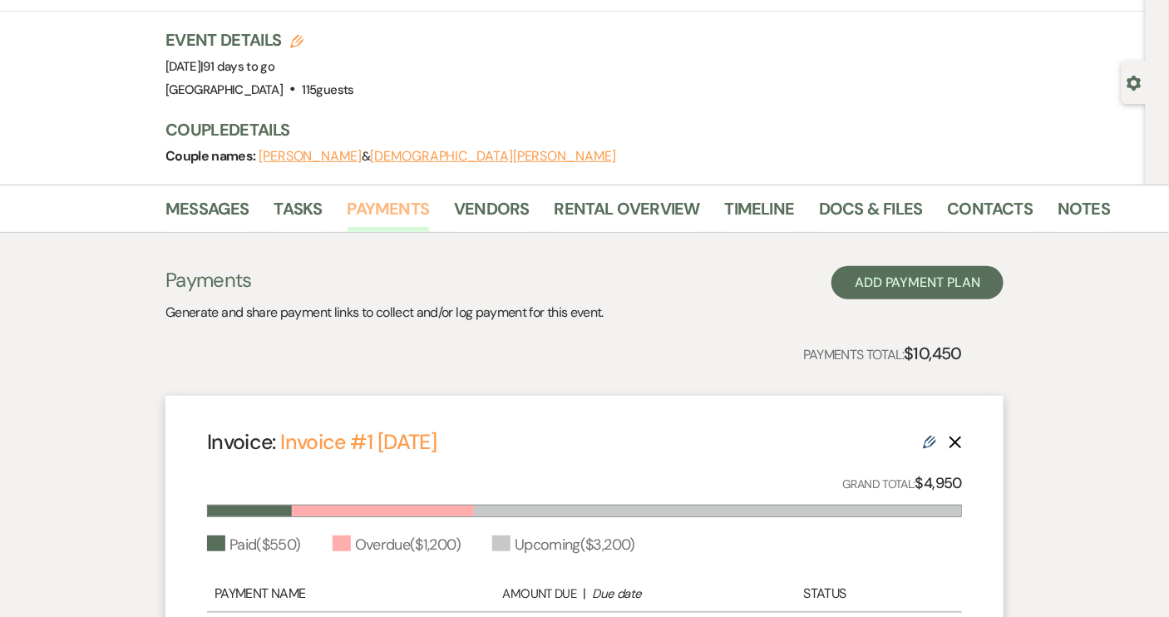
scroll to position [75, 0]
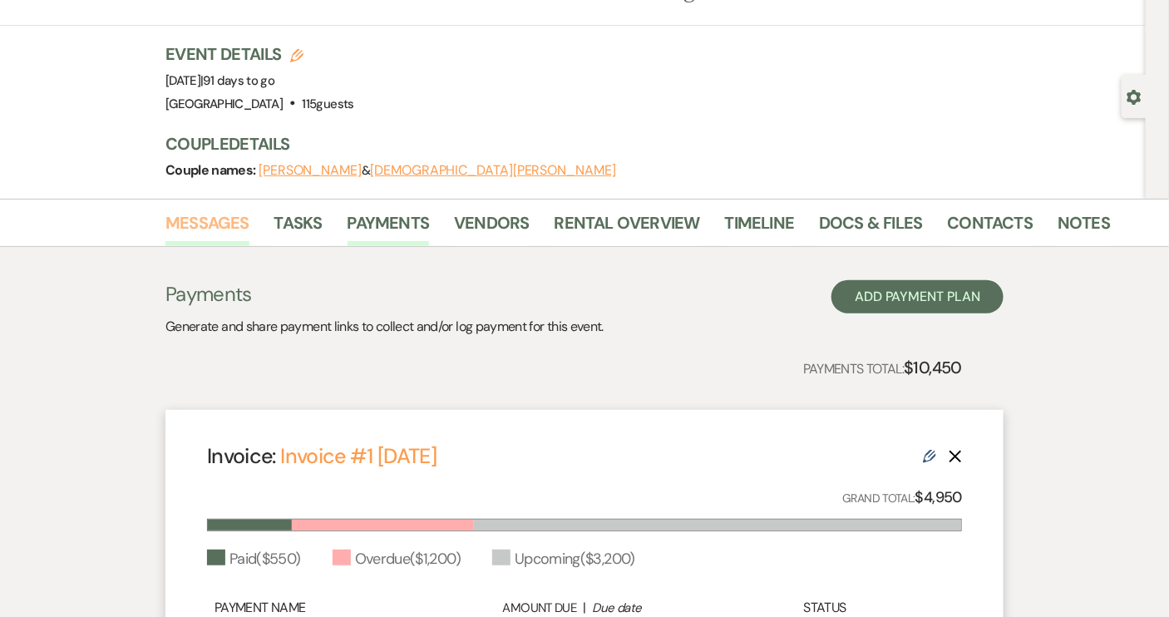
click at [210, 228] on link "Messages" at bounding box center [207, 228] width 84 height 37
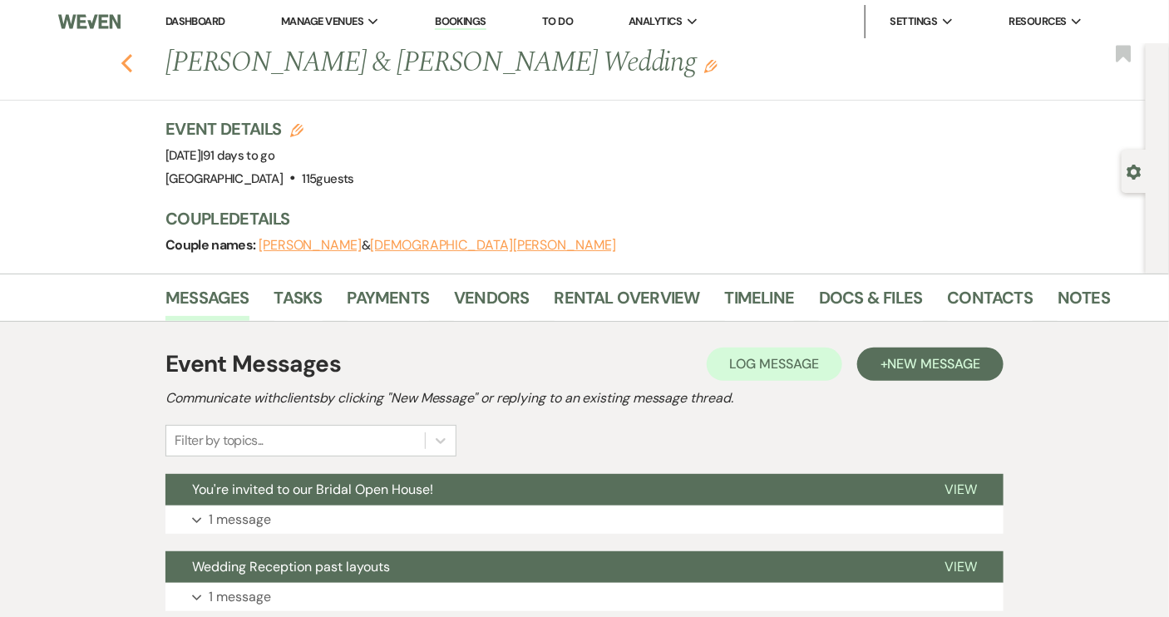
click at [131, 64] on use "button" at bounding box center [126, 63] width 11 height 18
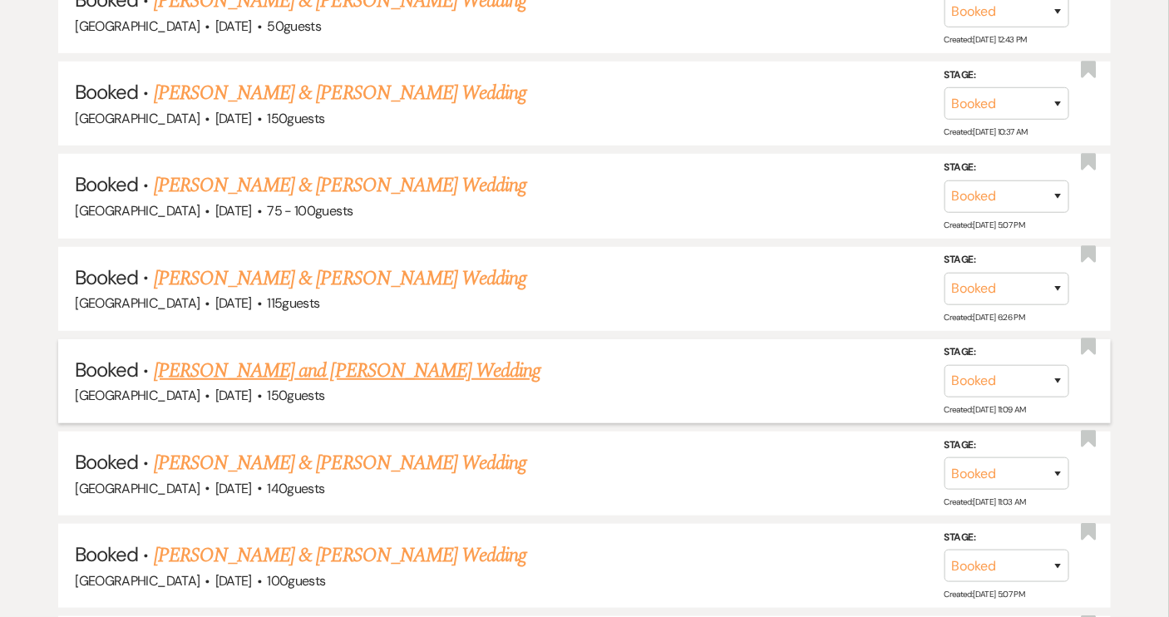
scroll to position [2570, 0]
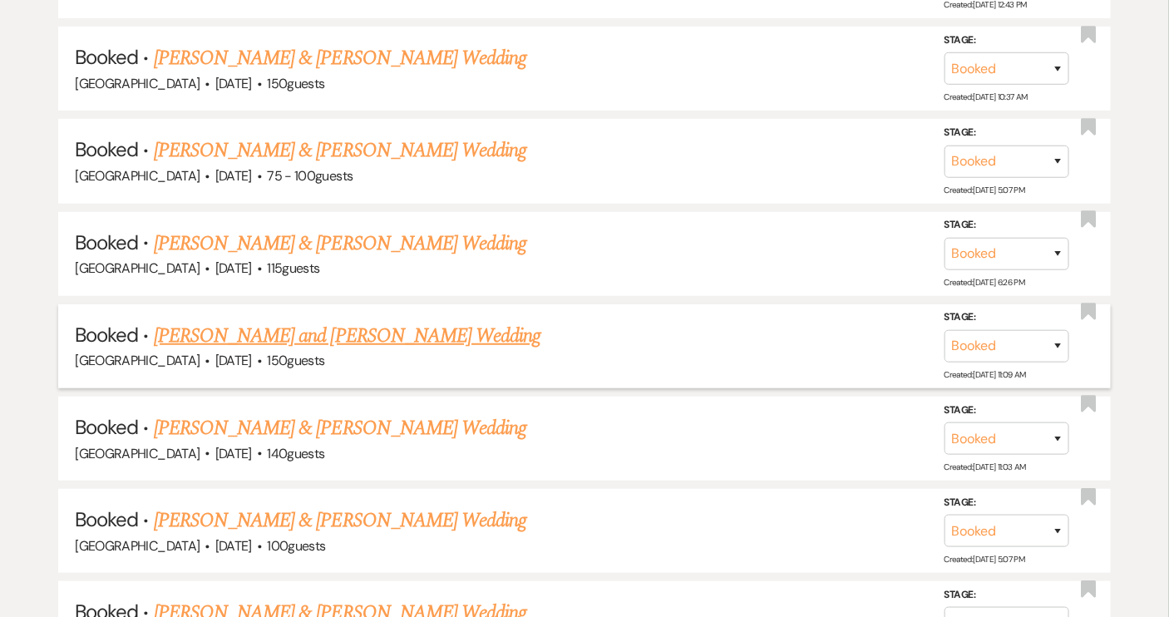
click at [329, 321] on link "[PERSON_NAME] and [PERSON_NAME] Wedding" at bounding box center [348, 336] width 388 height 30
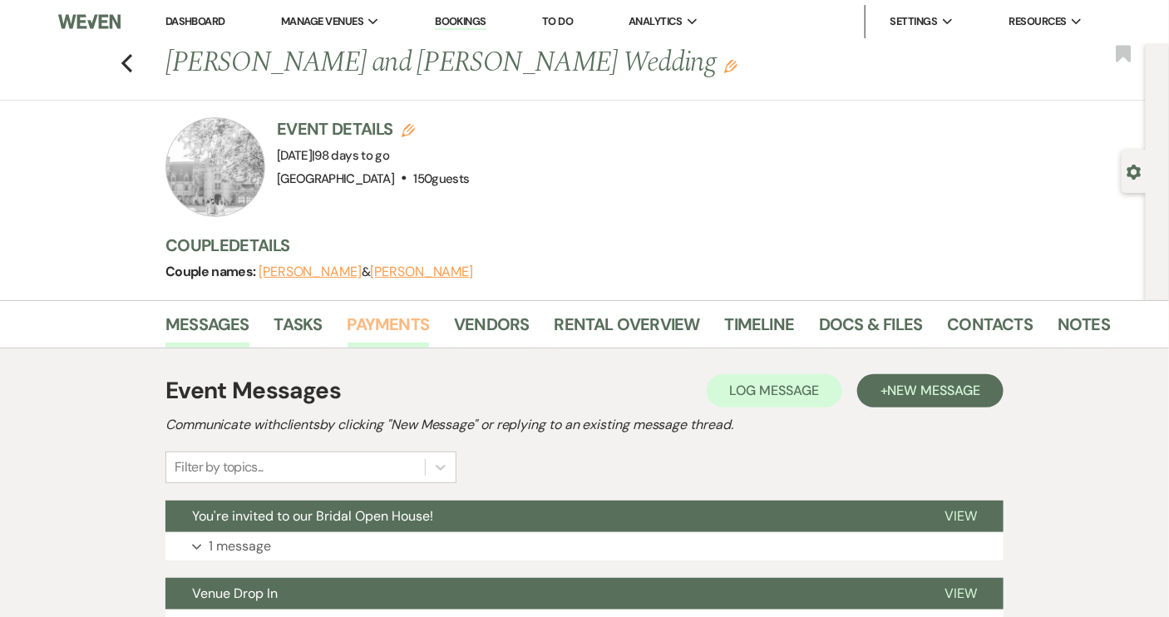
click at [379, 323] on link "Payments" at bounding box center [389, 329] width 82 height 37
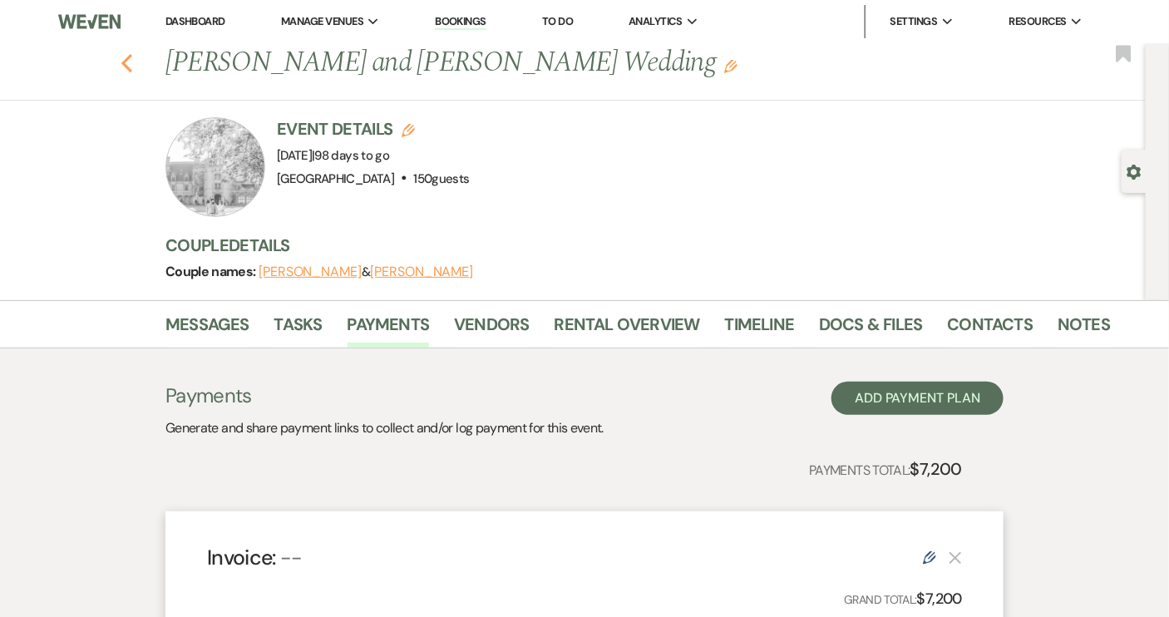
click at [133, 66] on icon "Previous" at bounding box center [127, 63] width 12 height 20
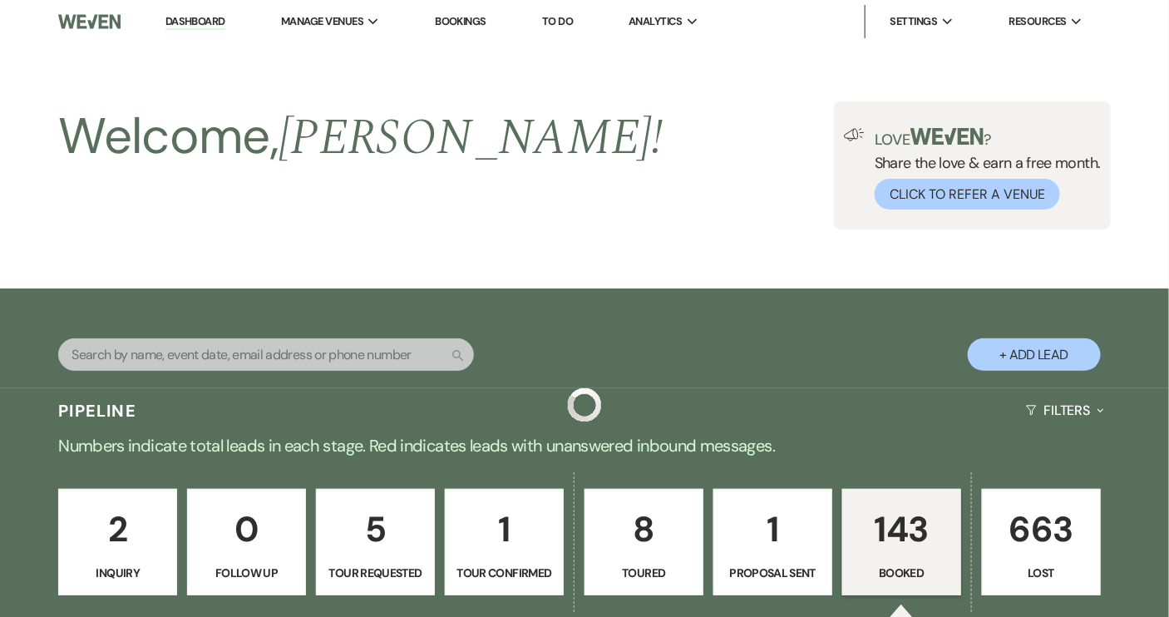
scroll to position [2570, 0]
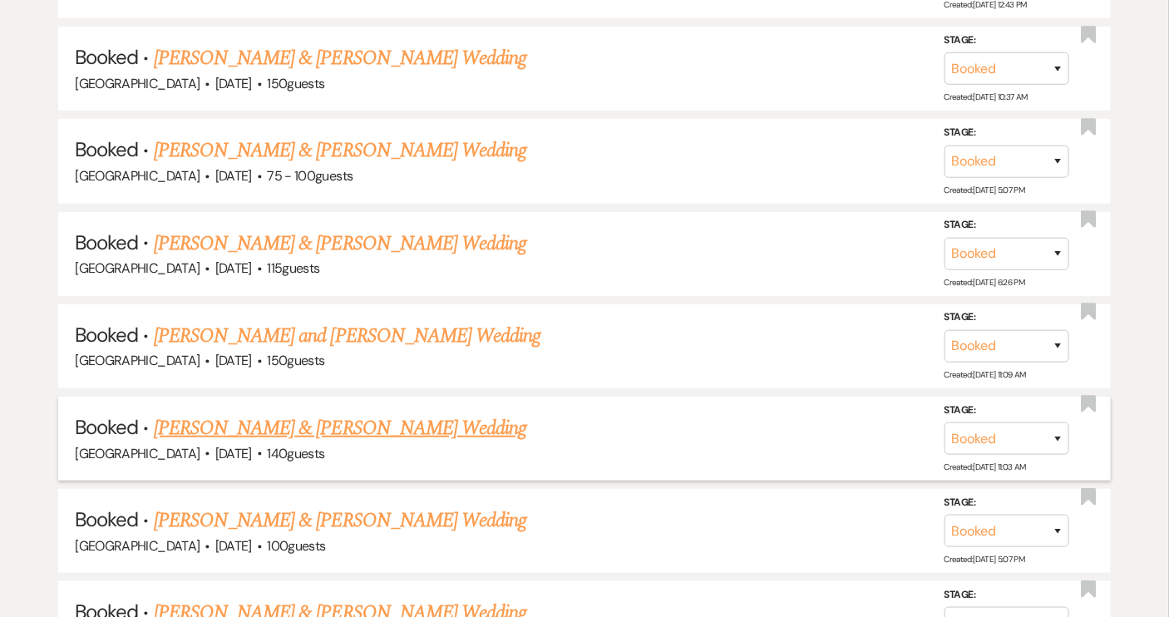
click at [284, 413] on link "[PERSON_NAME] & [PERSON_NAME] Wedding" at bounding box center [340, 428] width 373 height 30
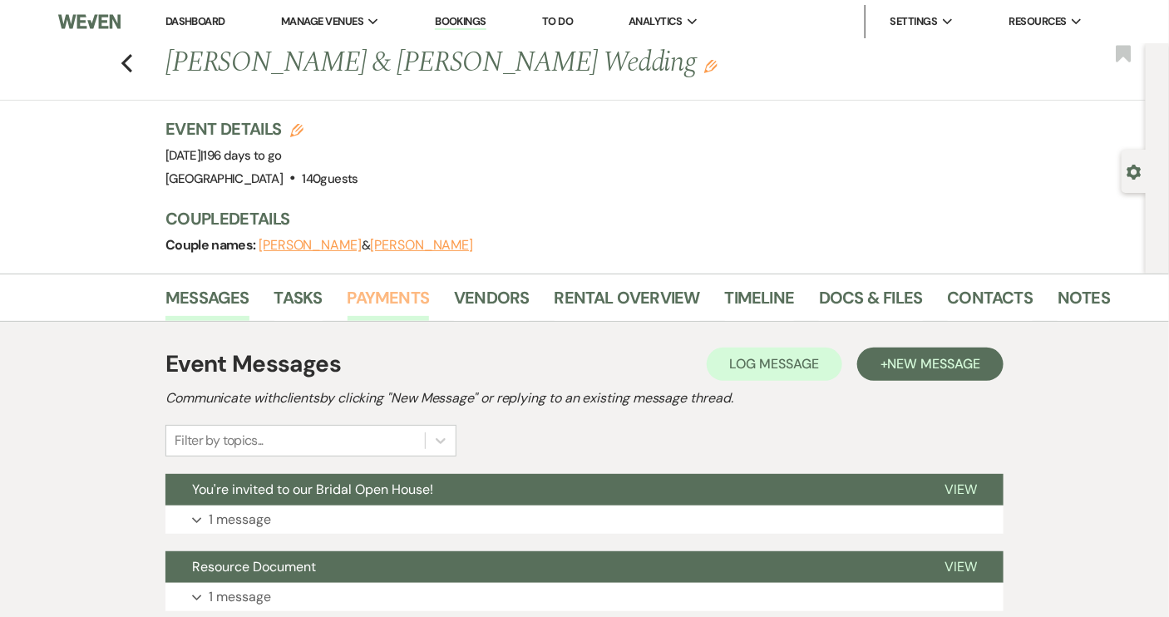
click at [378, 302] on link "Payments" at bounding box center [389, 302] width 82 height 37
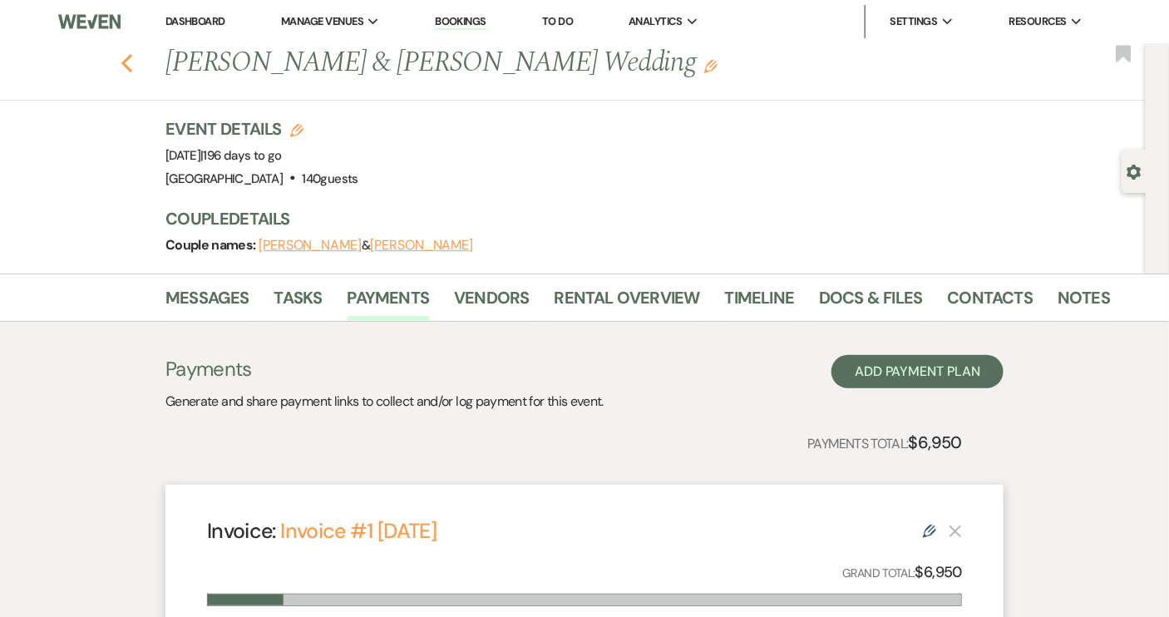
click at [132, 63] on icon "Previous" at bounding box center [127, 63] width 12 height 20
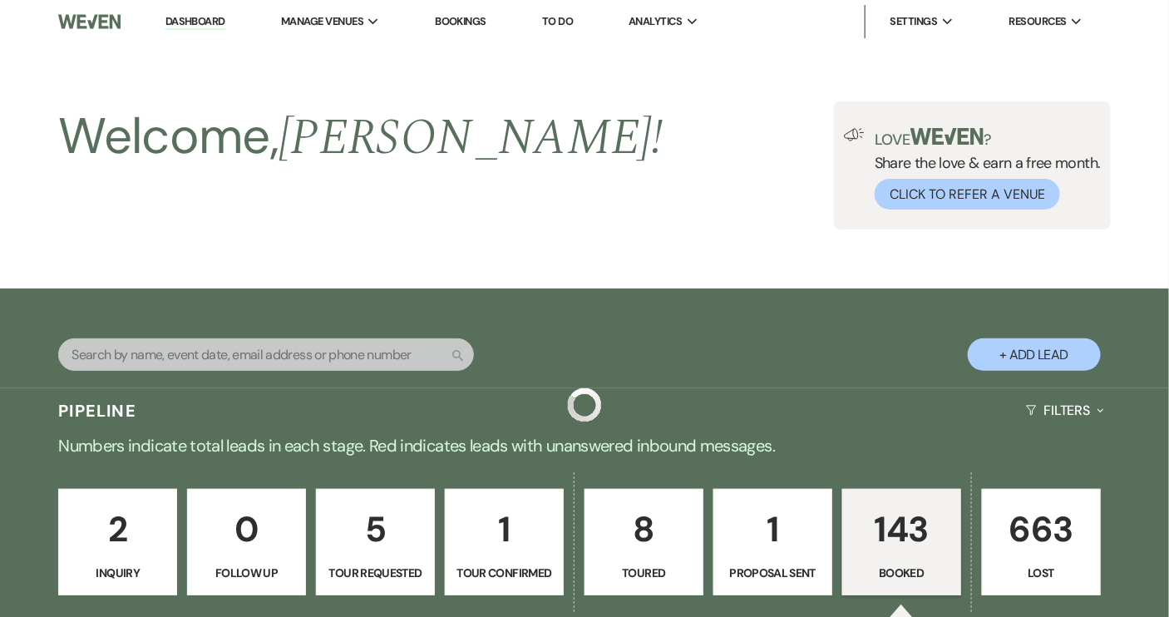
scroll to position [2570, 0]
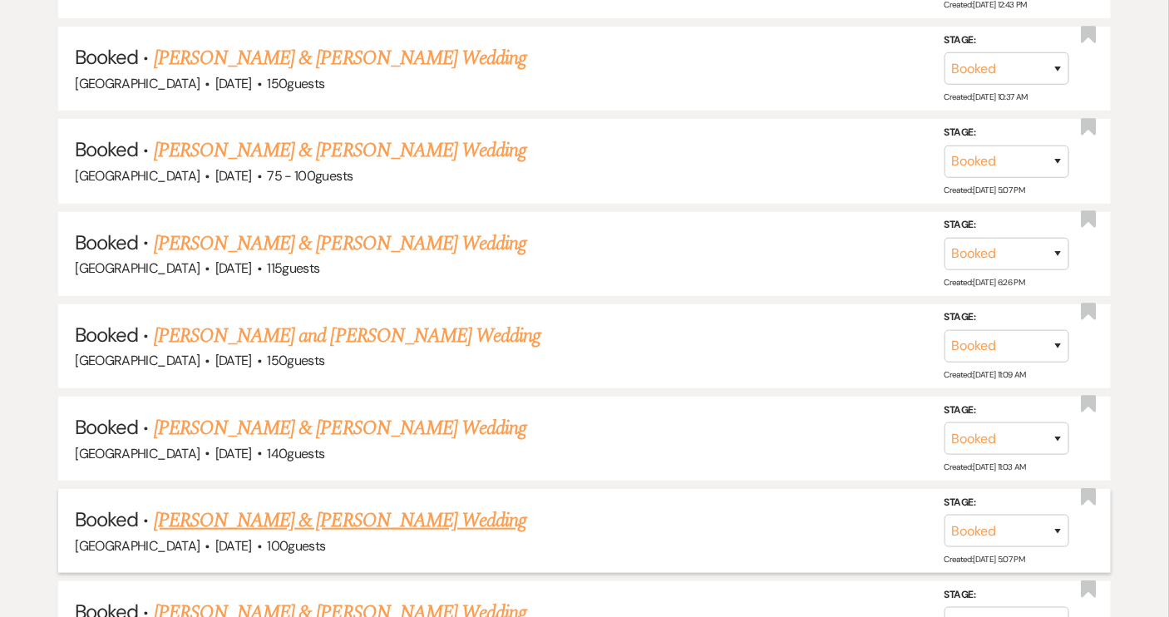
click at [300, 506] on link "[PERSON_NAME] & [PERSON_NAME] Wedding" at bounding box center [340, 521] width 373 height 30
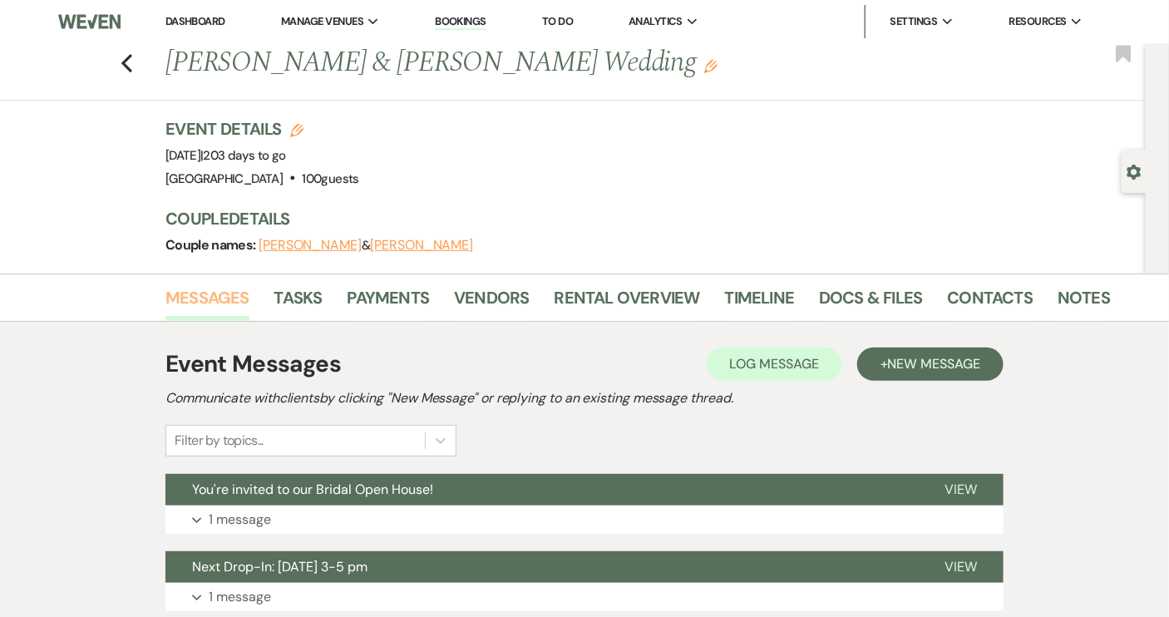
click at [215, 295] on link "Messages" at bounding box center [207, 302] width 84 height 37
click at [377, 297] on link "Payments" at bounding box center [389, 302] width 82 height 37
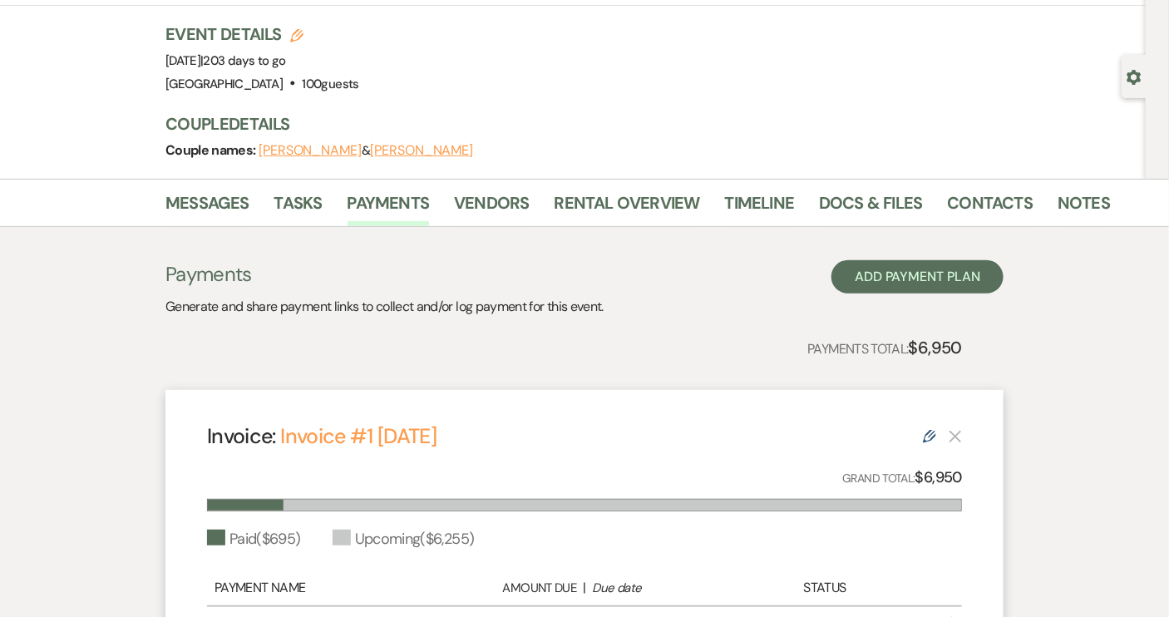
scroll to position [12, 0]
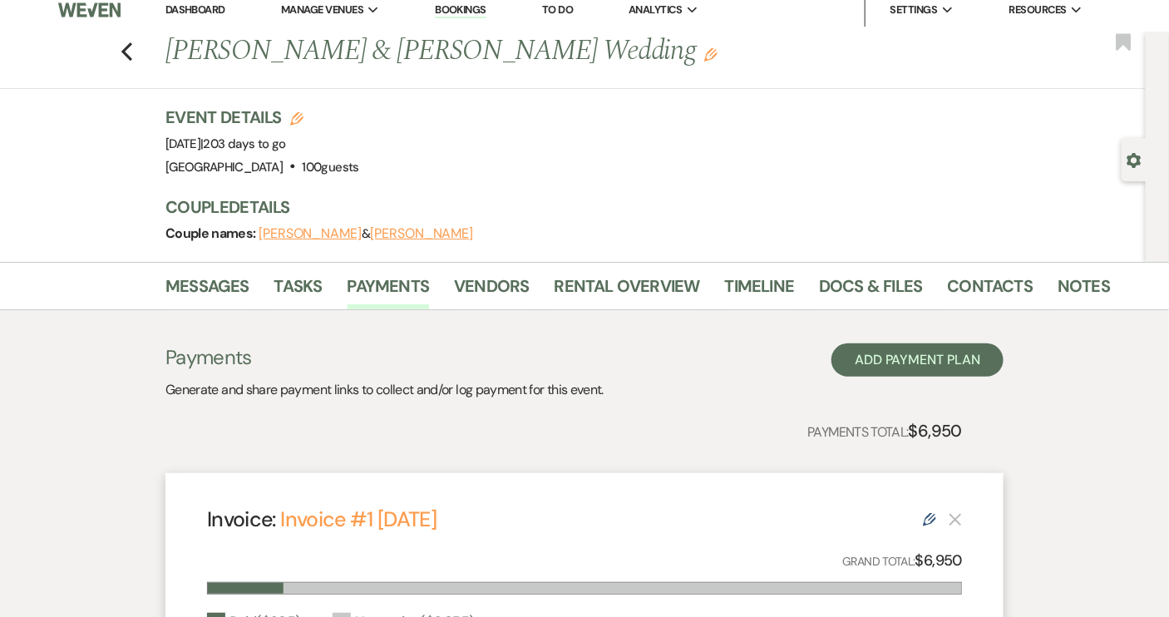
click at [139, 52] on div "Previous Madison Reis & Isaac Crisp's Wedding Edit Bookmark" at bounding box center [569, 60] width 1154 height 57
click at [132, 45] on use "button" at bounding box center [126, 51] width 11 height 18
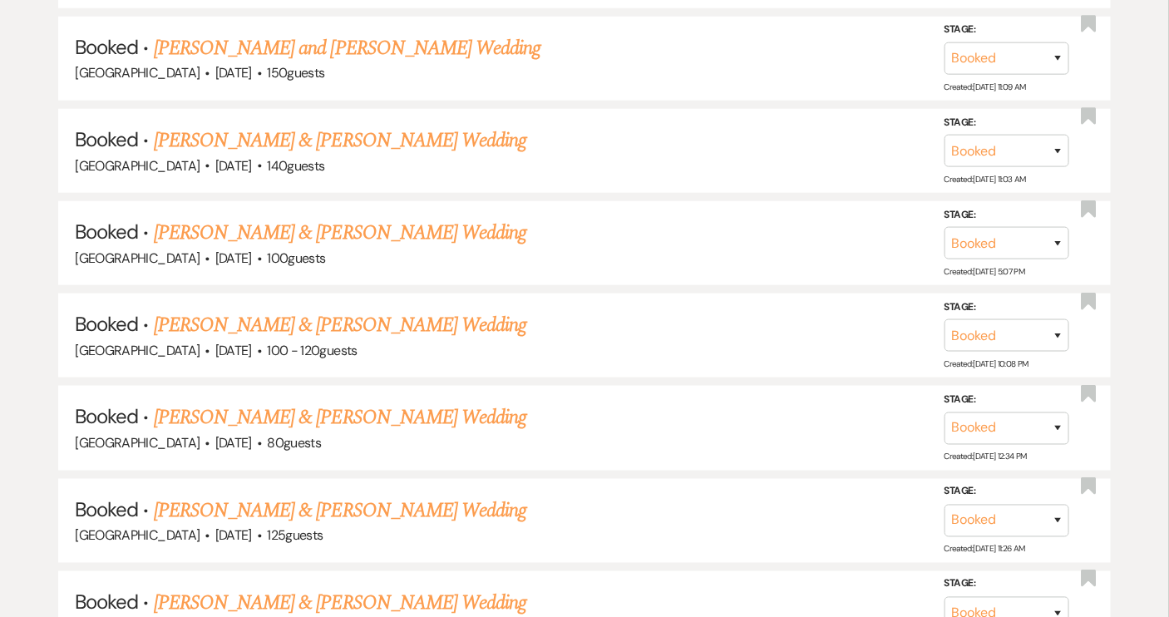
scroll to position [2948, 0]
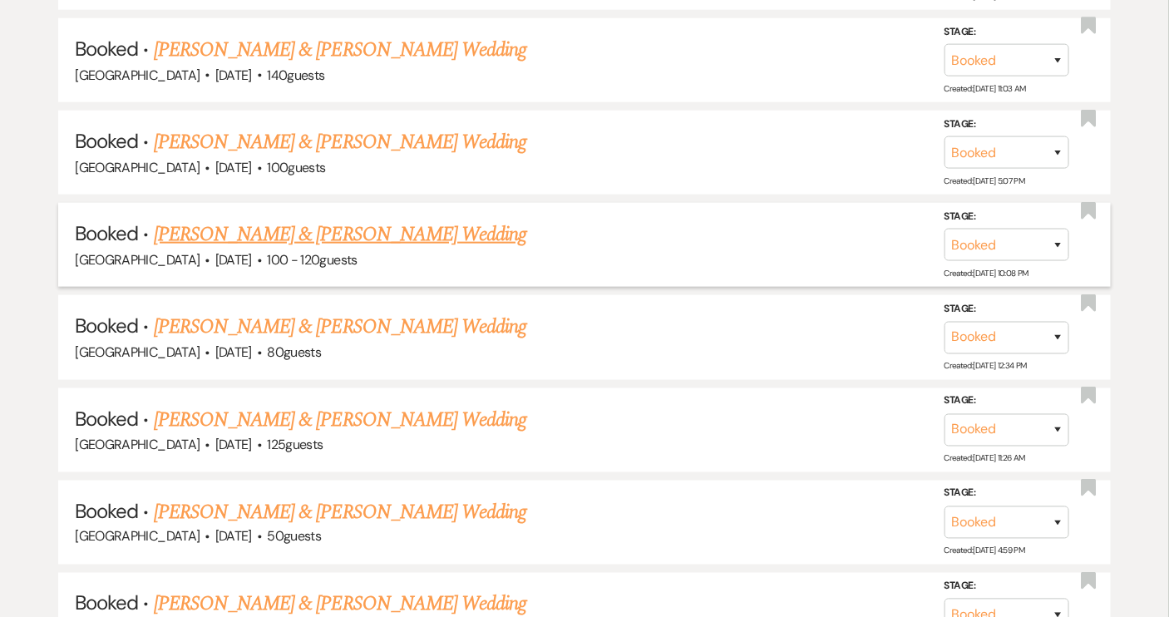
click at [303, 220] on link "[PERSON_NAME] & [PERSON_NAME] Wedding" at bounding box center [340, 235] width 373 height 30
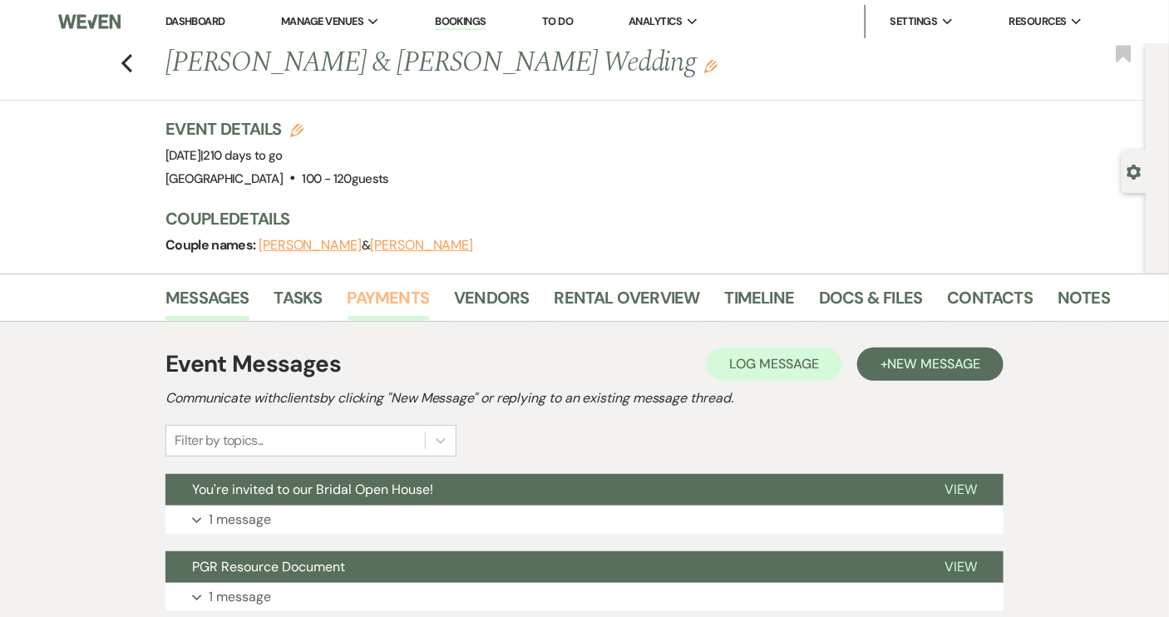
click at [395, 300] on link "Payments" at bounding box center [389, 302] width 82 height 37
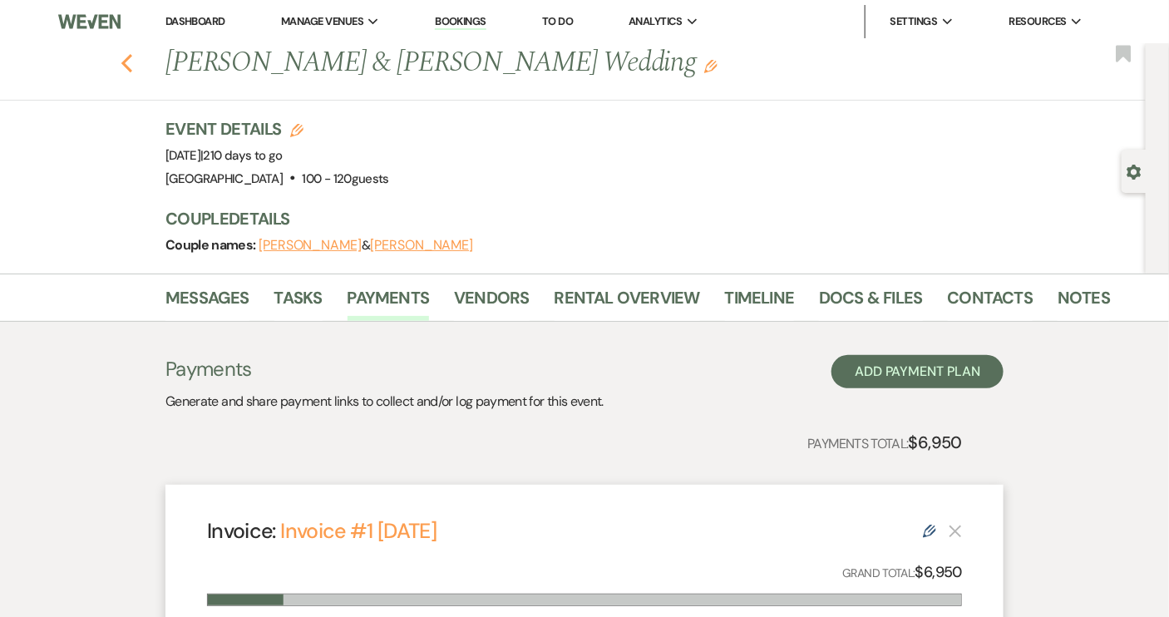
click at [132, 65] on use "button" at bounding box center [126, 63] width 11 height 18
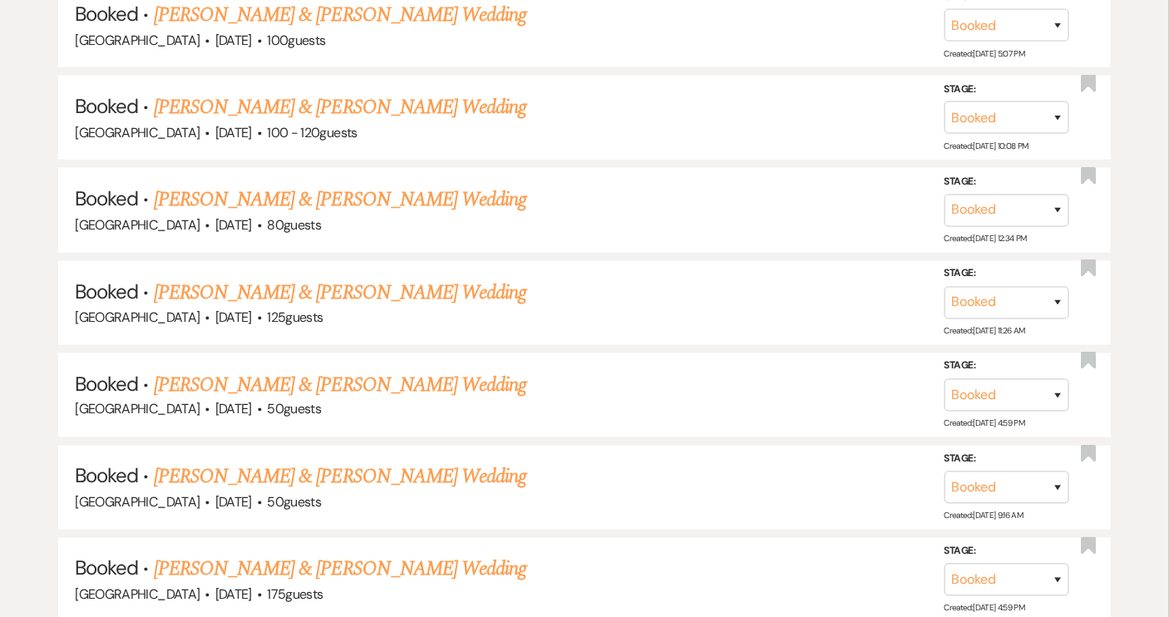
scroll to position [3175, 0]
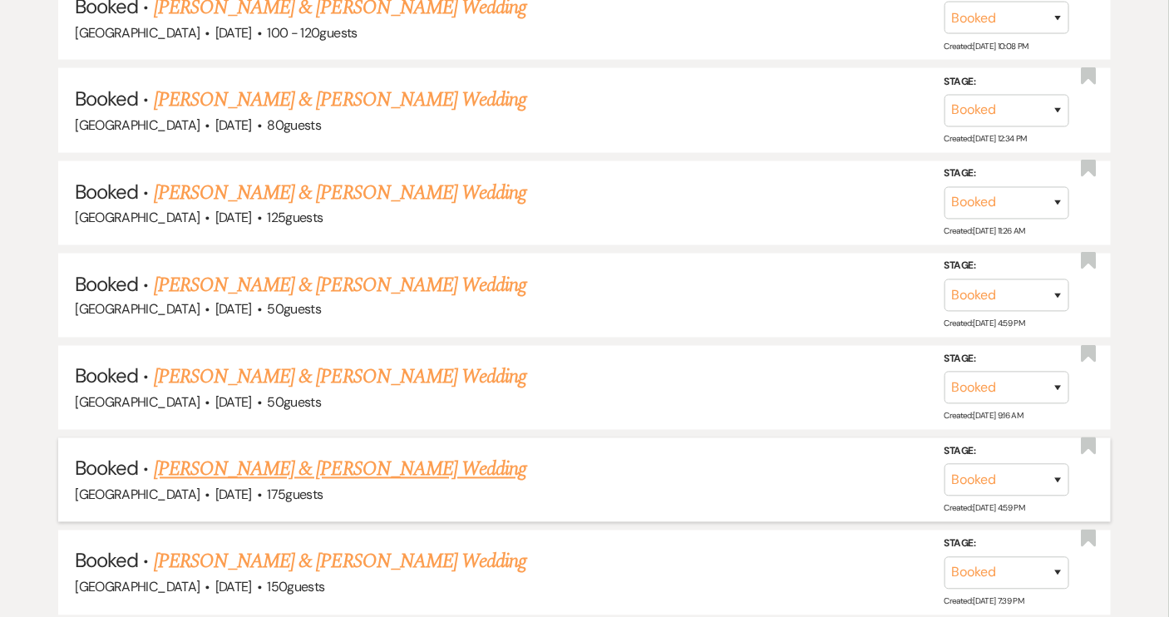
click at [348, 455] on link "[PERSON_NAME] & [PERSON_NAME] Wedding" at bounding box center [340, 470] width 373 height 30
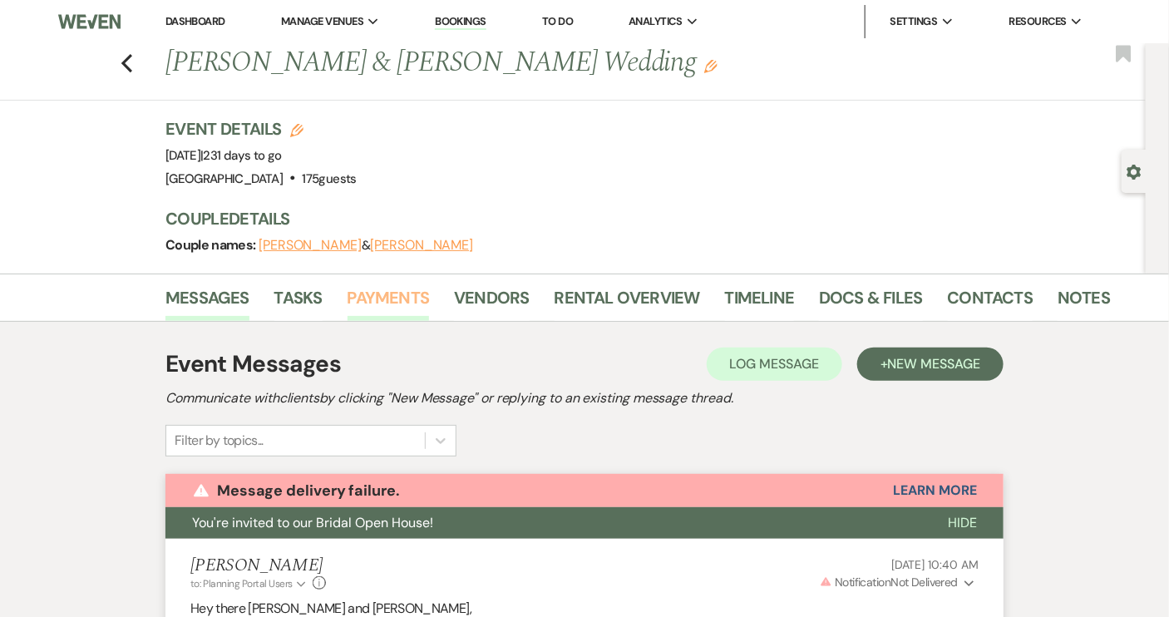
click at [398, 293] on link "Payments" at bounding box center [389, 302] width 82 height 37
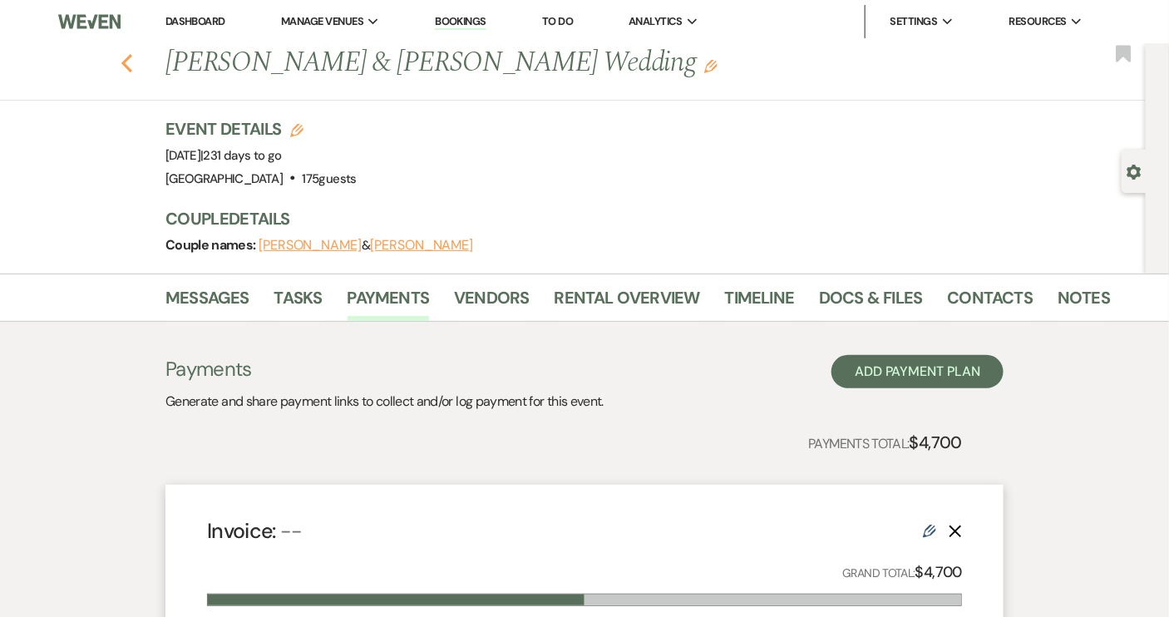
click at [132, 68] on use "button" at bounding box center [126, 63] width 11 height 18
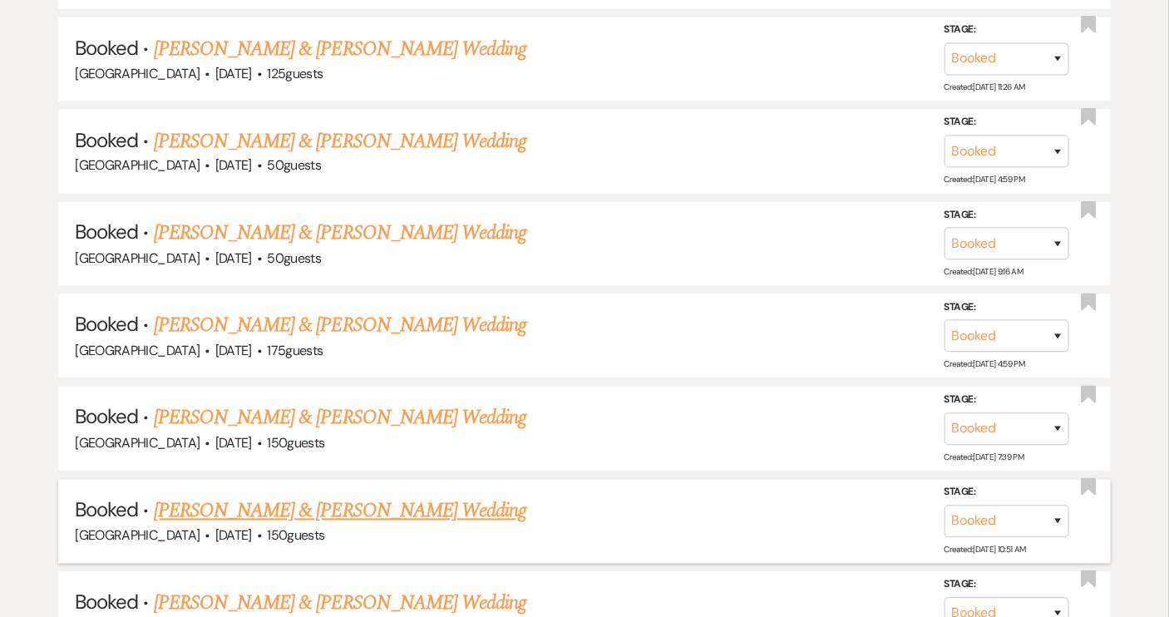
scroll to position [3326, 0]
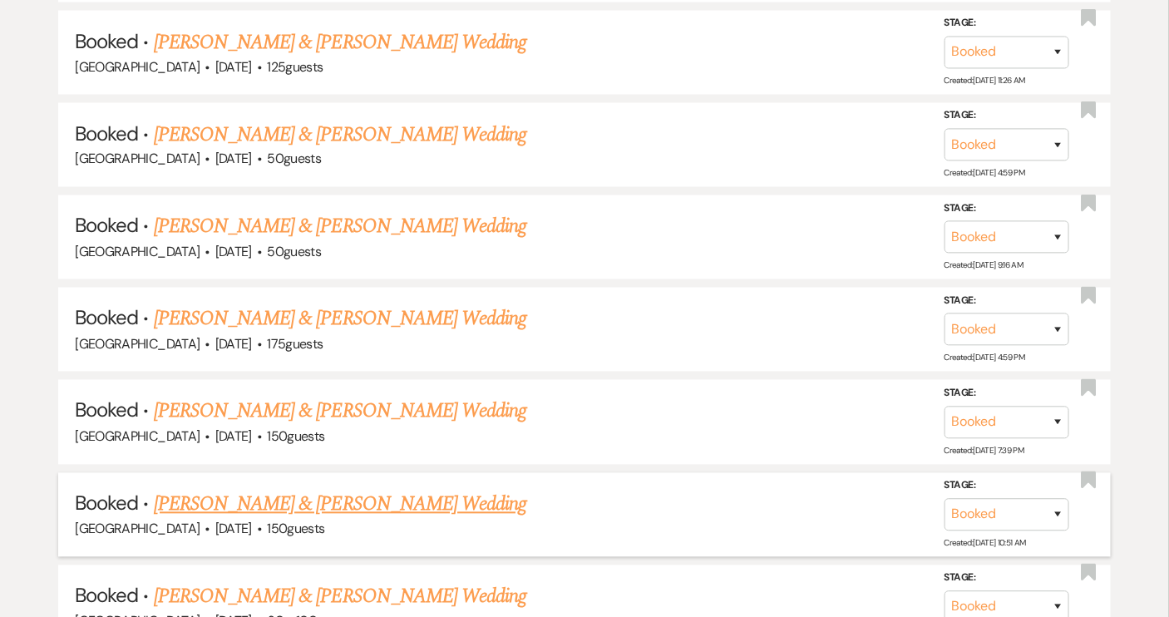
click at [378, 490] on link "[PERSON_NAME] & [PERSON_NAME] Wedding" at bounding box center [340, 505] width 373 height 30
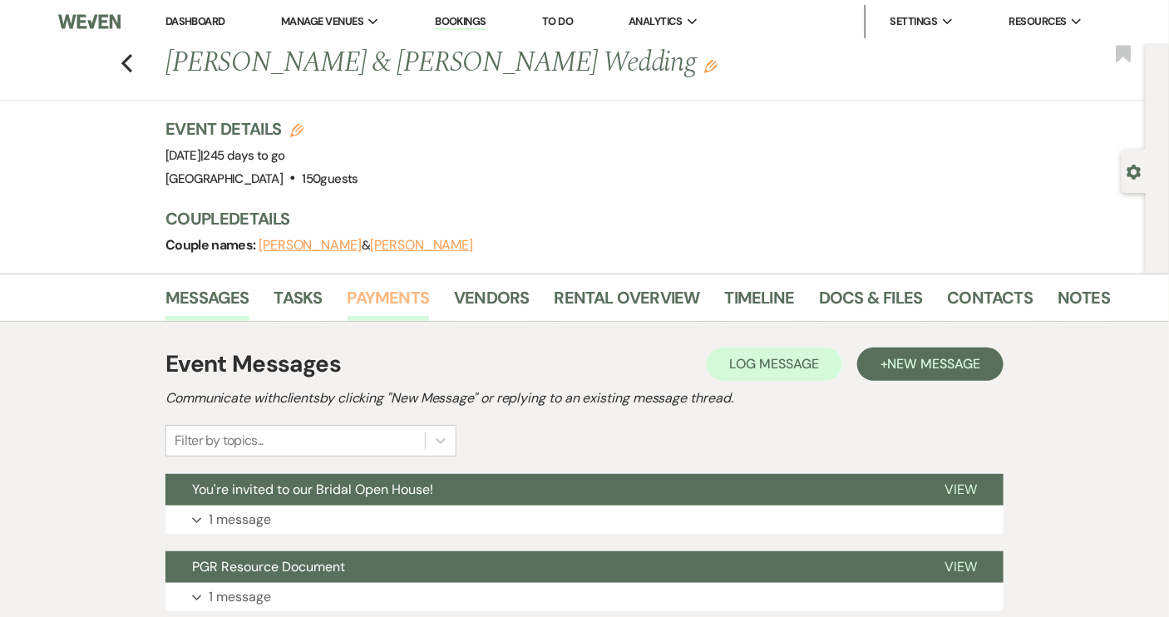
click at [398, 304] on link "Payments" at bounding box center [389, 302] width 82 height 37
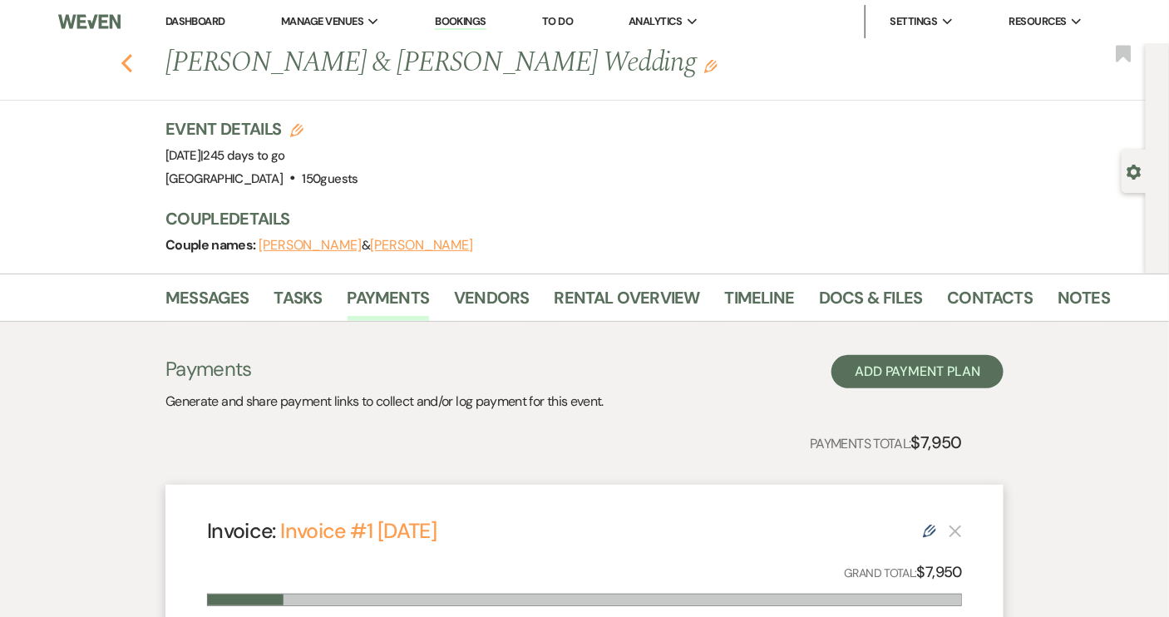
click at [133, 60] on icon "Previous" at bounding box center [127, 63] width 12 height 20
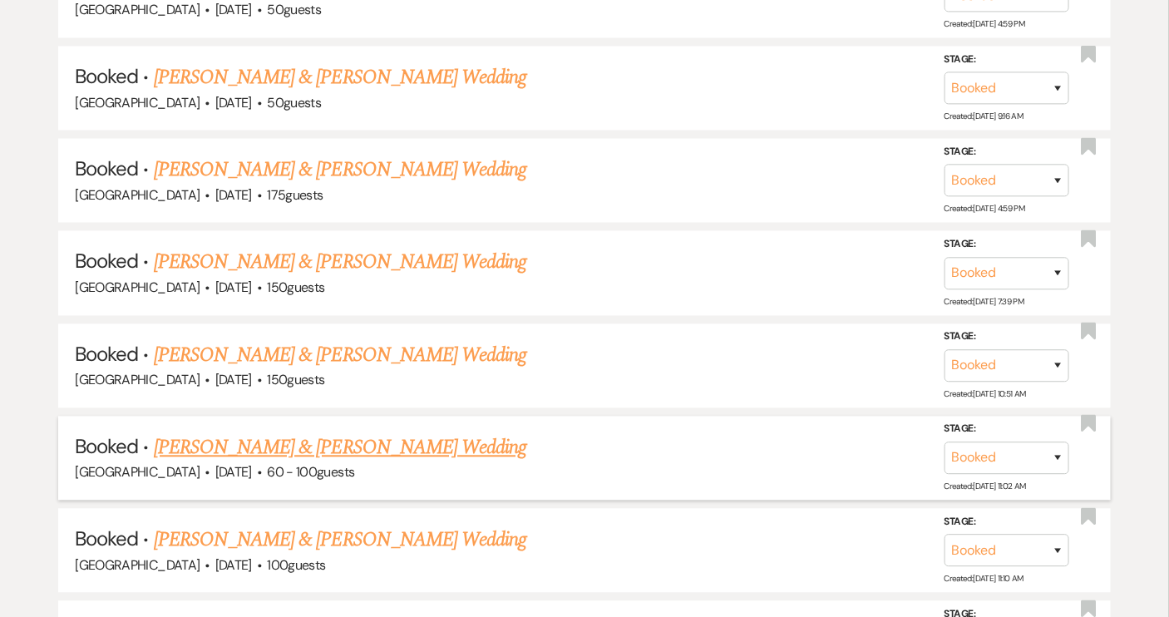
scroll to position [3477, 0]
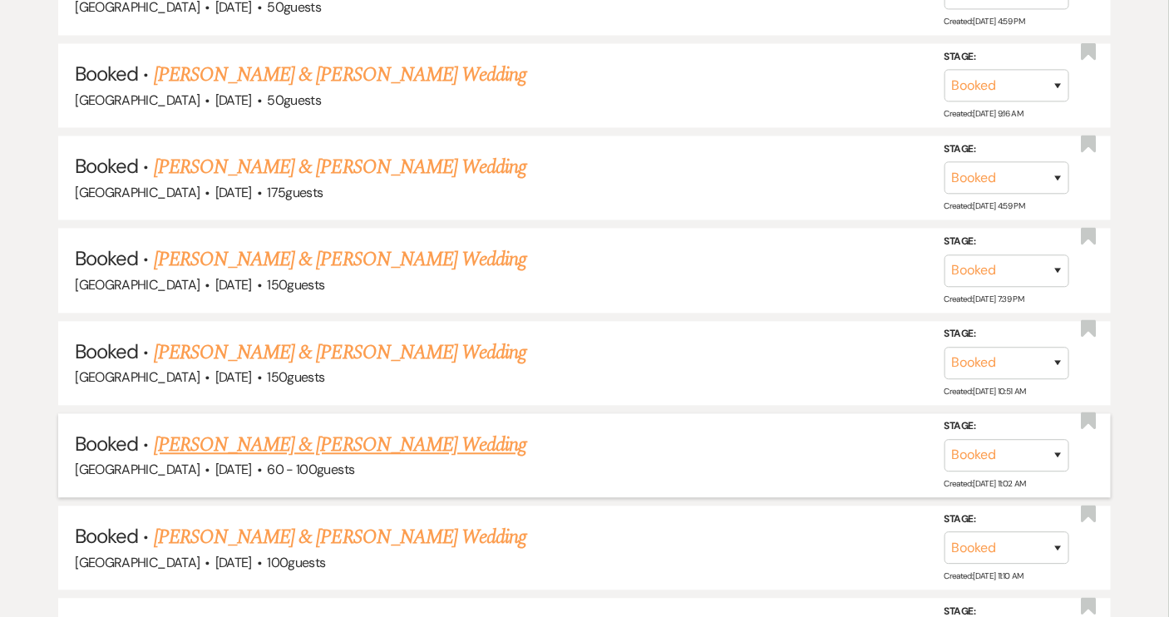
click at [364, 431] on link "[PERSON_NAME] & [PERSON_NAME] Wedding" at bounding box center [340, 446] width 373 height 30
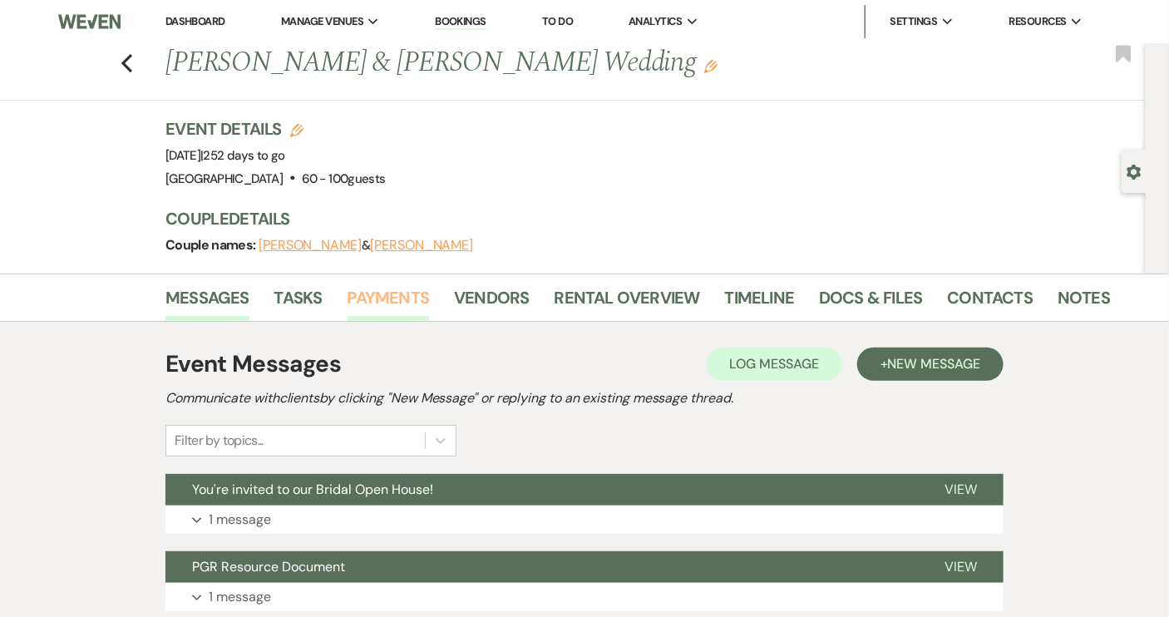
click at [412, 295] on link "Payments" at bounding box center [389, 302] width 82 height 37
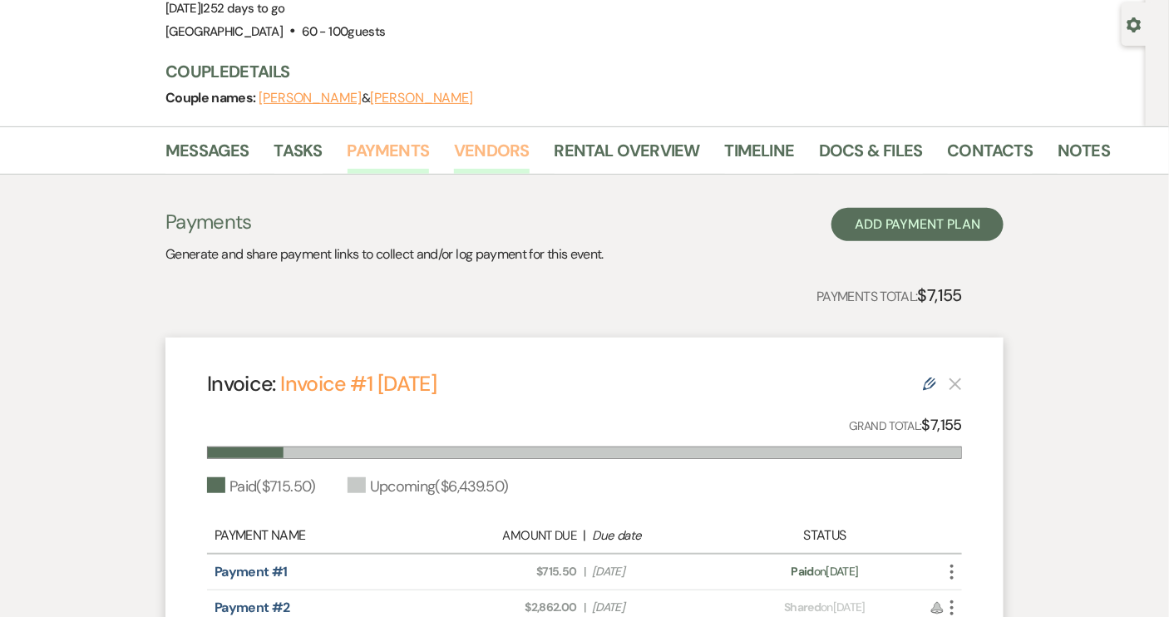
scroll to position [302, 0]
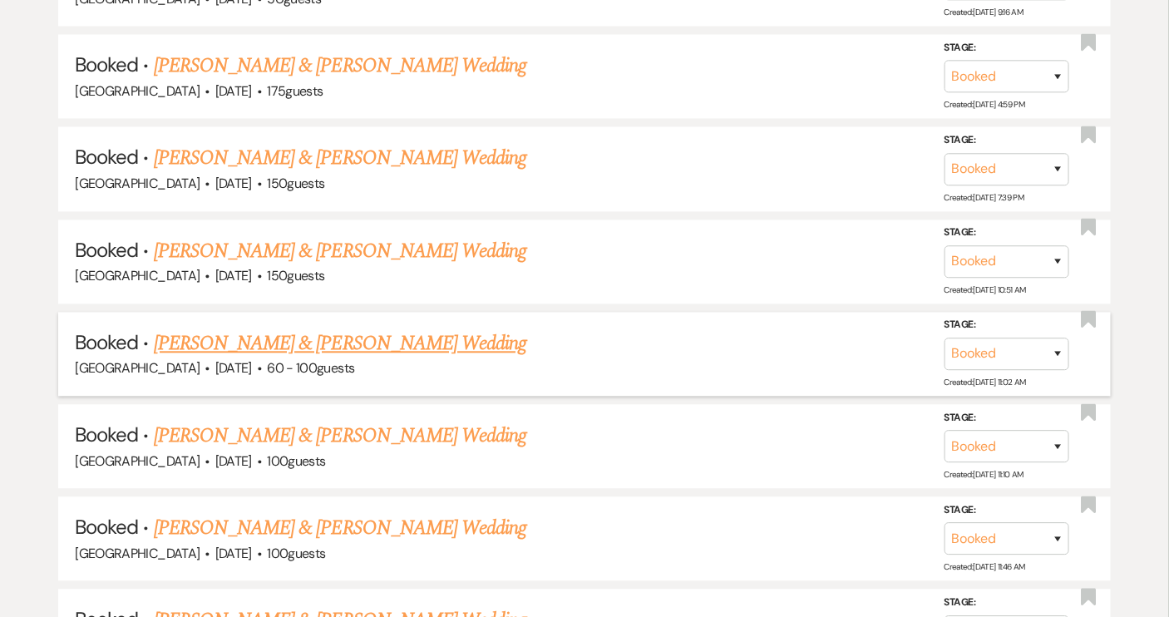
scroll to position [3553, 0]
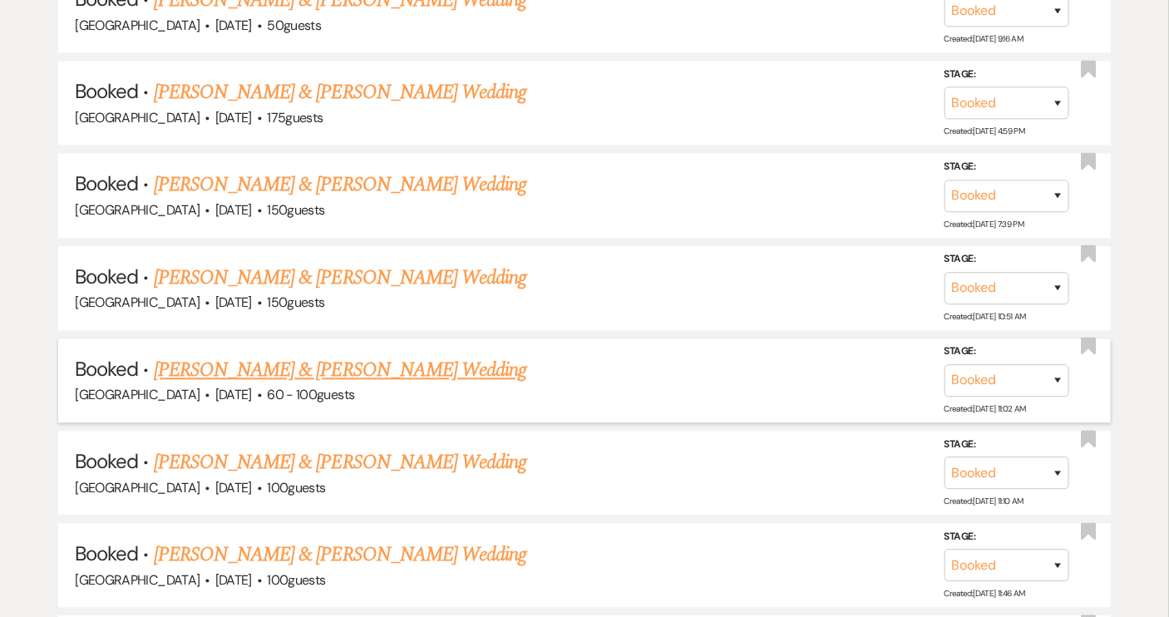
click at [426, 355] on link "[PERSON_NAME] & [PERSON_NAME] Wedding" at bounding box center [340, 370] width 373 height 30
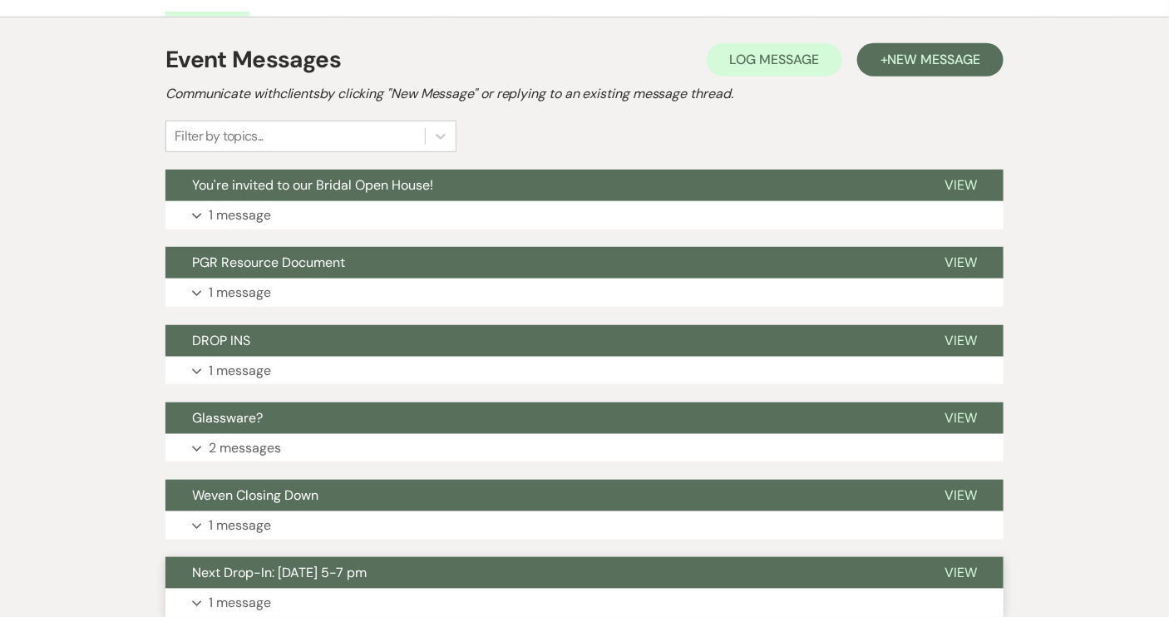
scroll to position [77, 0]
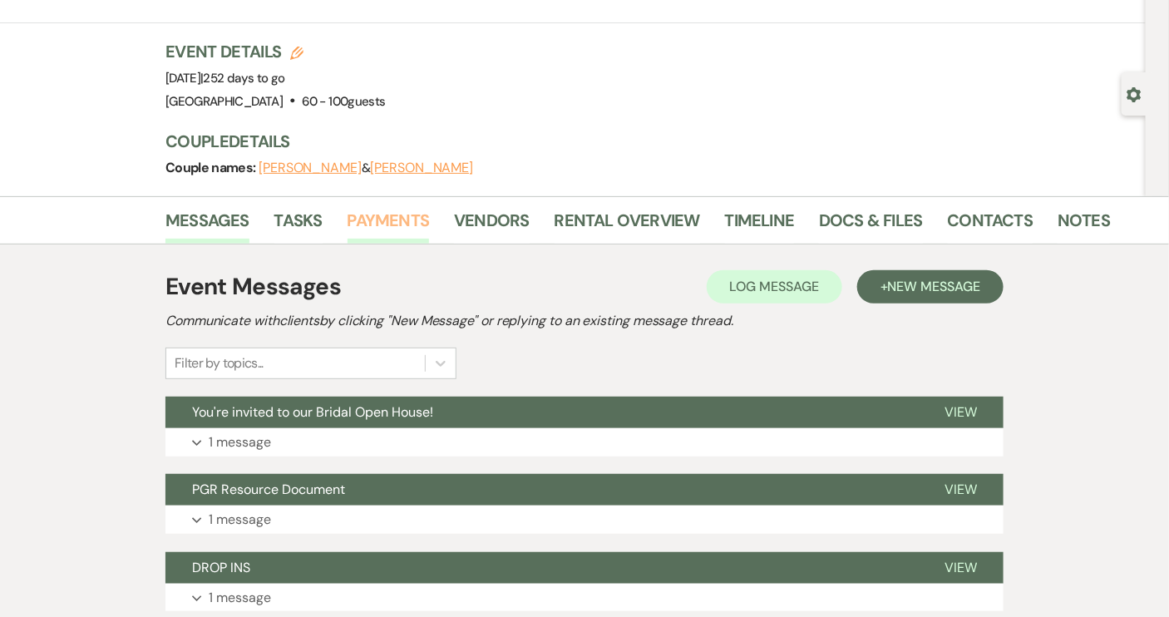
click at [363, 225] on link "Payments" at bounding box center [389, 225] width 82 height 37
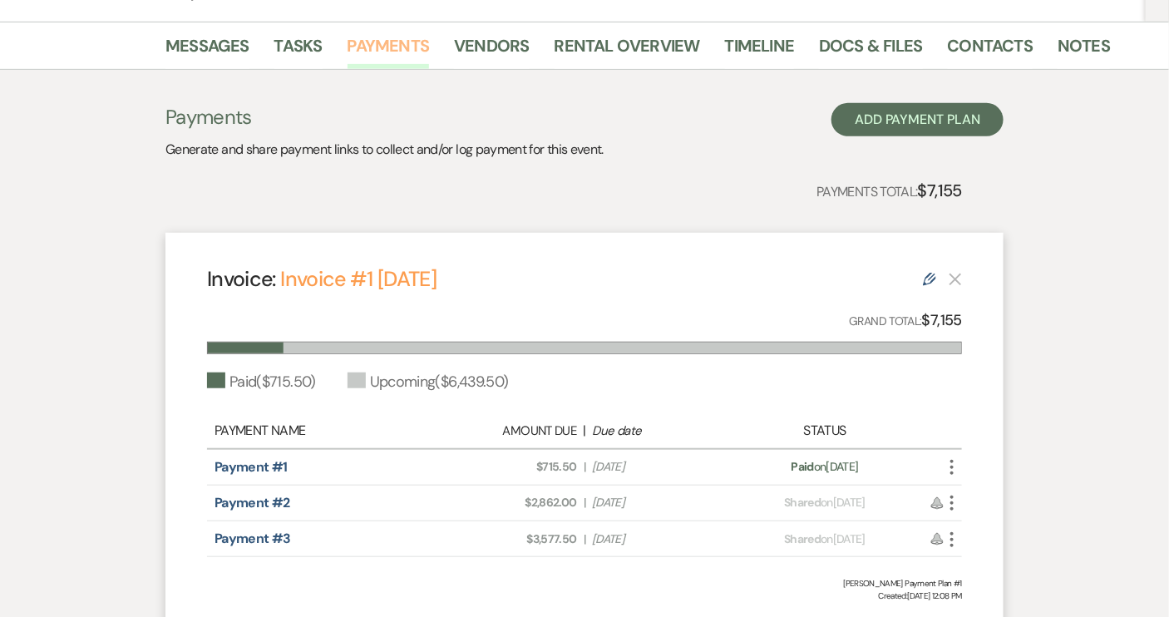
scroll to position [239, 0]
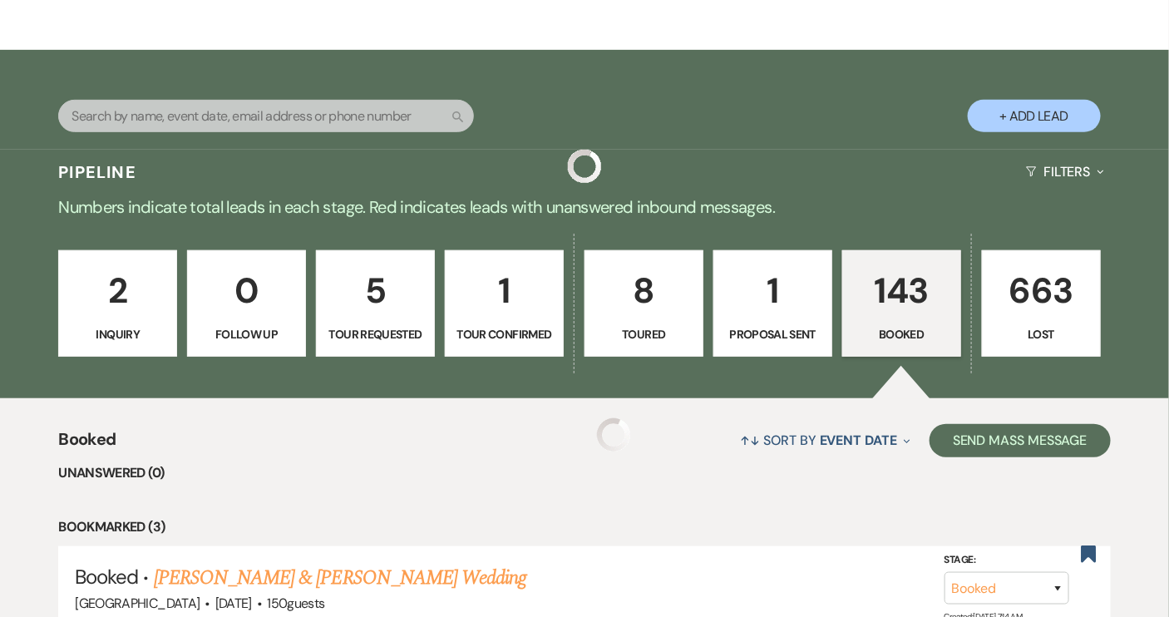
scroll to position [3553, 0]
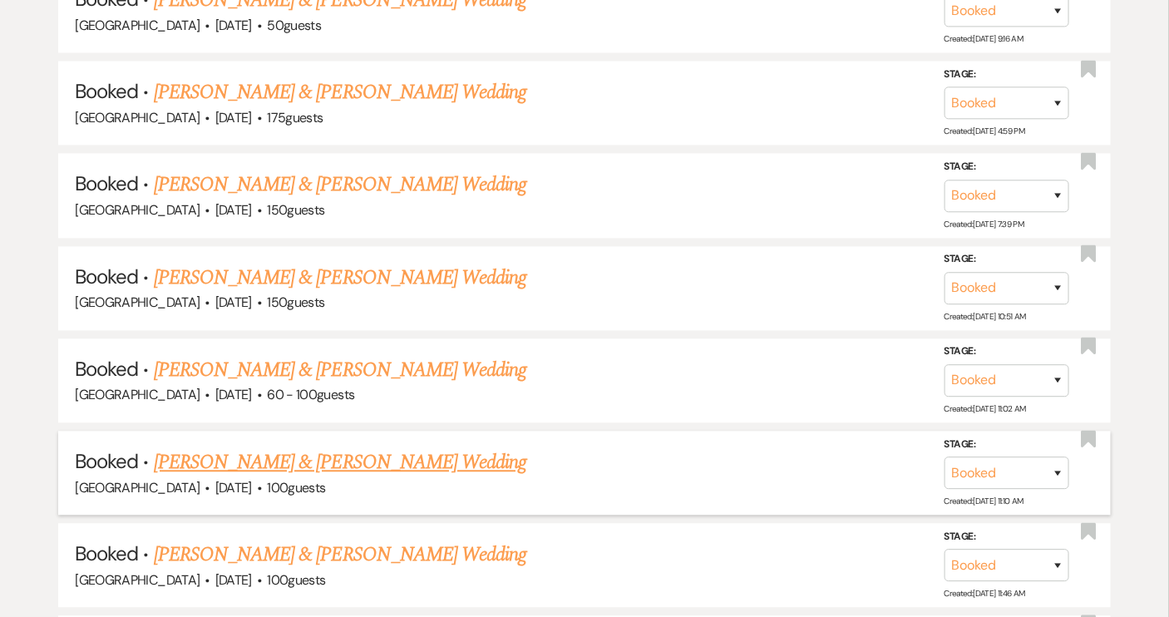
click at [367, 447] on link "[PERSON_NAME] & [PERSON_NAME] Wedding" at bounding box center [340, 462] width 373 height 30
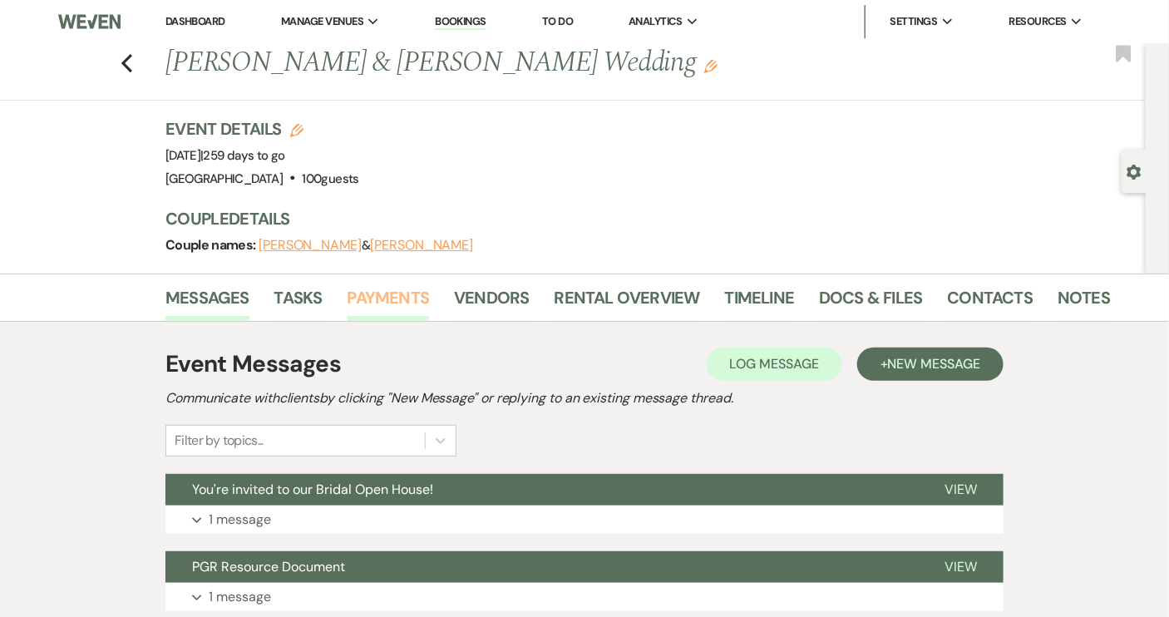
click at [359, 304] on link "Payments" at bounding box center [389, 302] width 82 height 37
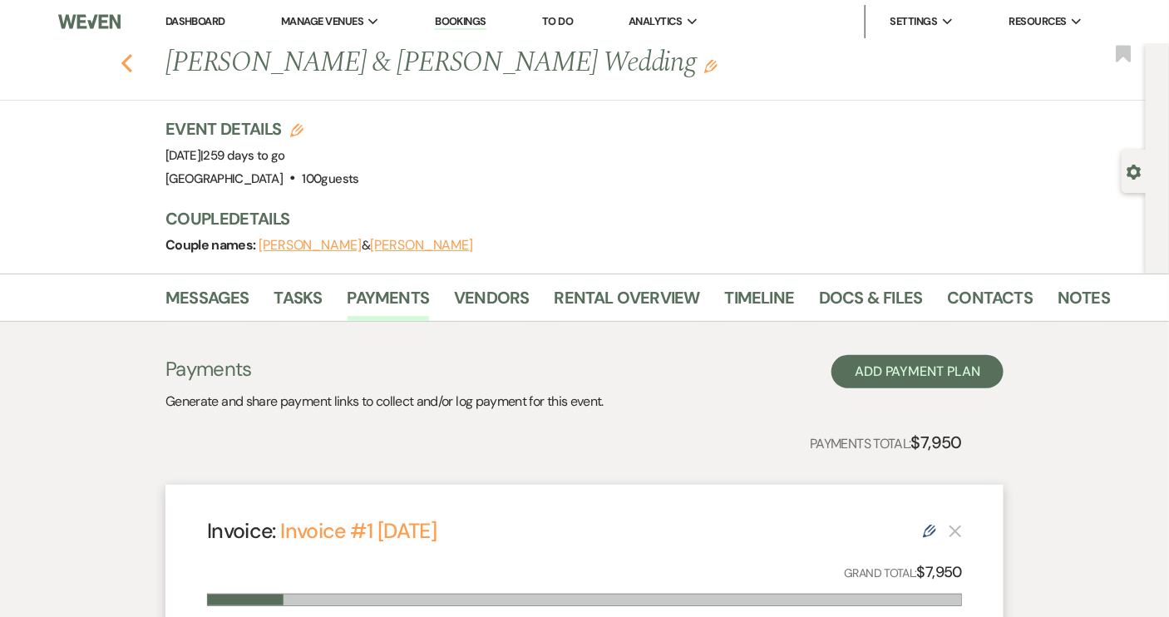
click at [133, 67] on icon "Previous" at bounding box center [127, 63] width 12 height 20
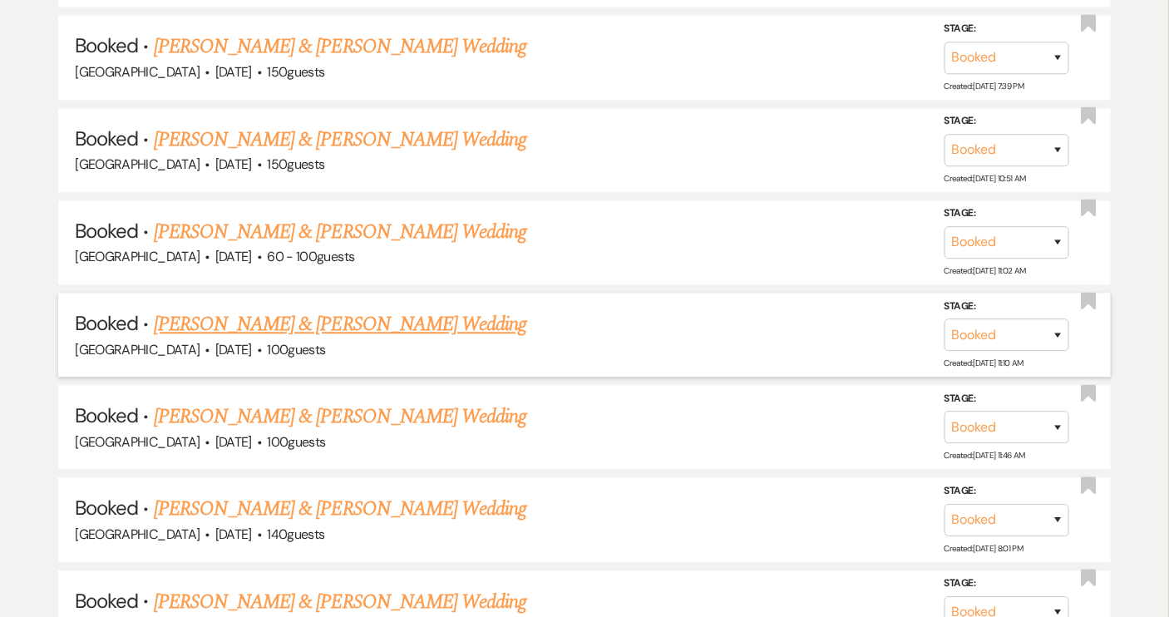
scroll to position [3704, 0]
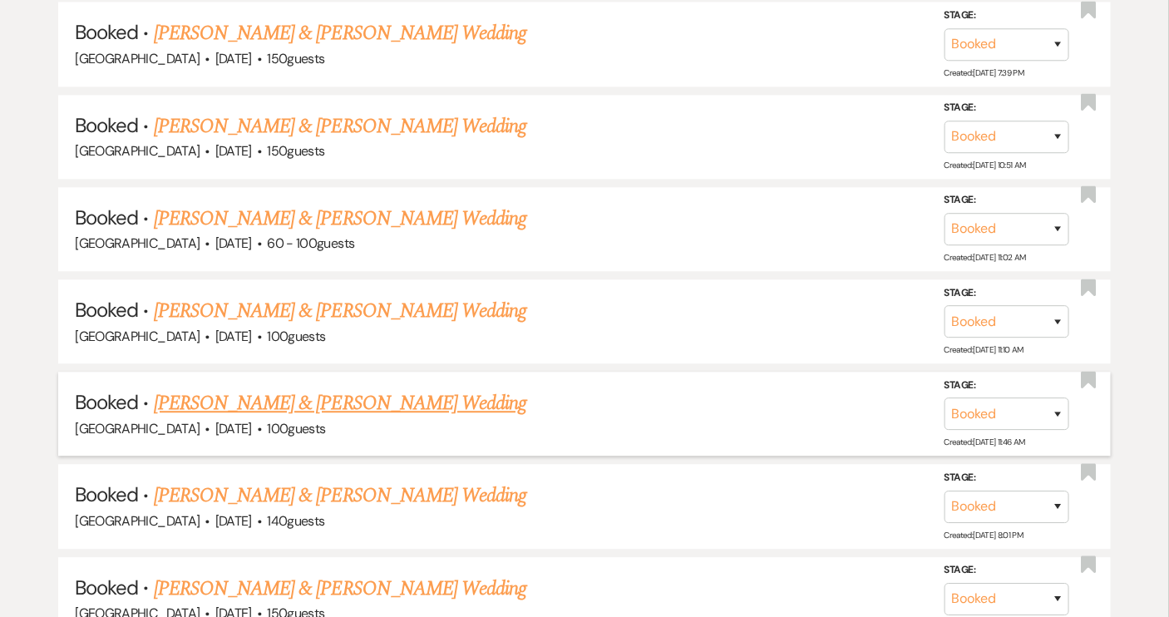
click at [406, 388] on link "[PERSON_NAME] & [PERSON_NAME] Wedding" at bounding box center [340, 403] width 373 height 30
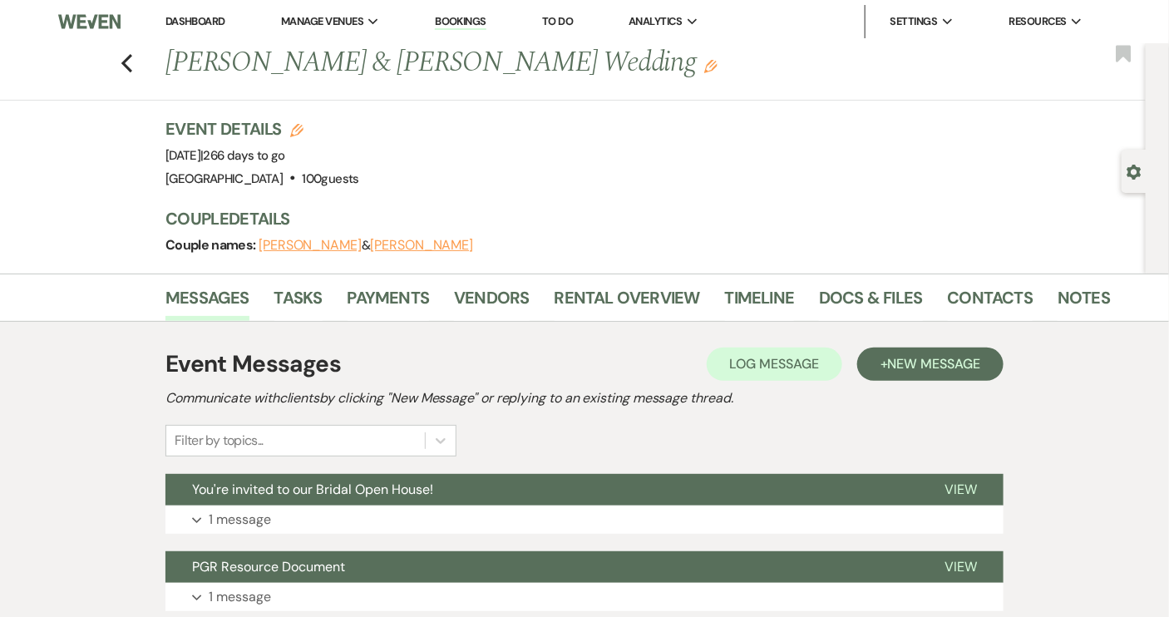
scroll to position [75, 0]
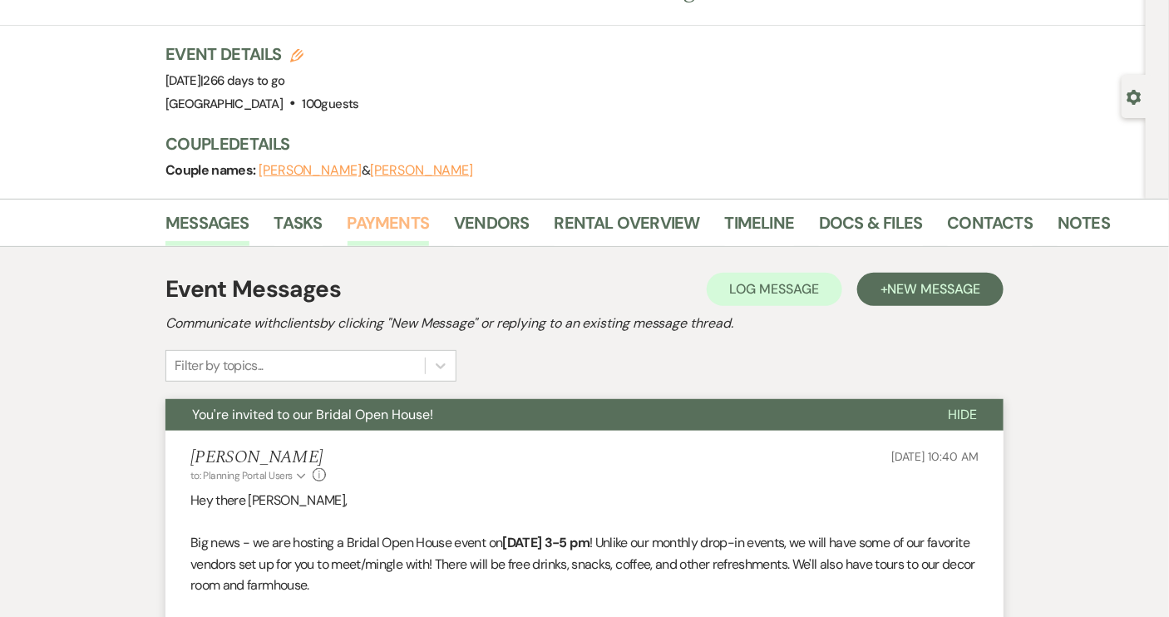
click at [398, 229] on link "Payments" at bounding box center [389, 228] width 82 height 37
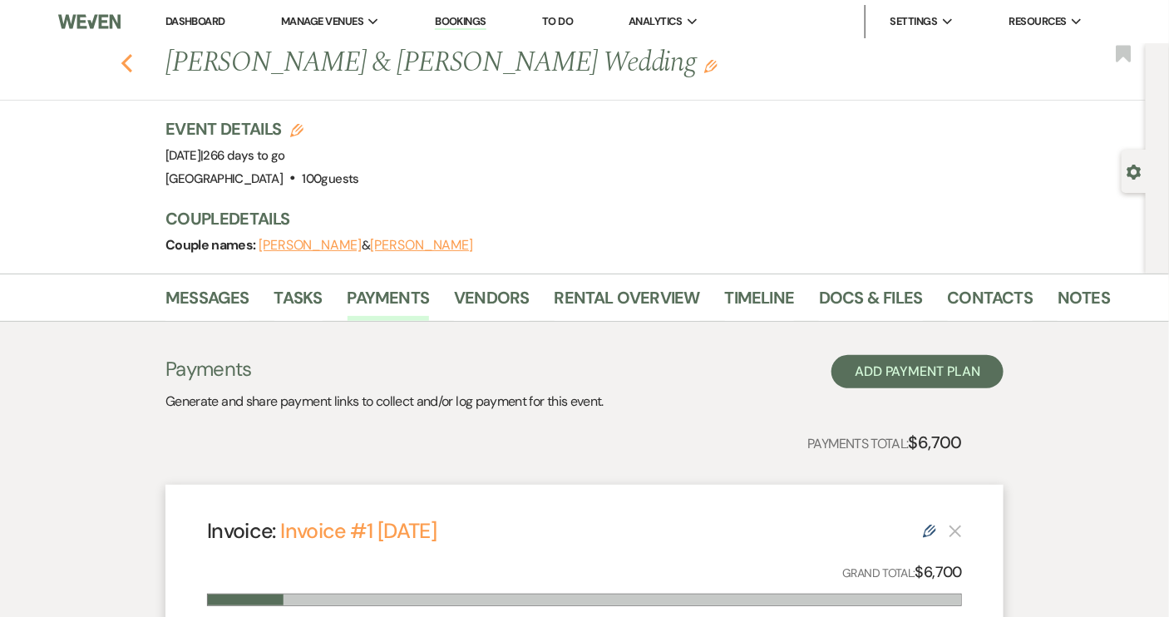
click at [130, 62] on use "button" at bounding box center [126, 63] width 11 height 18
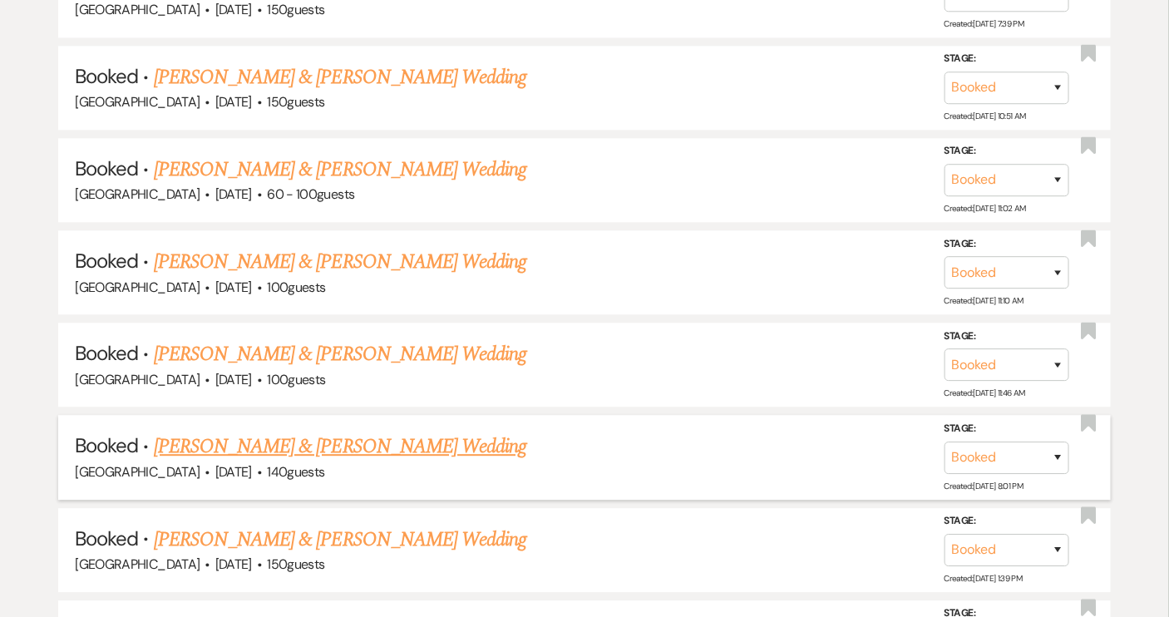
scroll to position [3780, 0]
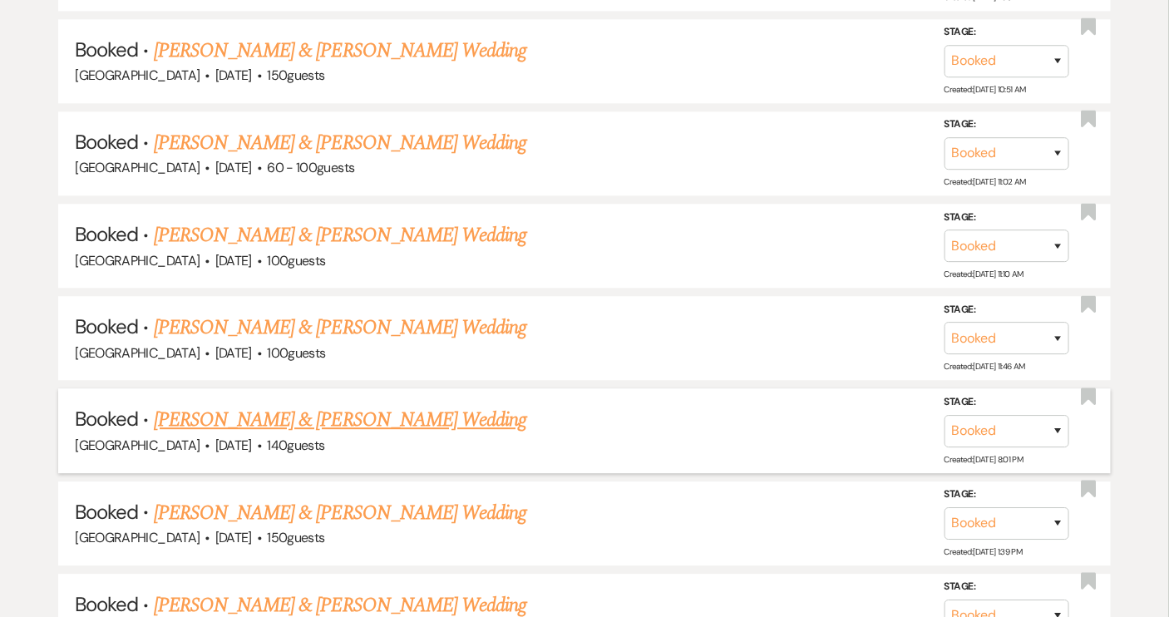
click at [381, 405] on link "[PERSON_NAME] & [PERSON_NAME] Wedding" at bounding box center [340, 420] width 373 height 30
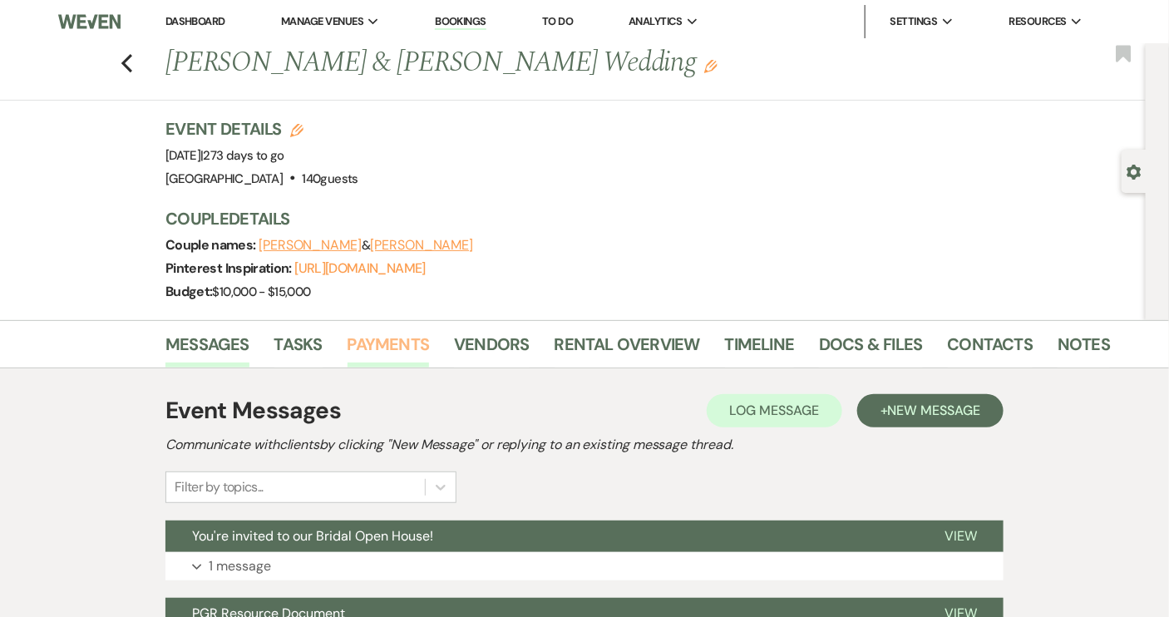
click at [393, 348] on link "Payments" at bounding box center [389, 349] width 82 height 37
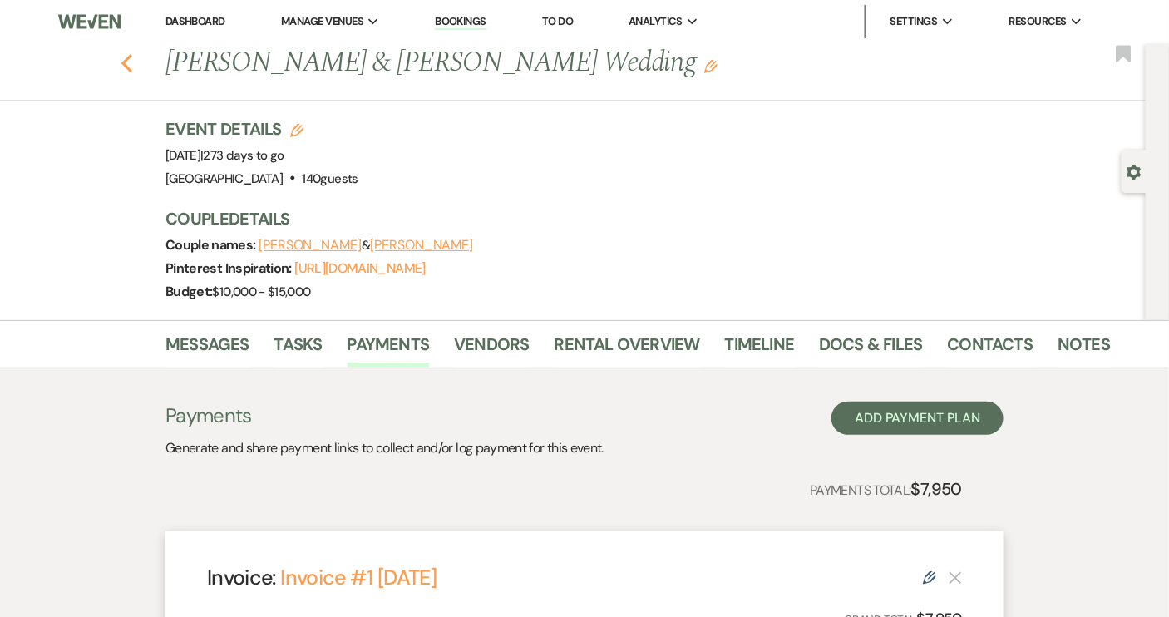
click at [132, 68] on use "button" at bounding box center [126, 63] width 11 height 18
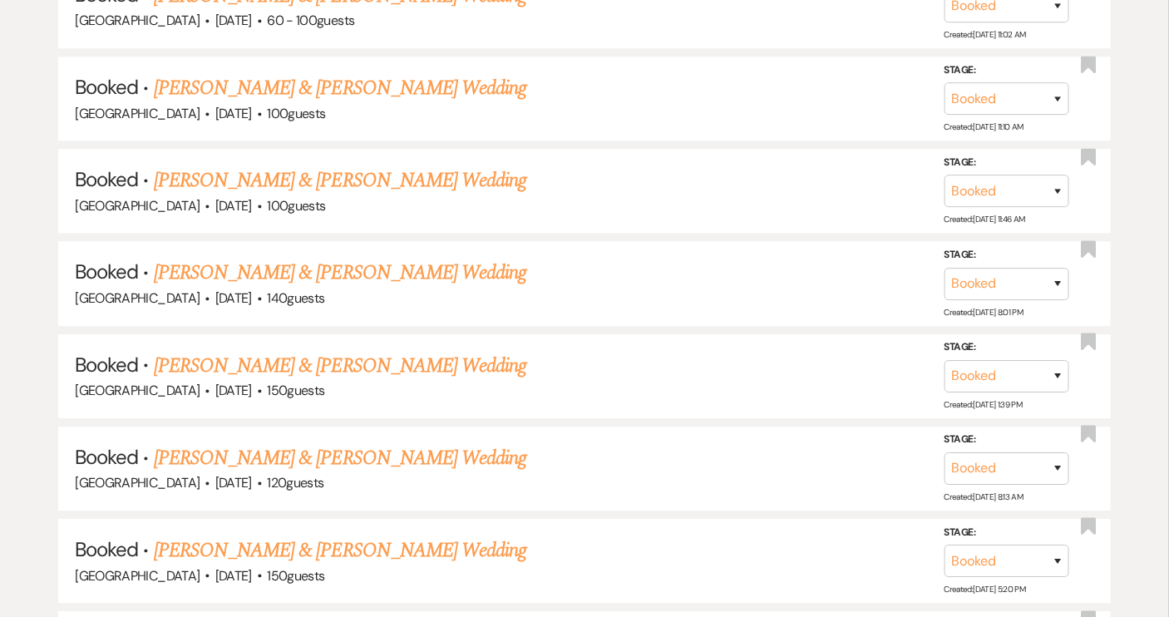
scroll to position [3931, 0]
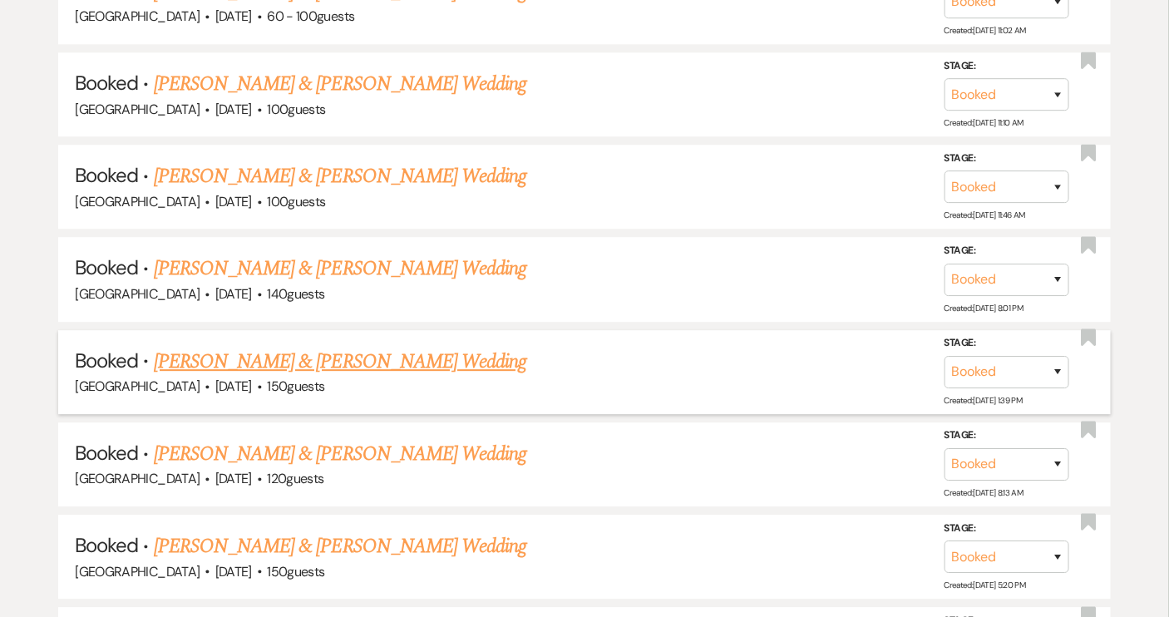
click at [391, 347] on link "[PERSON_NAME] & [PERSON_NAME] Wedding" at bounding box center [340, 362] width 373 height 30
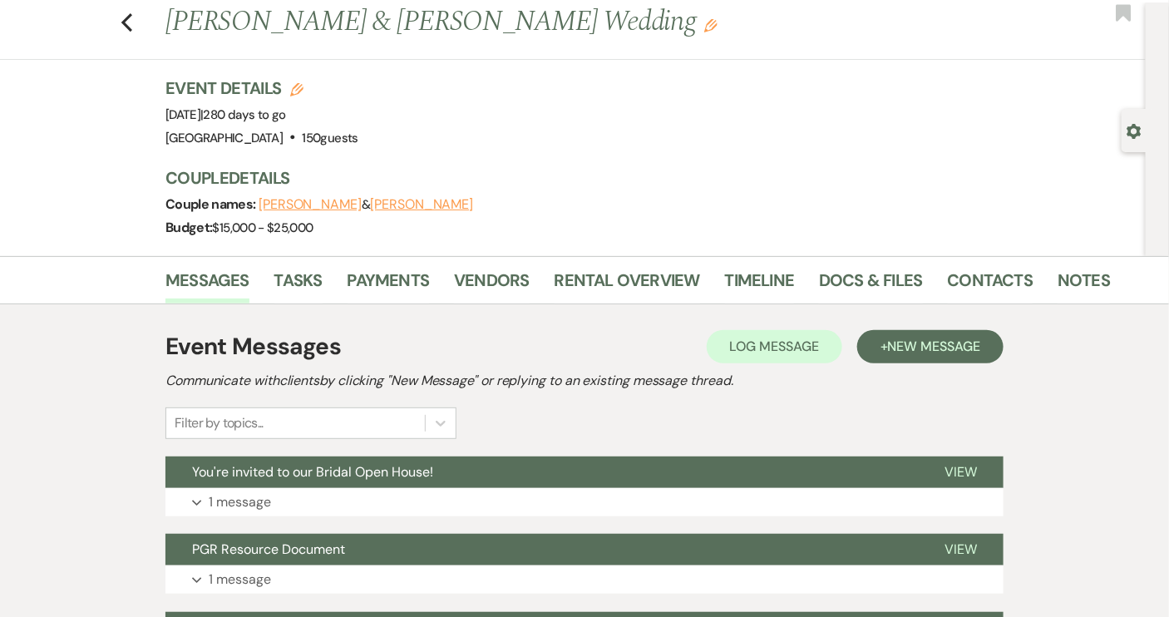
scroll to position [75, 0]
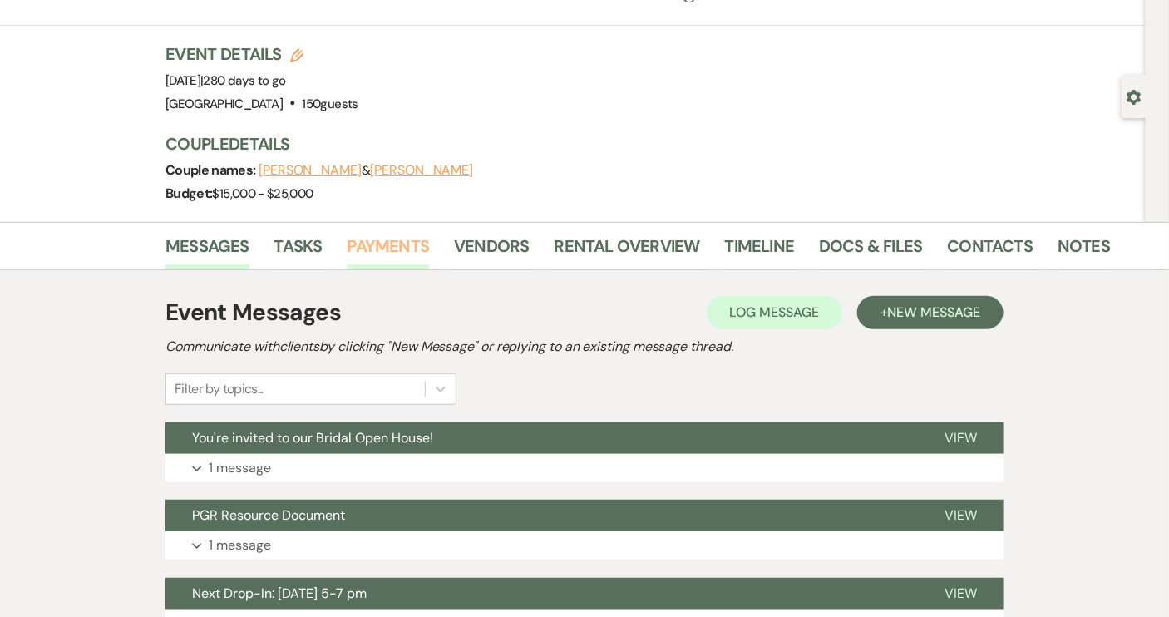
click at [381, 249] on link "Payments" at bounding box center [389, 251] width 82 height 37
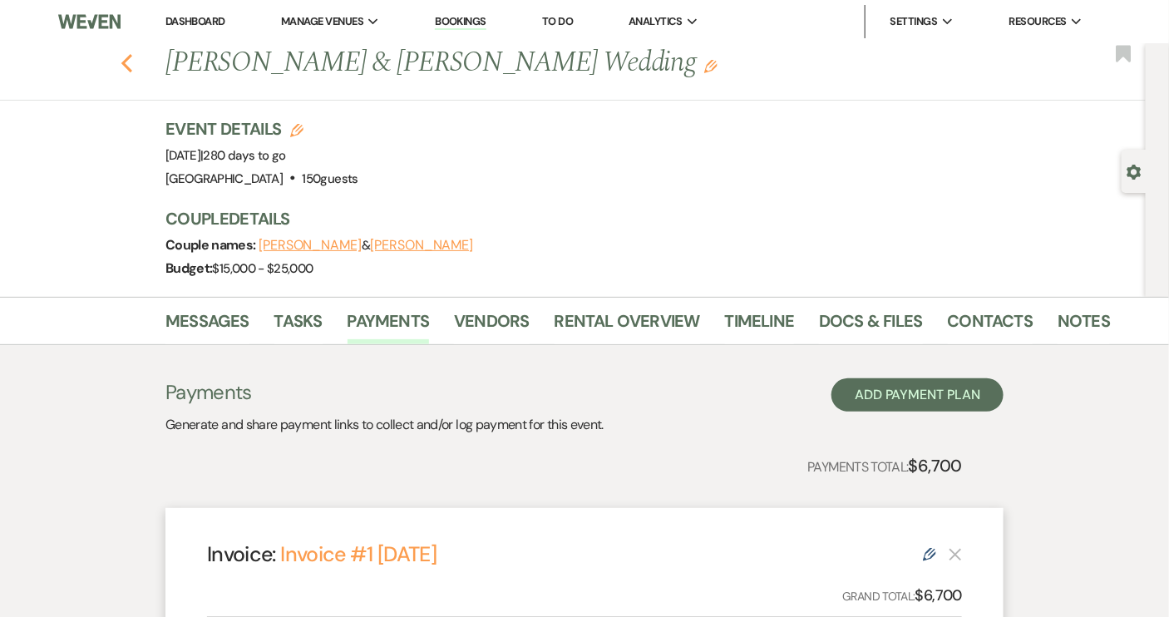
click at [131, 62] on icon "Previous" at bounding box center [127, 63] width 12 height 20
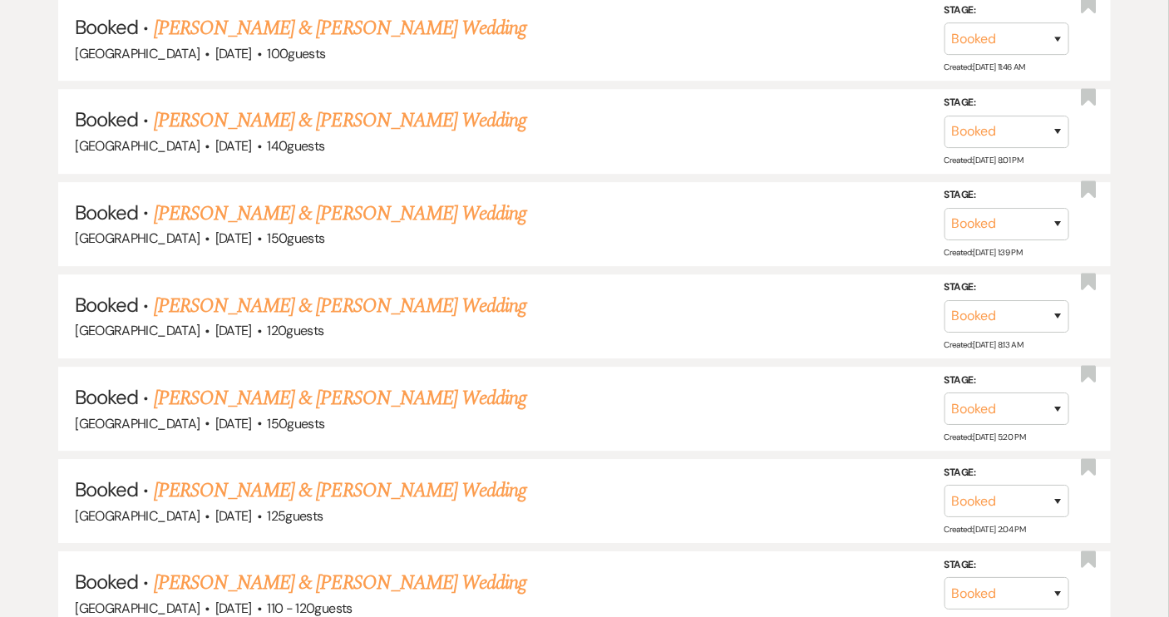
scroll to position [4082, 0]
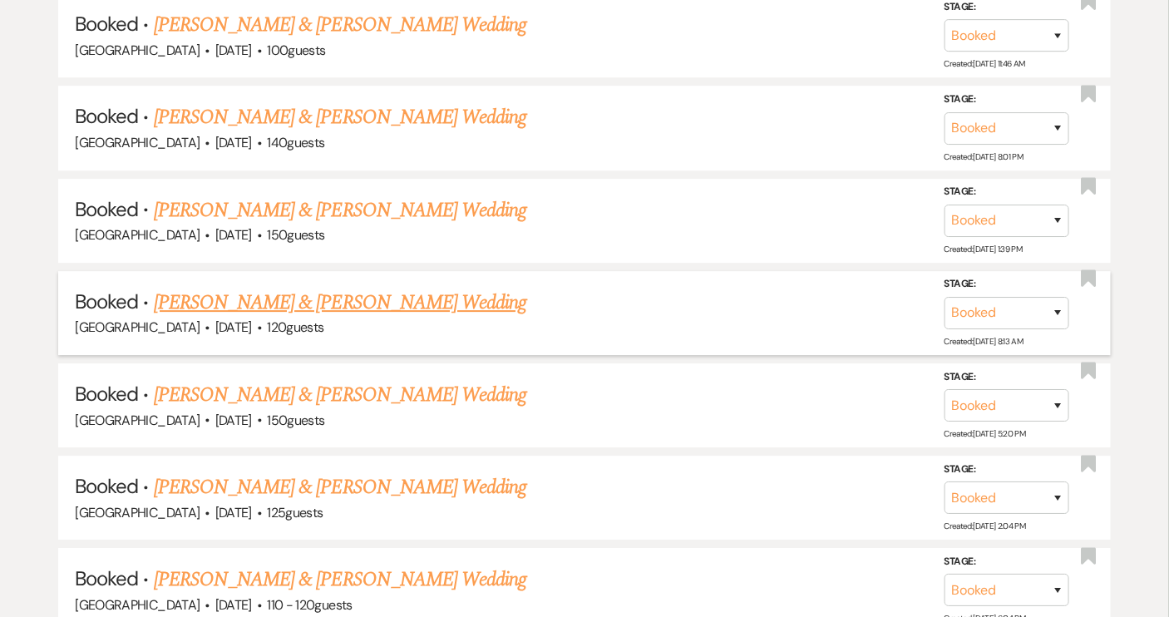
click at [466, 288] on link "[PERSON_NAME] & [PERSON_NAME] Wedding" at bounding box center [340, 303] width 373 height 30
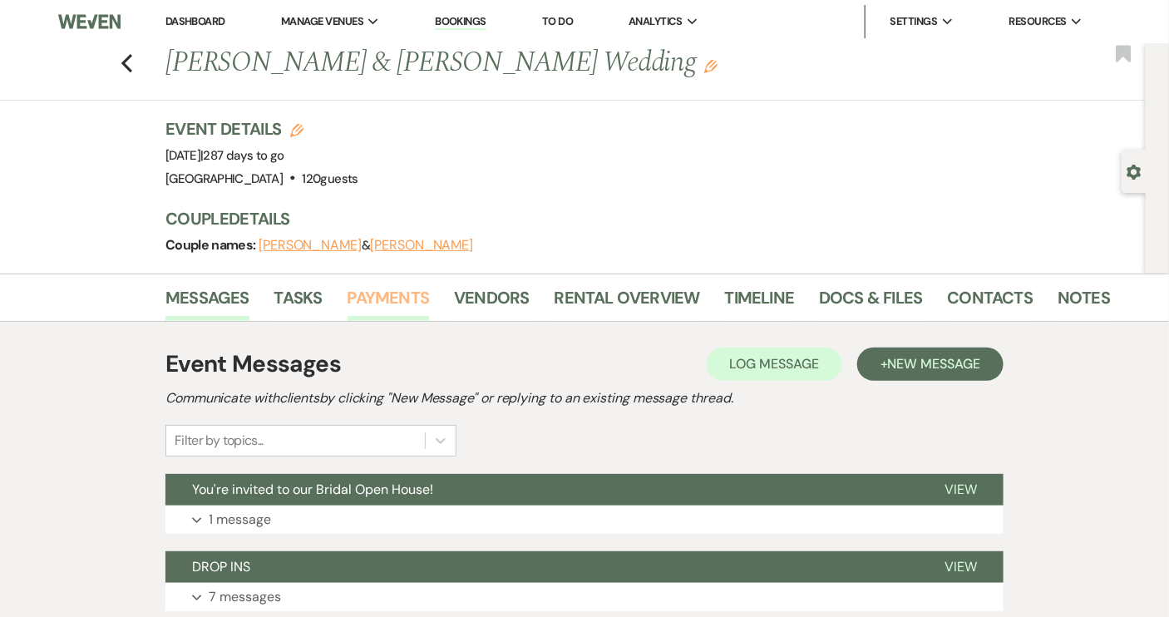
click at [387, 298] on link "Payments" at bounding box center [389, 302] width 82 height 37
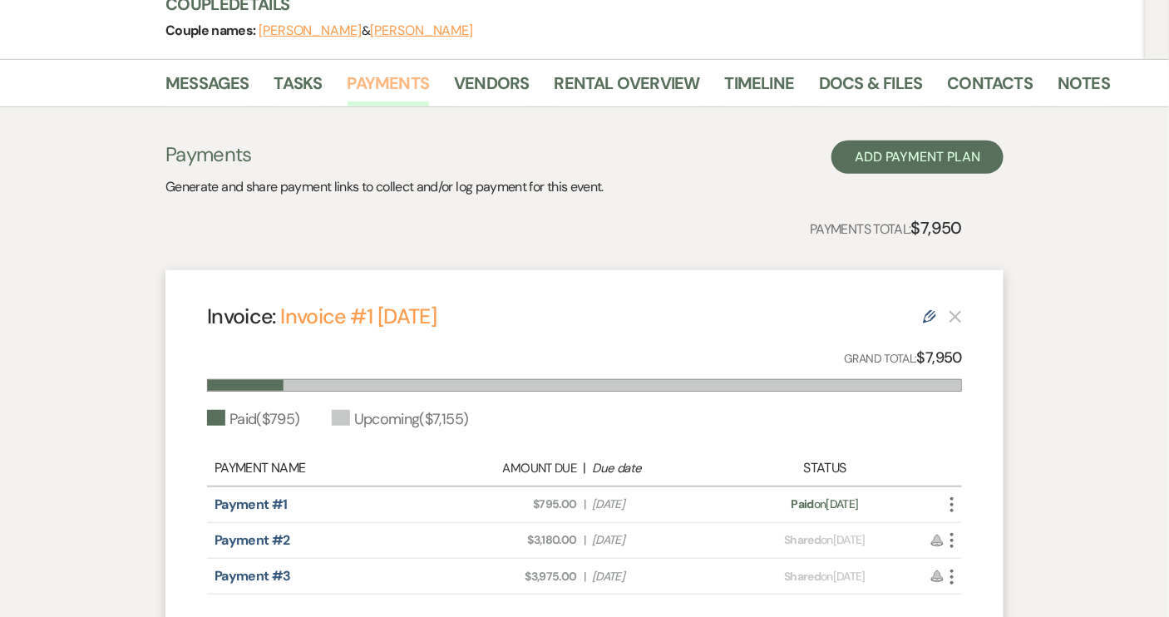
scroll to position [163, 0]
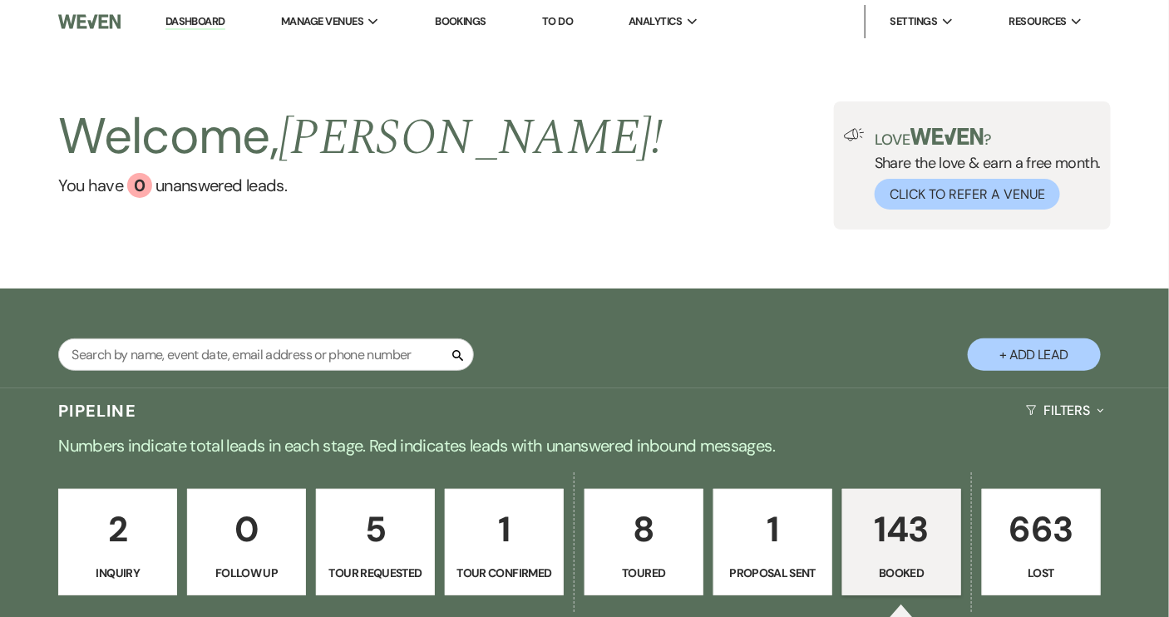
click at [900, 551] on p "143" at bounding box center [901, 529] width 97 height 56
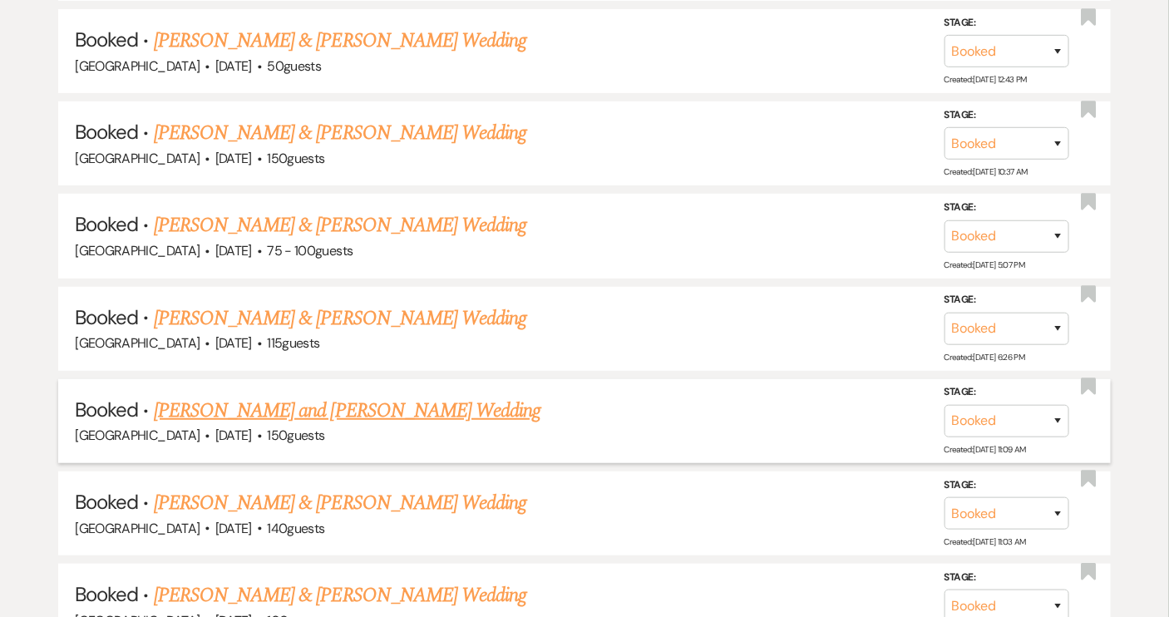
scroll to position [2570, 0]
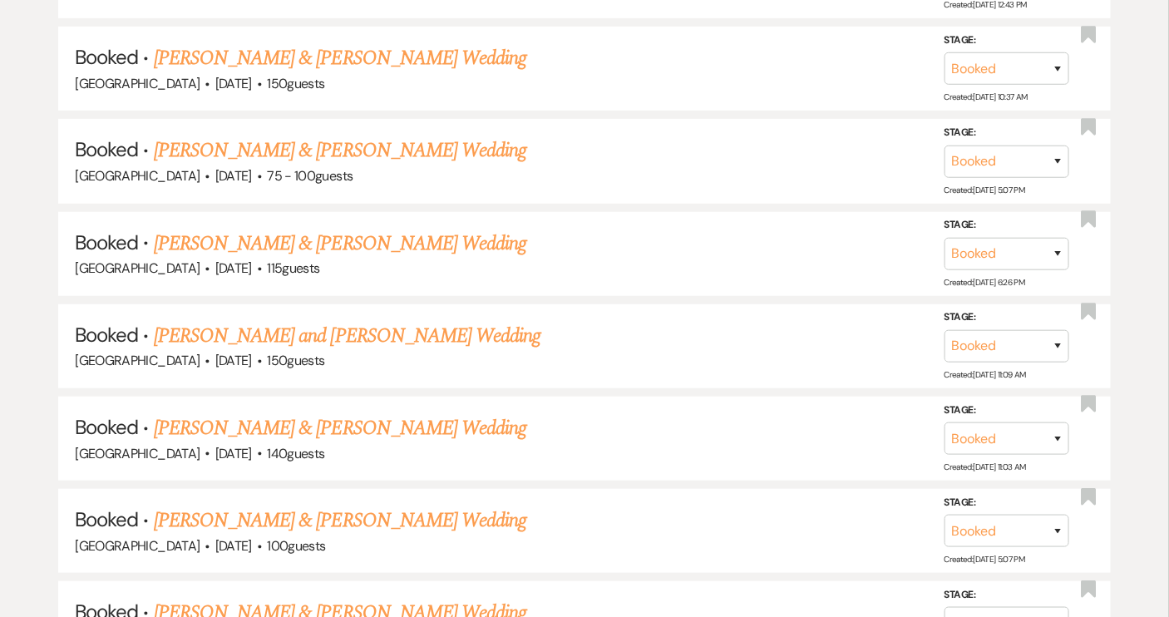
drag, startPoint x: 289, startPoint y: 403, endPoint x: 235, endPoint y: 378, distance: 59.9
click at [289, 413] on link "[PERSON_NAME] & [PERSON_NAME] Wedding" at bounding box center [340, 428] width 373 height 30
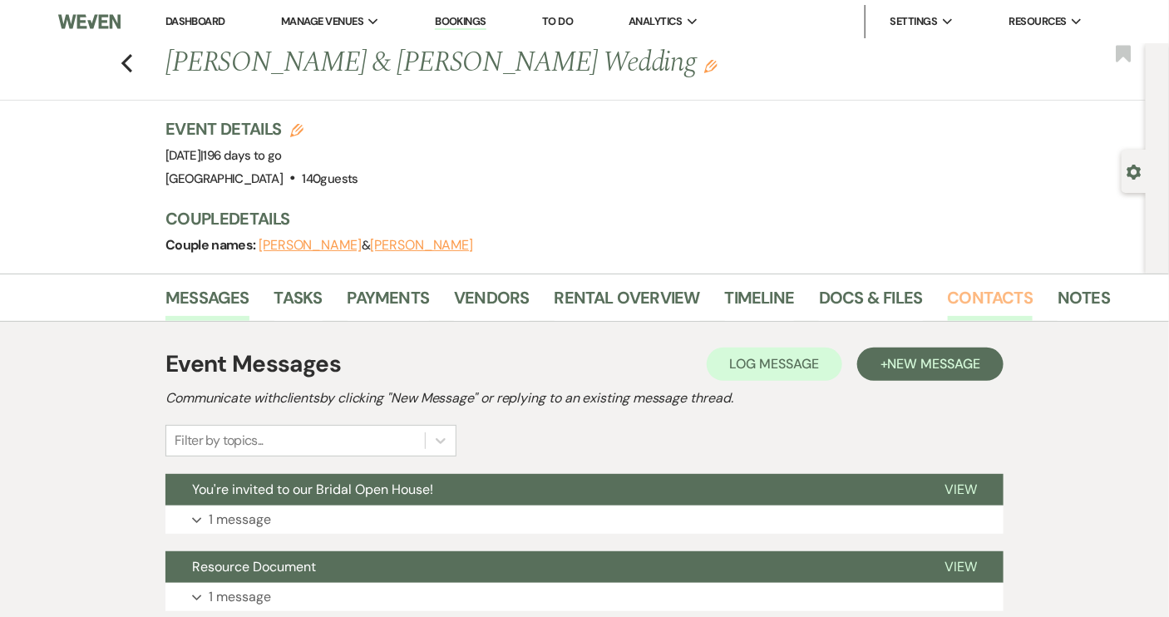
click at [980, 293] on link "Contacts" at bounding box center [991, 302] width 86 height 37
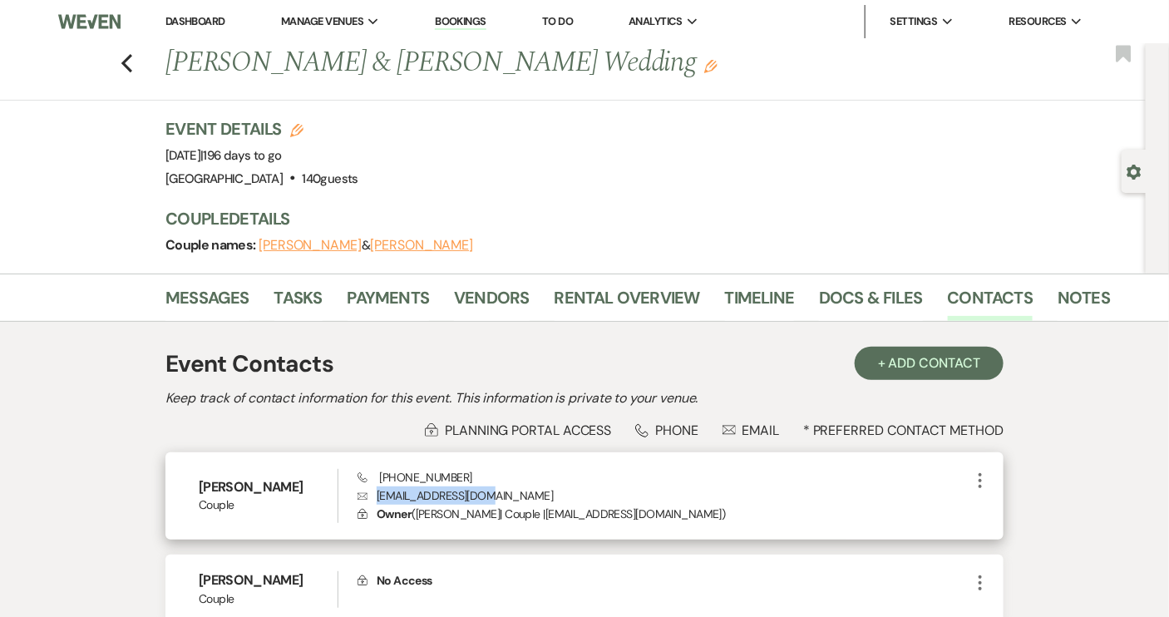
drag, startPoint x: 378, startPoint y: 497, endPoint x: 491, endPoint y: 500, distance: 113.1
click at [491, 500] on p "Envelope chloeg509@gmail.com" at bounding box center [664, 495] width 613 height 18
copy p "chloeg509@gmail.com"
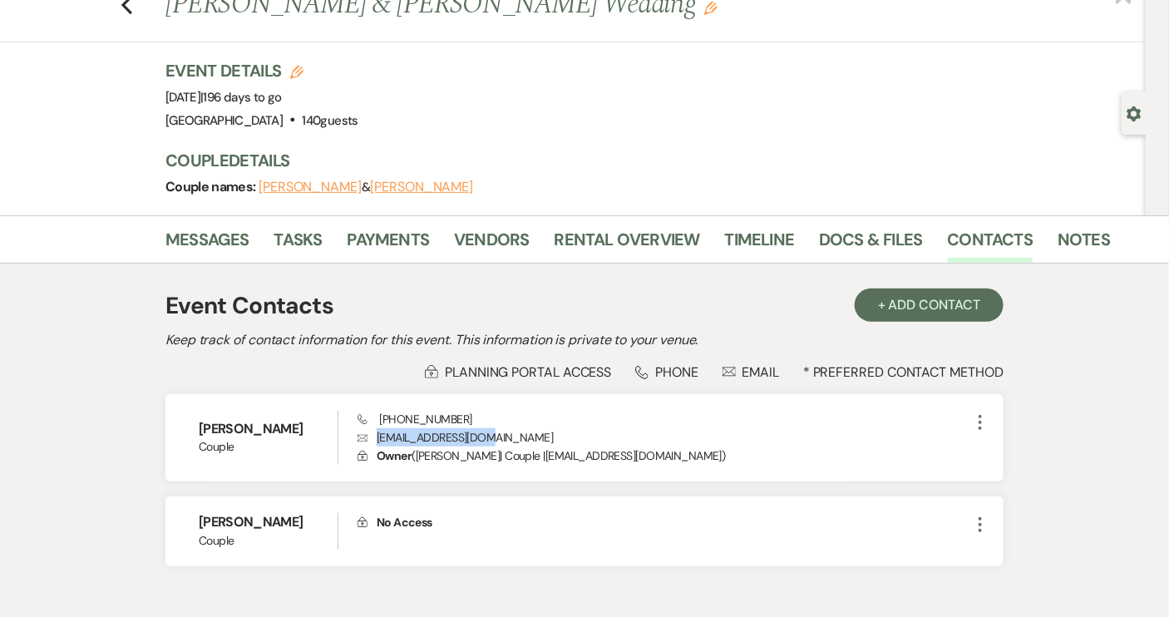
scroll to position [75, 0]
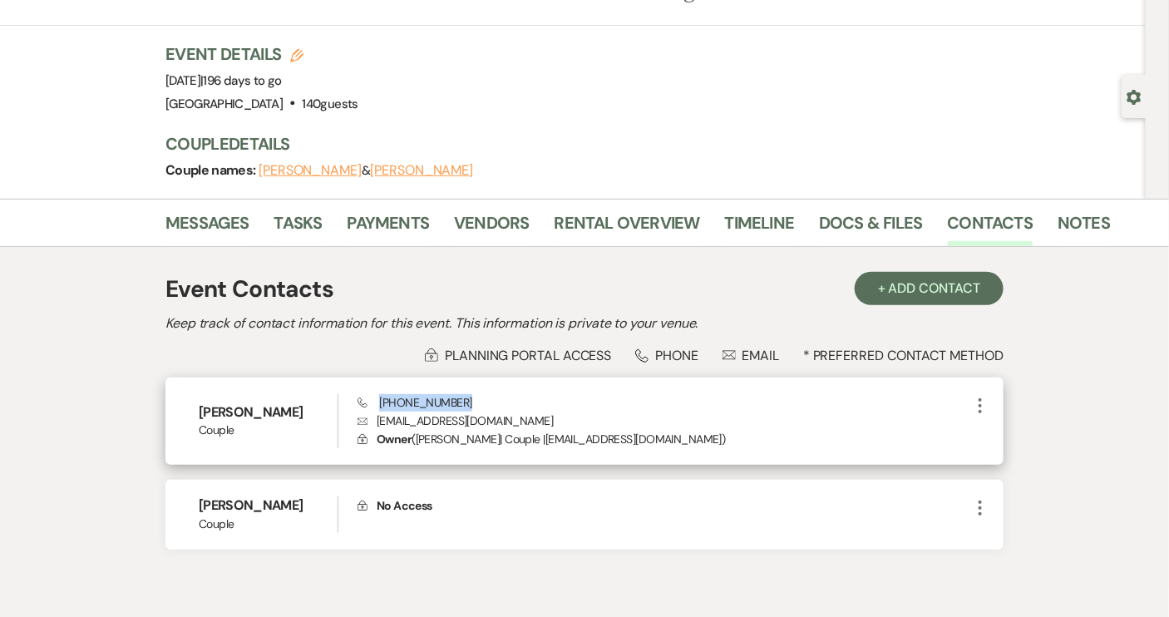
drag, startPoint x: 471, startPoint y: 399, endPoint x: 379, endPoint y: 403, distance: 91.5
click at [379, 403] on div "Phone (864) 308-9989 Envelope chloeg509@gmail.com Lock Owner ( Chloe Godinez | …" at bounding box center [664, 421] width 613 height 55
copy span "(864) 308-9989"
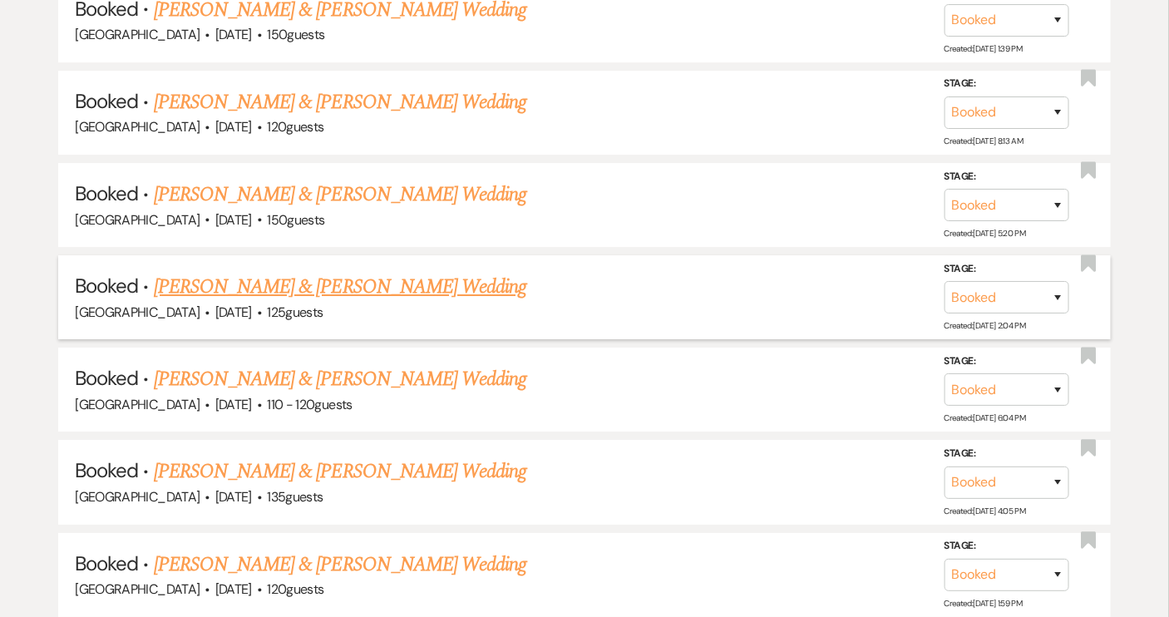
scroll to position [4309, 0]
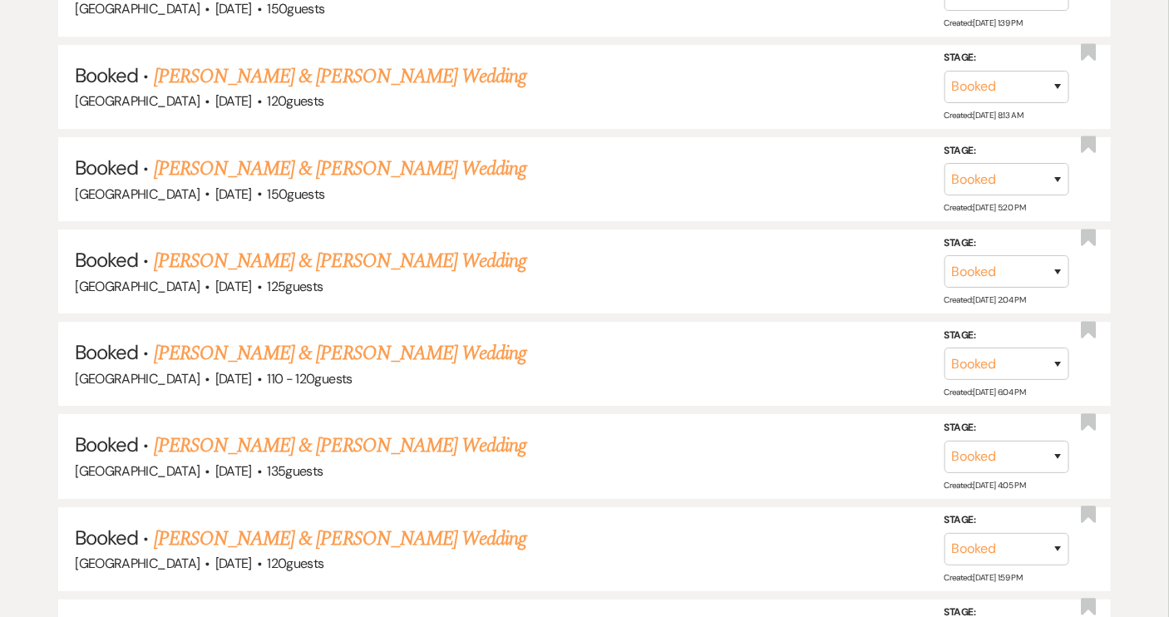
click at [274, 431] on link "[PERSON_NAME] & [PERSON_NAME] Wedding" at bounding box center [340, 446] width 373 height 30
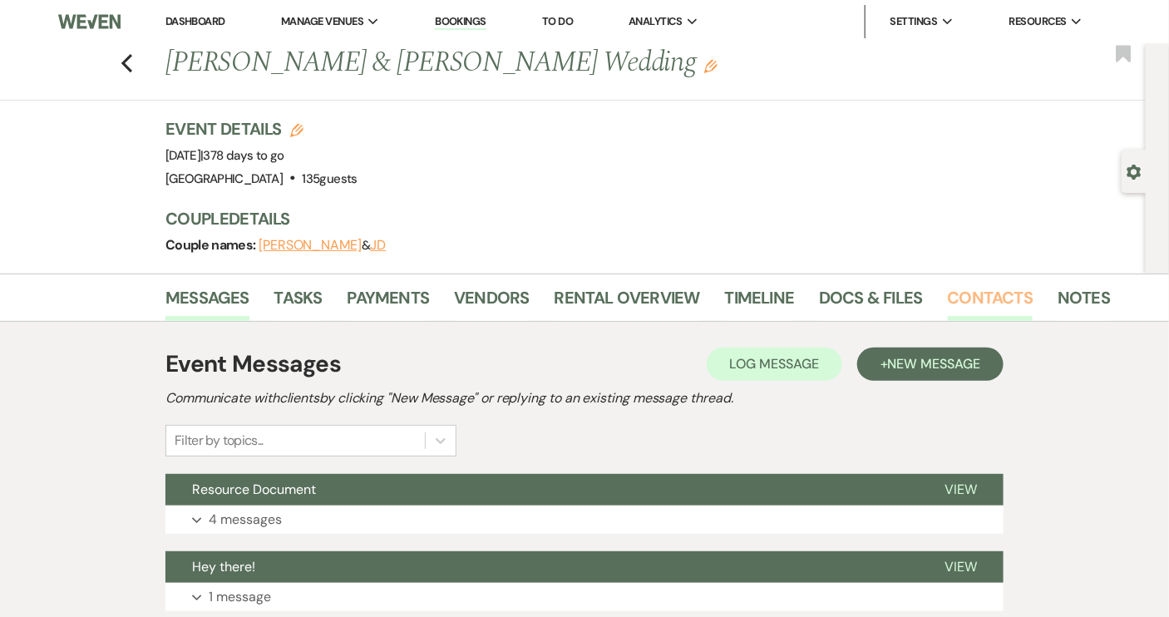
click at [961, 297] on link "Contacts" at bounding box center [991, 302] width 86 height 37
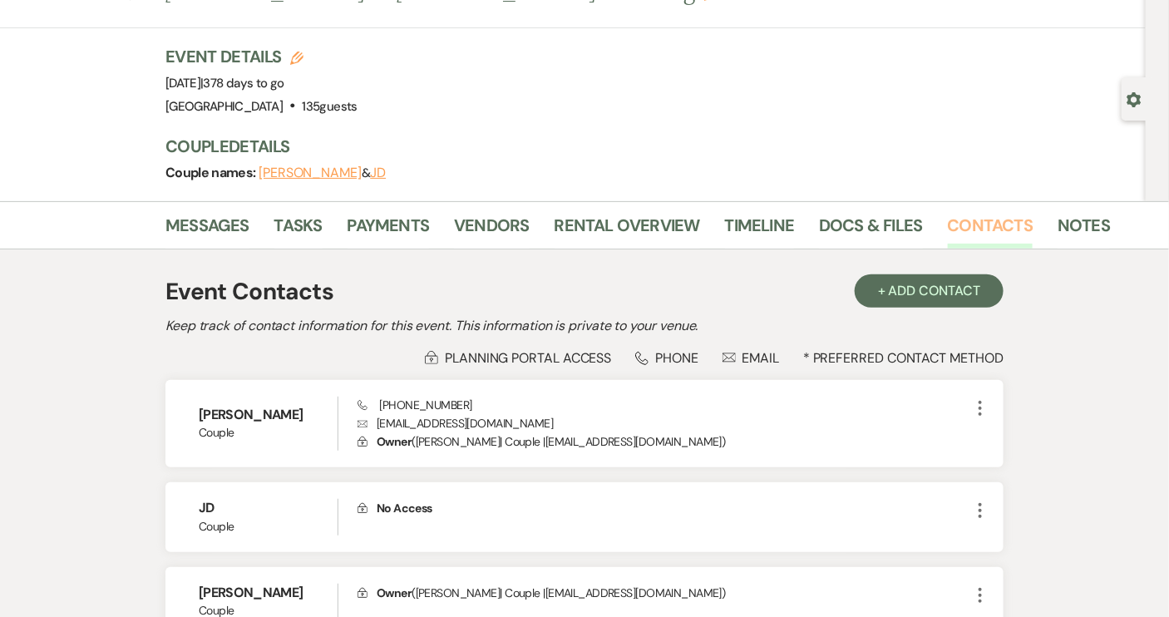
scroll to position [75, 0]
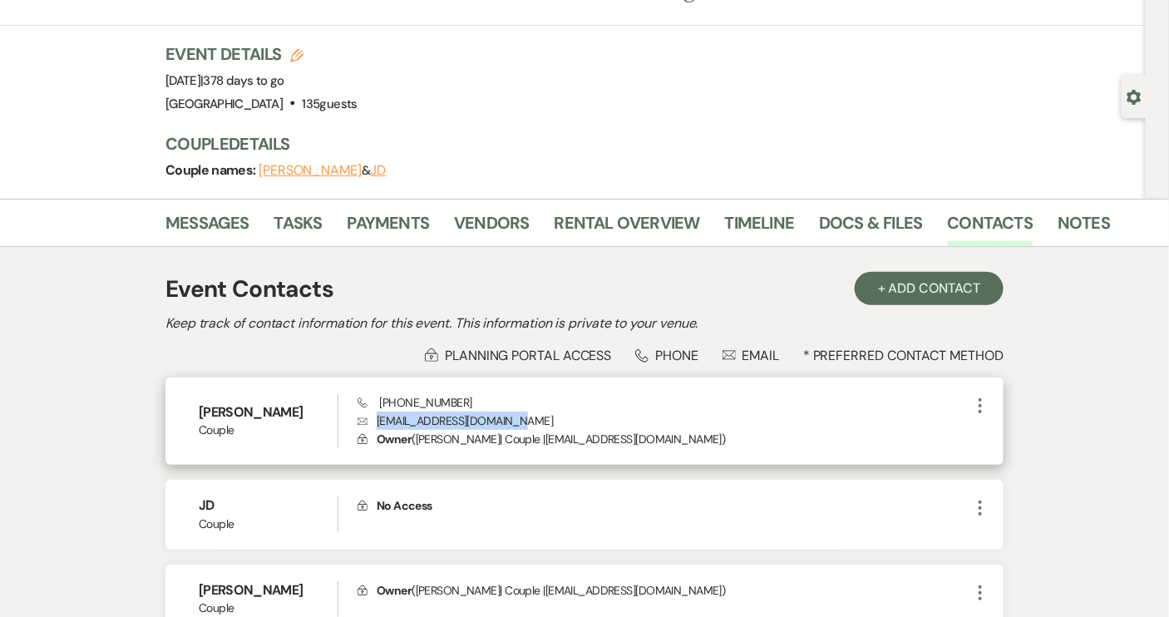
drag, startPoint x: 376, startPoint y: 415, endPoint x: 543, endPoint y: 422, distance: 167.3
click at [543, 422] on p "Envelope TheHamiltons26@yahoo.com" at bounding box center [664, 421] width 613 height 18
copy p "TheHamiltons26@yahoo.com"
drag, startPoint x: 471, startPoint y: 398, endPoint x: 377, endPoint y: 402, distance: 94.0
click at [377, 402] on div "Phone +1 (352) 228-0741 Envelope TheHamiltons26@yahoo.com Lock Owner ( Emiy Hud…" at bounding box center [664, 421] width 613 height 55
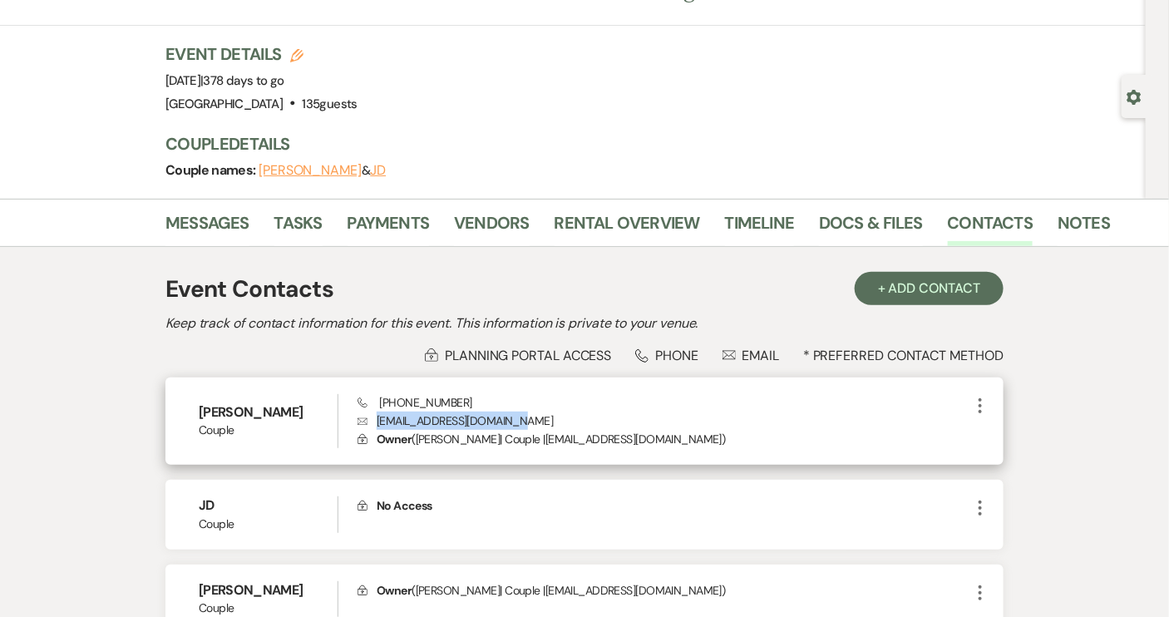
copy span "+1 (352) 228-0741"
click at [472, 399] on div "Phone +1 (352) 228-0741 Envelope TheHamiltons26@yahoo.com Lock Owner ( Emiy Hud…" at bounding box center [664, 421] width 613 height 55
drag, startPoint x: 471, startPoint y: 399, endPoint x: 380, endPoint y: 402, distance: 90.7
click at [380, 402] on div "Phone +1 (352) 228-0741 Envelope TheHamiltons26@yahoo.com Lock Owner ( Emiy Hud…" at bounding box center [664, 421] width 613 height 55
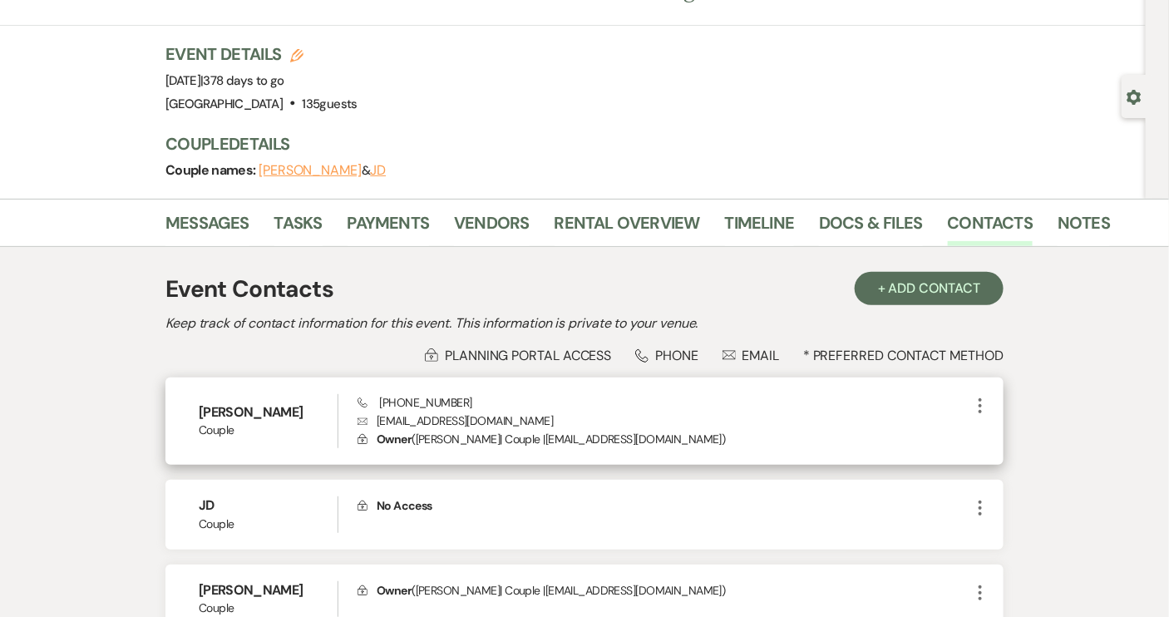
copy span "+1 (352) 228-0741"
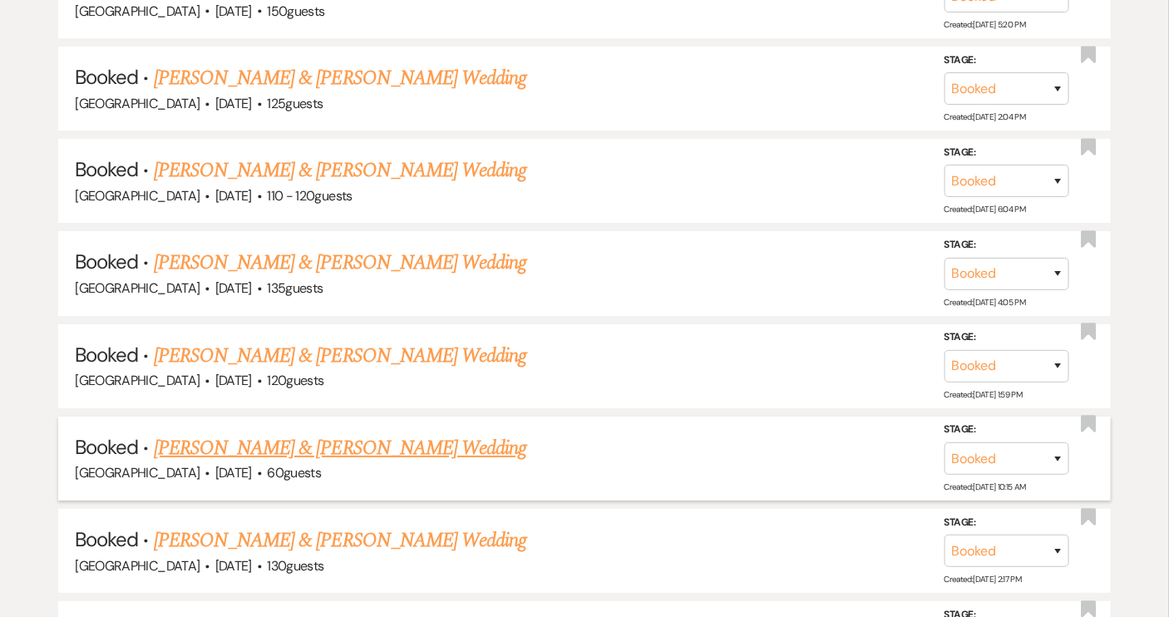
scroll to position [4536, 0]
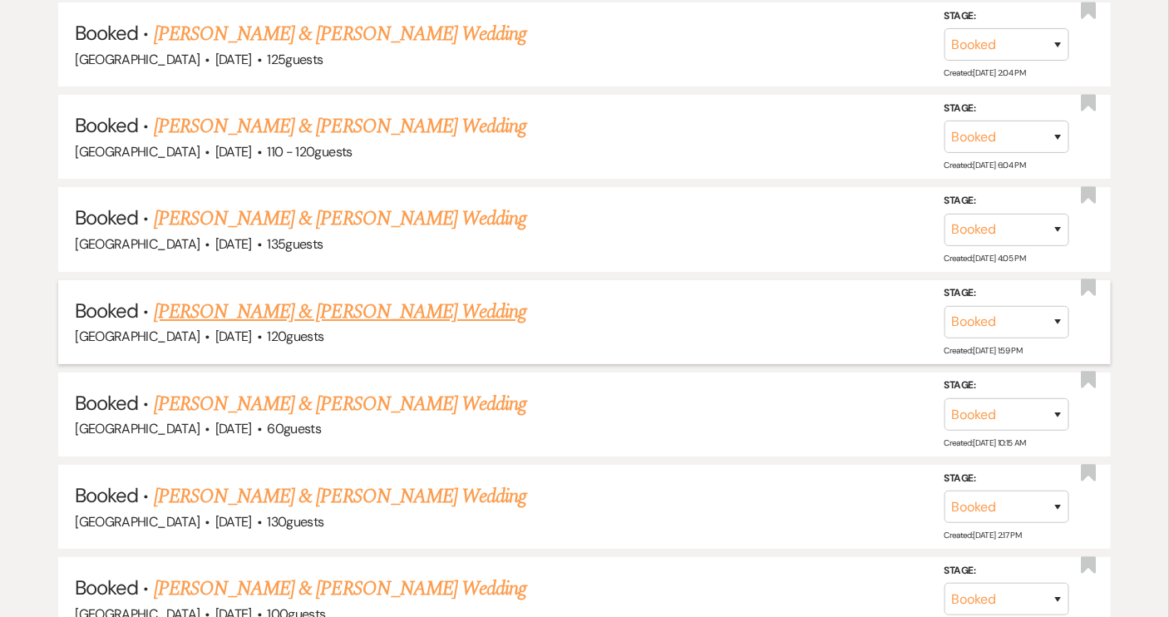
click at [346, 297] on link "[PERSON_NAME] & [PERSON_NAME] Wedding" at bounding box center [340, 312] width 373 height 30
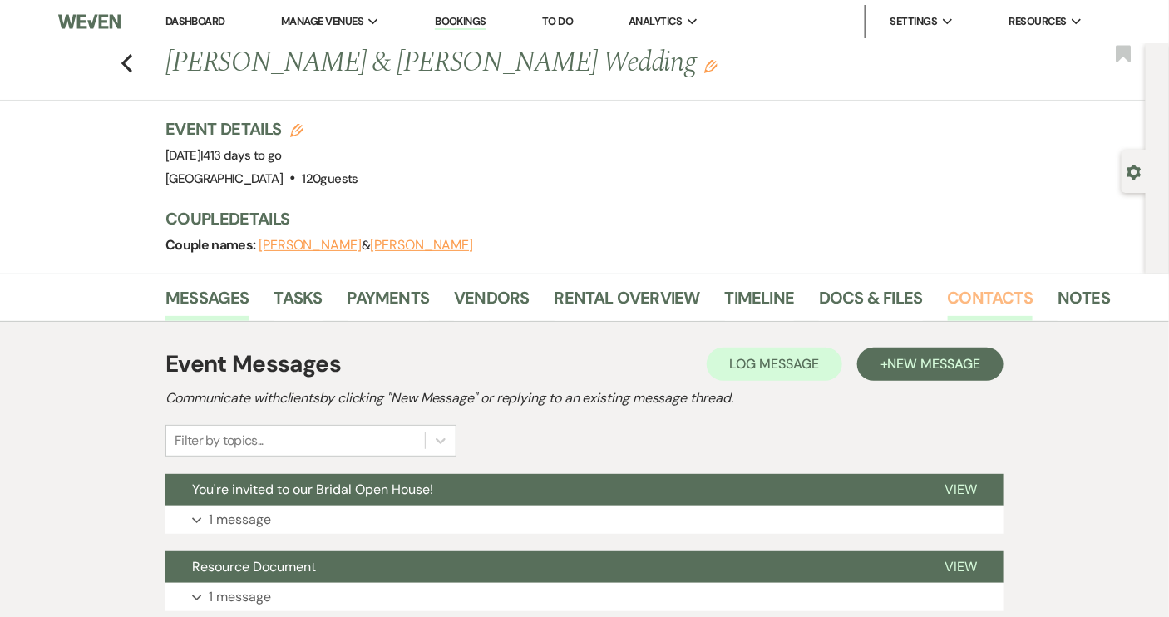
click at [991, 289] on link "Contacts" at bounding box center [991, 302] width 86 height 37
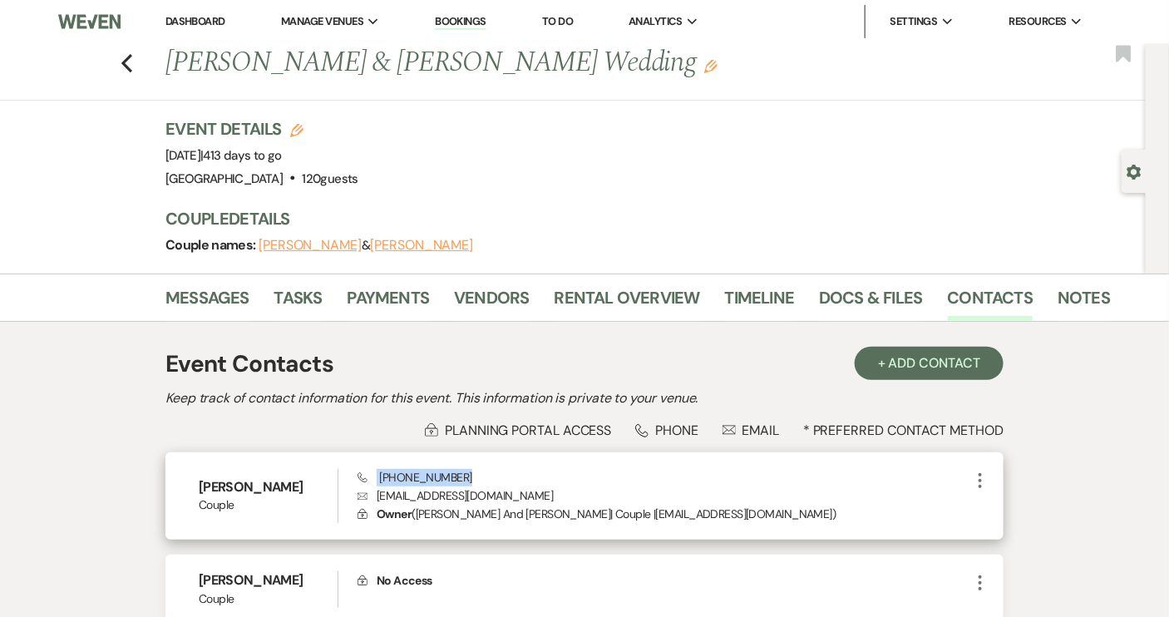
drag, startPoint x: 457, startPoint y: 476, endPoint x: 378, endPoint y: 480, distance: 79.1
click at [378, 480] on div "Phone (918) 815-3686 Envelope jordynandryan22@gmail.com Lock Owner ( Jordyn And…" at bounding box center [664, 496] width 613 height 55
copy span "(918) 815-3686"
drag, startPoint x: 376, startPoint y: 495, endPoint x: 527, endPoint y: 497, distance: 151.4
click at [527, 497] on p "Envelope jordynandryan22@gmail.com" at bounding box center [664, 495] width 613 height 18
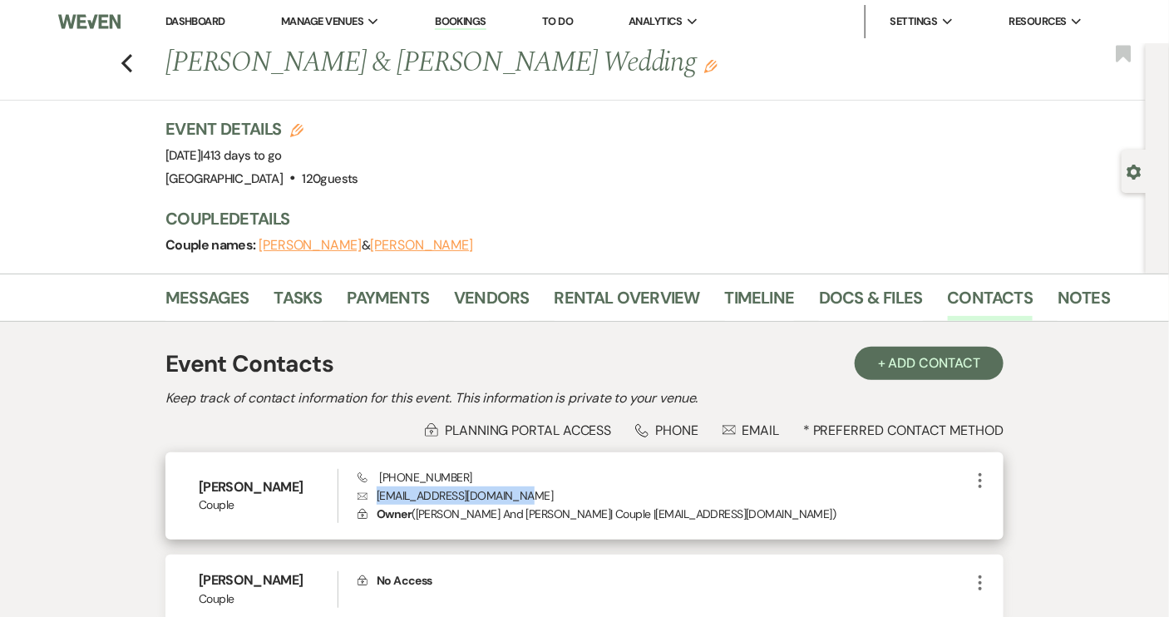
copy p "jordynandryan22@gmail.com"
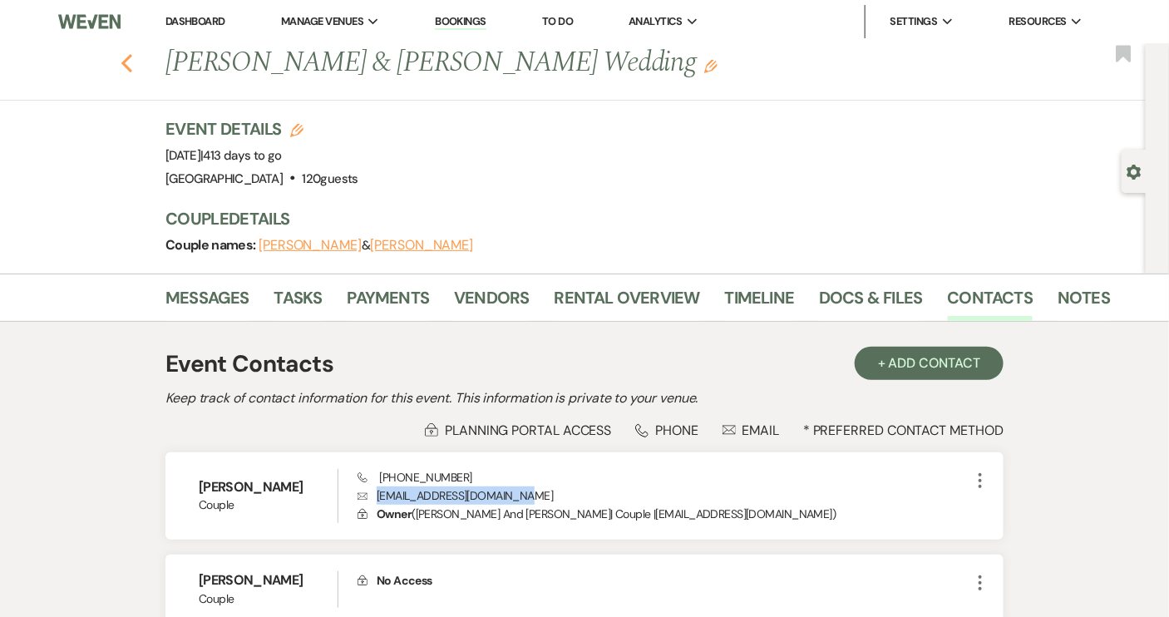
click at [133, 62] on icon "Previous" at bounding box center [127, 63] width 12 height 20
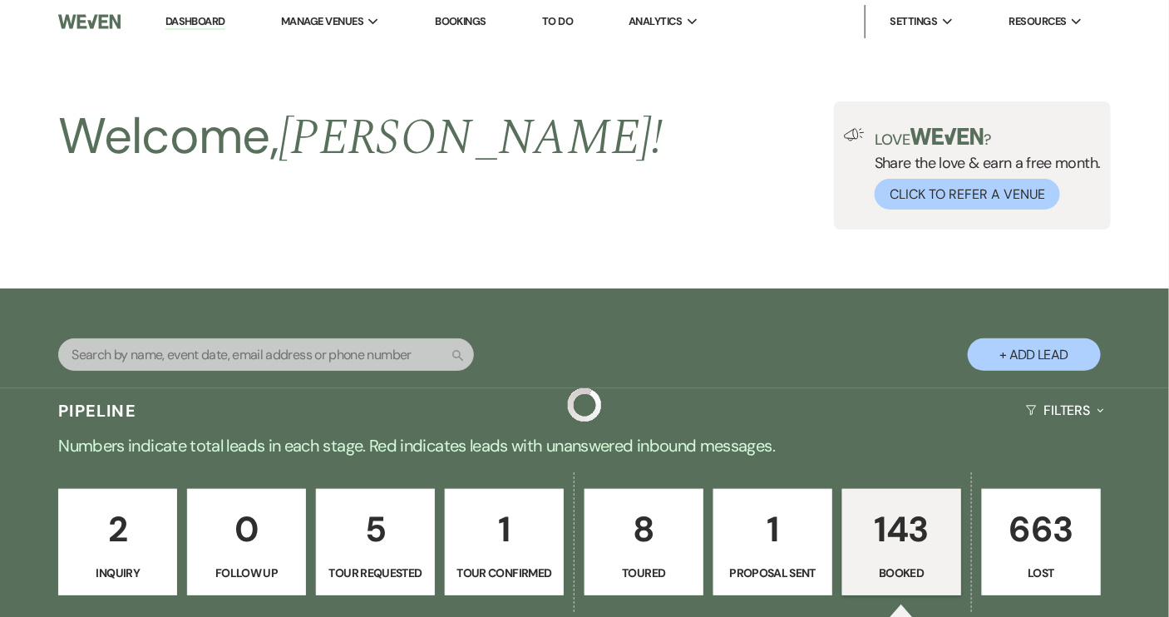
scroll to position [4536, 0]
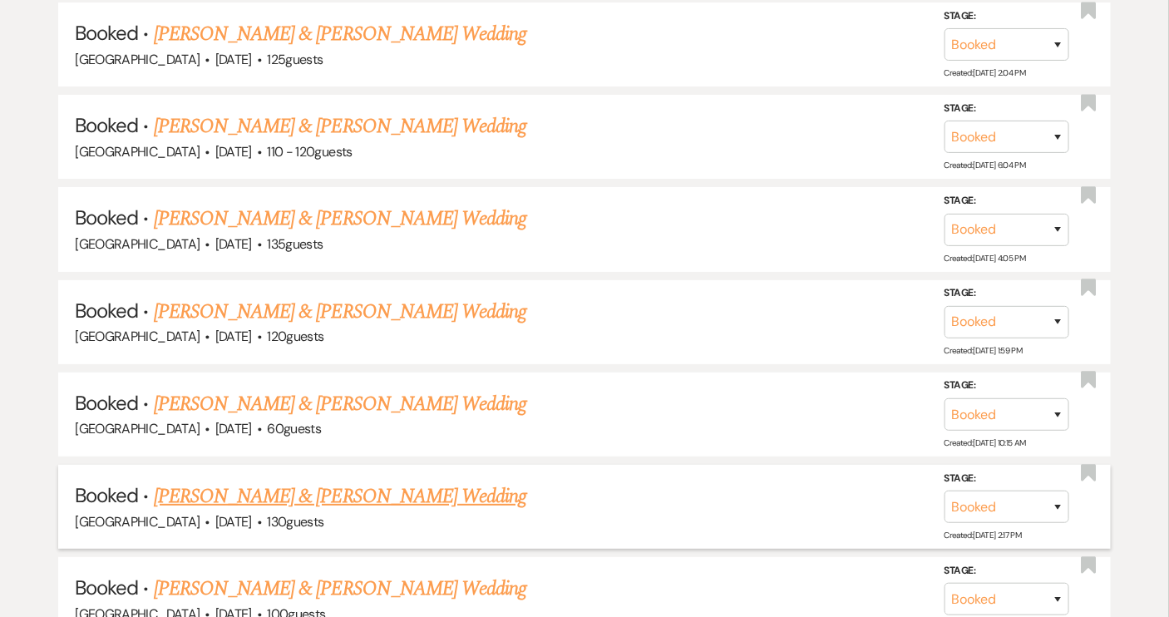
click at [336, 482] on link "[PERSON_NAME] & [PERSON_NAME] Wedding" at bounding box center [340, 497] width 373 height 30
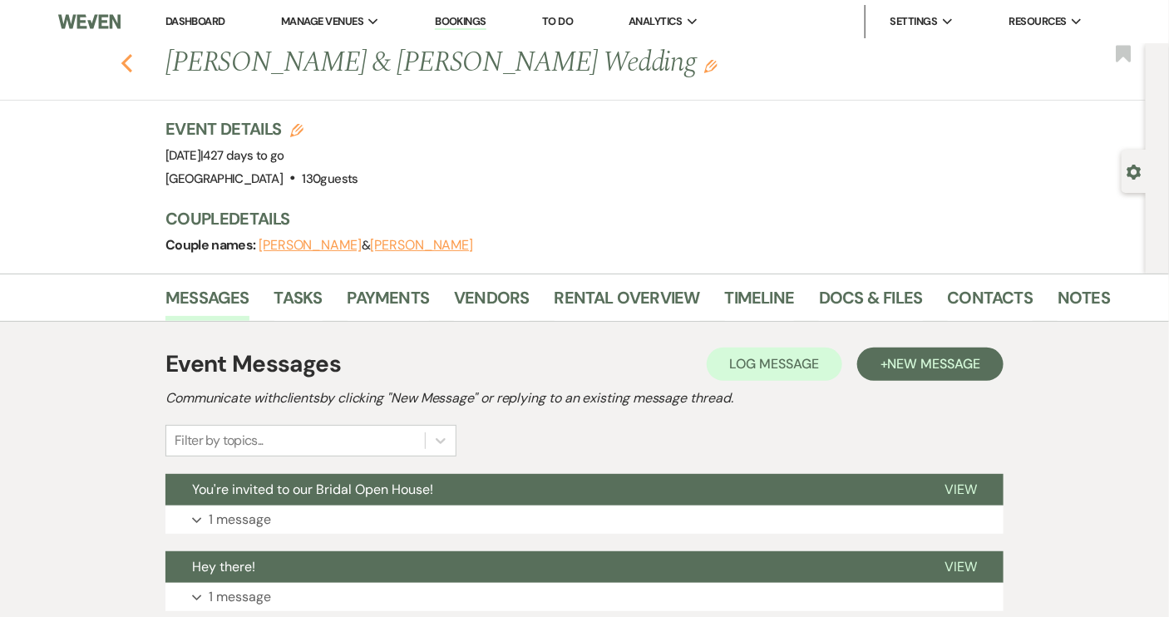
click at [133, 63] on icon "Previous" at bounding box center [127, 63] width 12 height 20
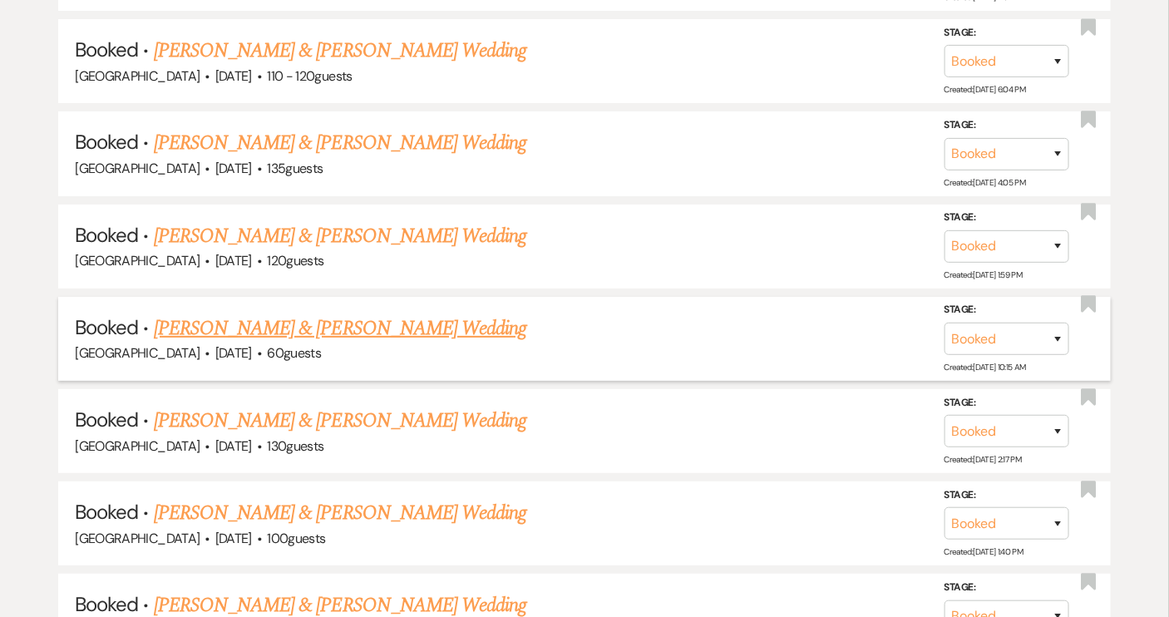
scroll to position [4687, 0]
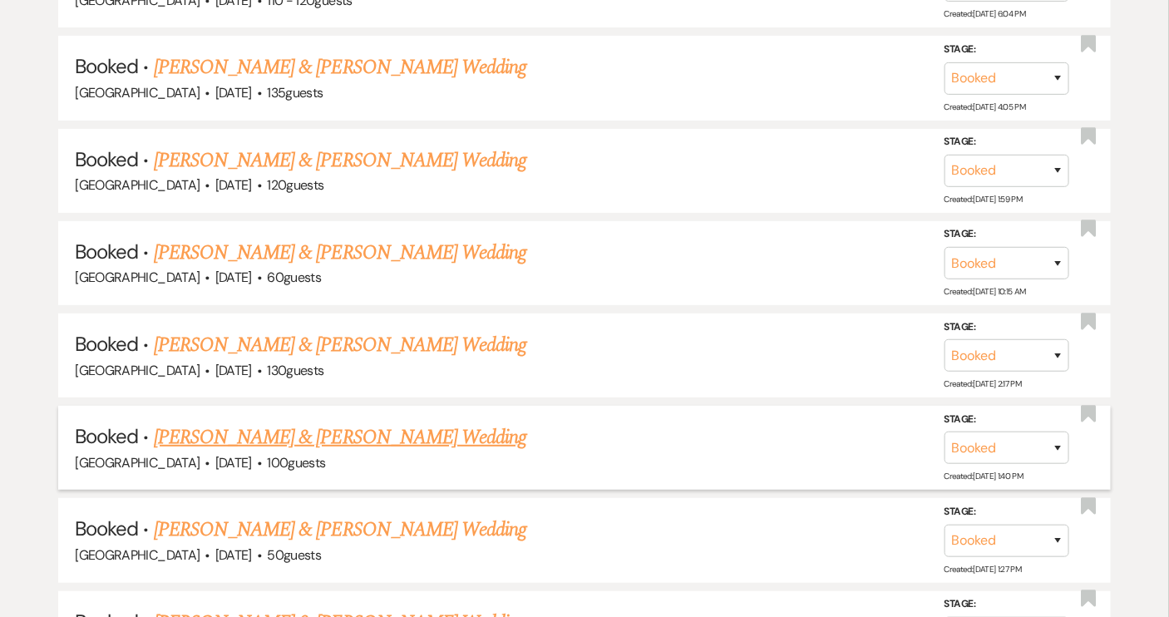
click at [269, 422] on link "[PERSON_NAME] & [PERSON_NAME] Wedding" at bounding box center [340, 437] width 373 height 30
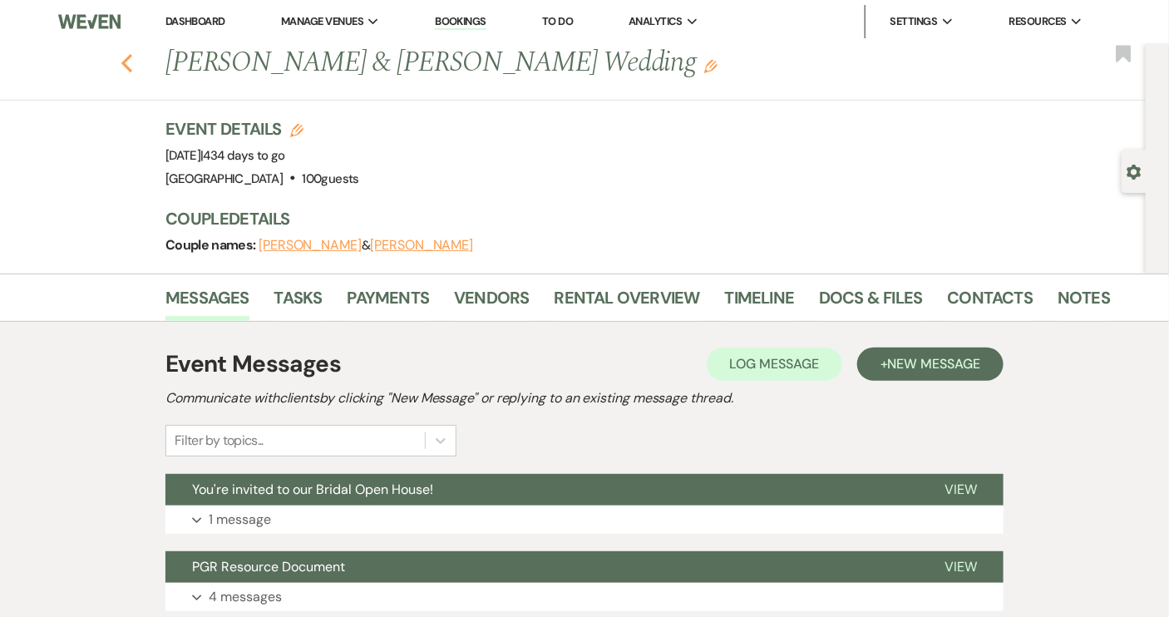
click at [139, 67] on div "Previous Jeremiah Tesch & Sally Smith's Wedding Edit Bookmark" at bounding box center [569, 71] width 1154 height 57
click at [133, 63] on icon "Previous" at bounding box center [127, 63] width 12 height 20
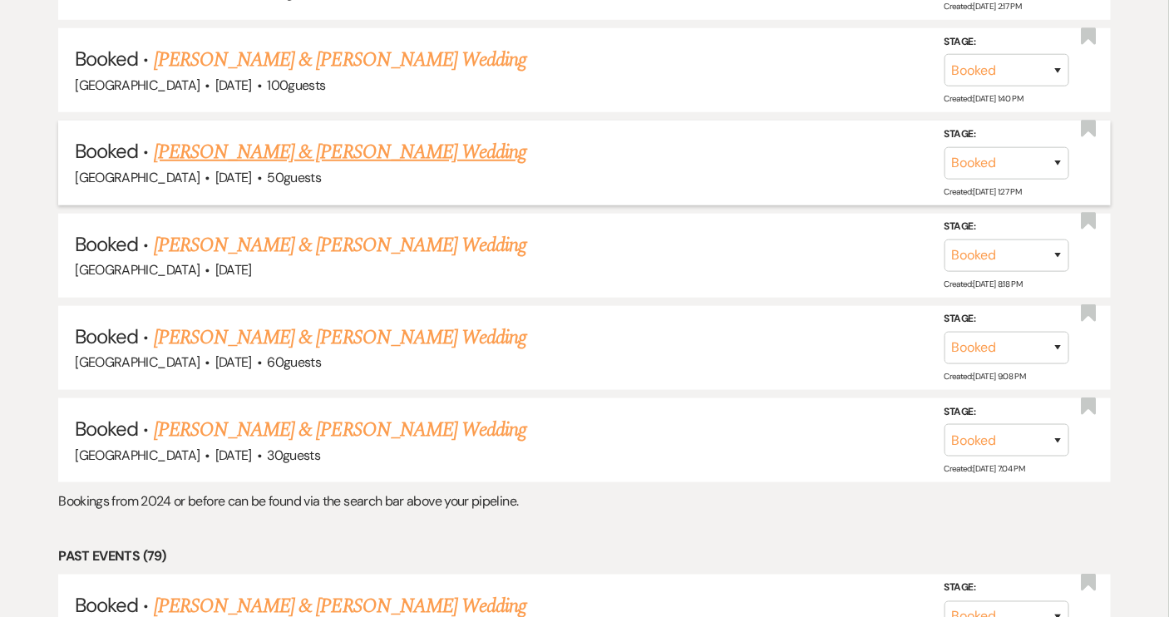
scroll to position [5140, 0]
